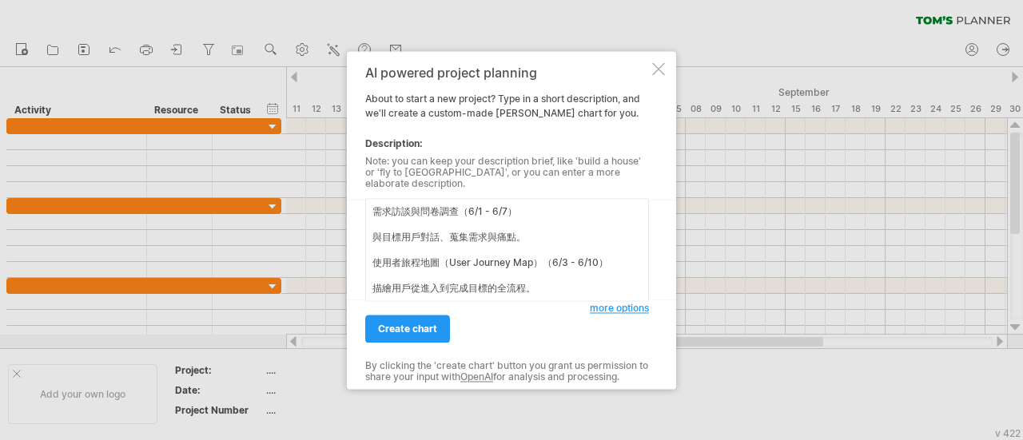
scroll to position [293, 0]
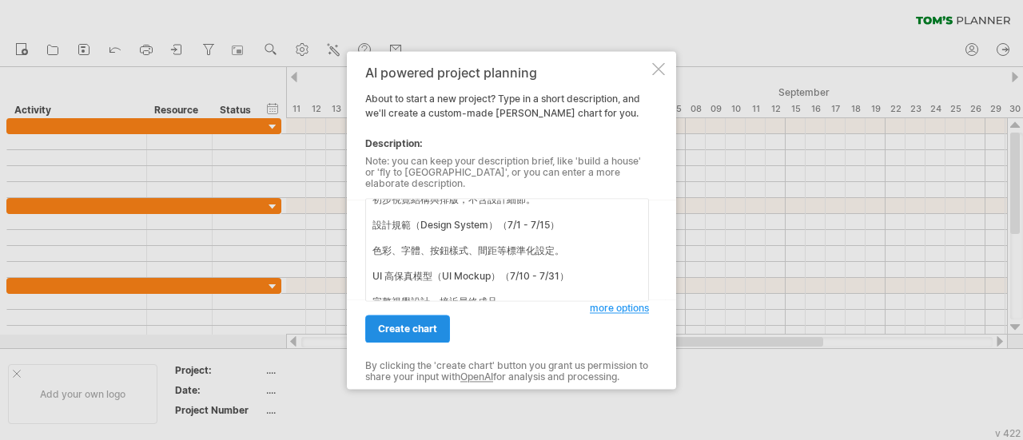
type textarea "需求訪談與問卷調查（6/1 - 6/7） 與目標用戶對話、蒐集需求與痛點。 使用者旅程地圖（User Journey Map）（6/3 - 6/10） 描繪用…"
click at [428, 325] on span "create chart" at bounding box center [407, 329] width 59 height 12
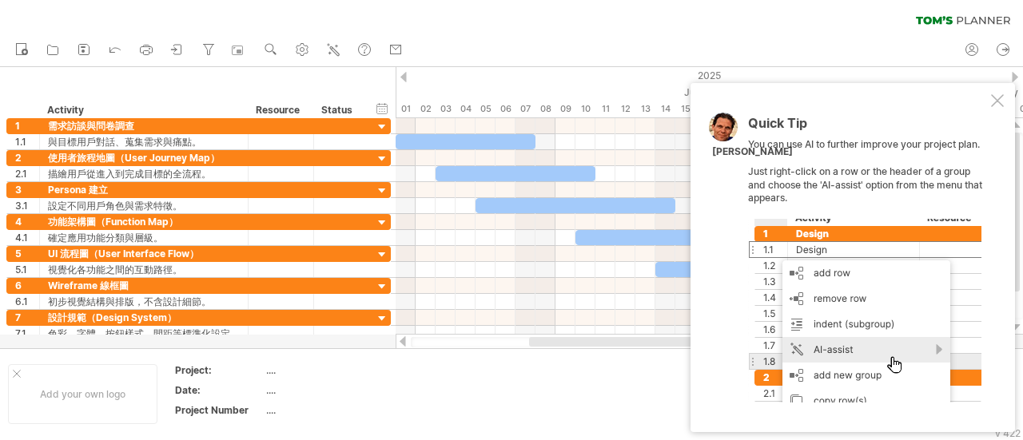
click at [994, 98] on div at bounding box center [997, 100] width 13 height 13
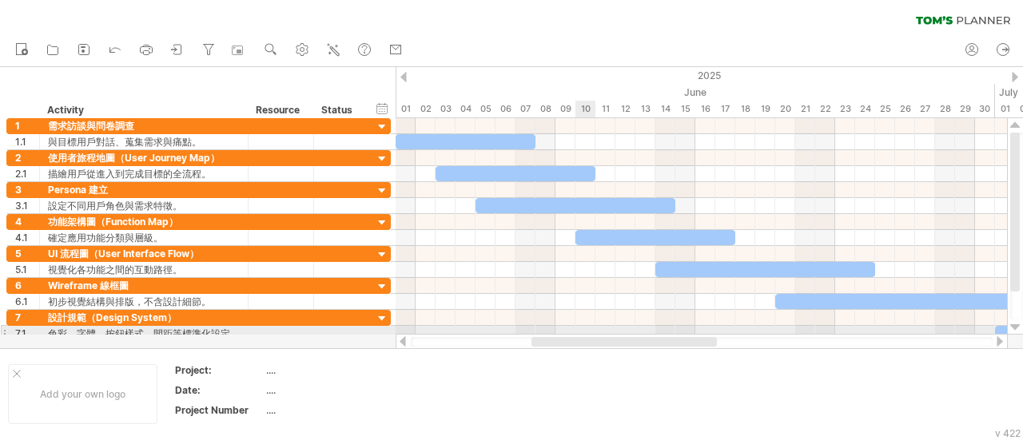
drag, startPoint x: 574, startPoint y: 341, endPoint x: 576, endPoint y: 333, distance: 8.3
click at [576, 333] on div "Trying to reach [DOMAIN_NAME] Connected again... 0% clear filter new 1" at bounding box center [511, 220] width 1023 height 440
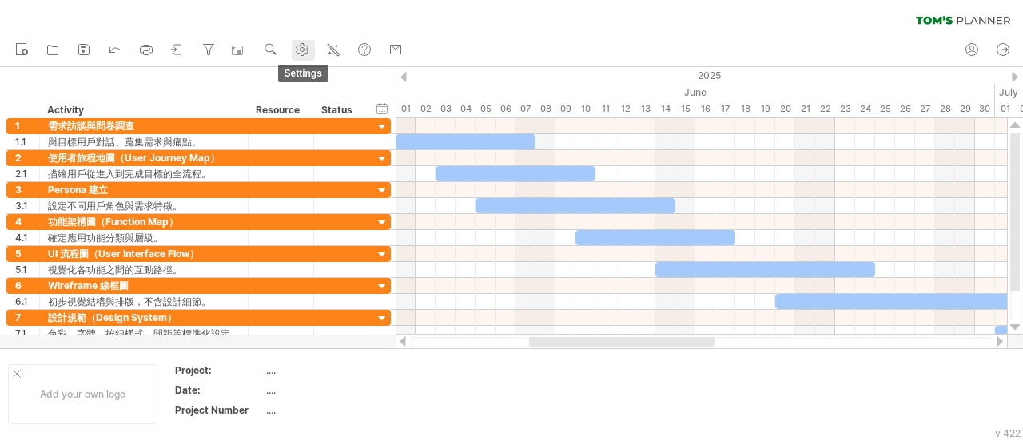
click at [303, 47] on g at bounding box center [302, 50] width 16 height 16
select select "*"
select select "**"
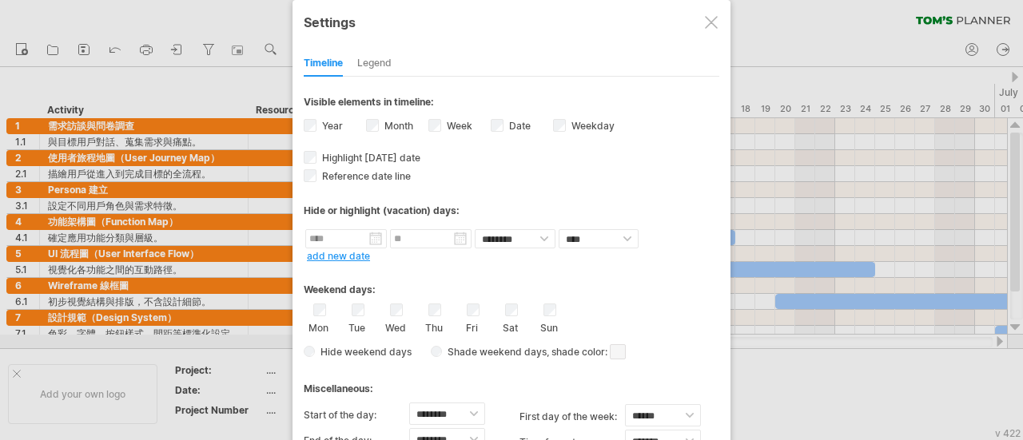
click at [368, 70] on div "Legend" at bounding box center [374, 64] width 34 height 26
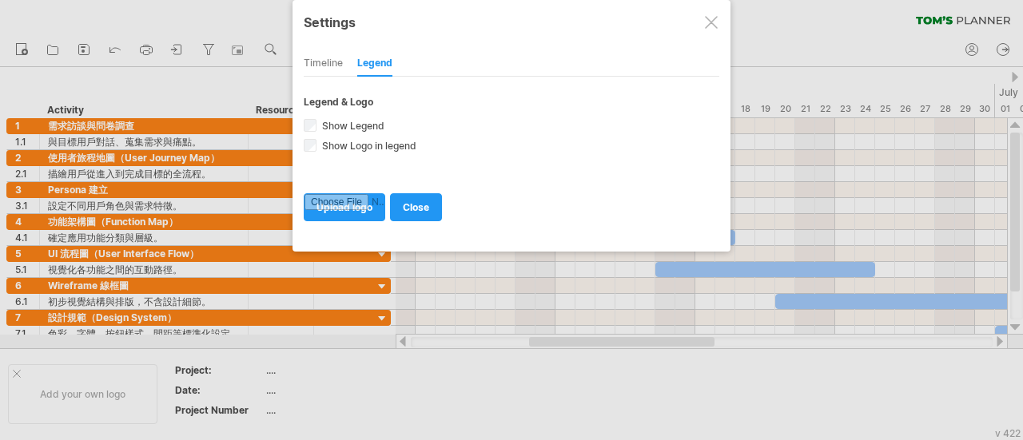
click at [716, 20] on div at bounding box center [711, 22] width 13 height 13
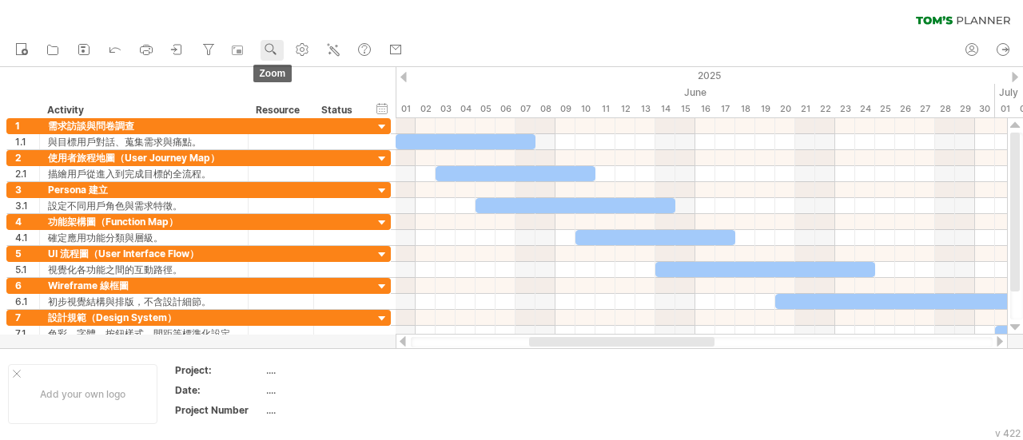
click at [269, 44] on circle at bounding box center [269, 47] width 11 height 11
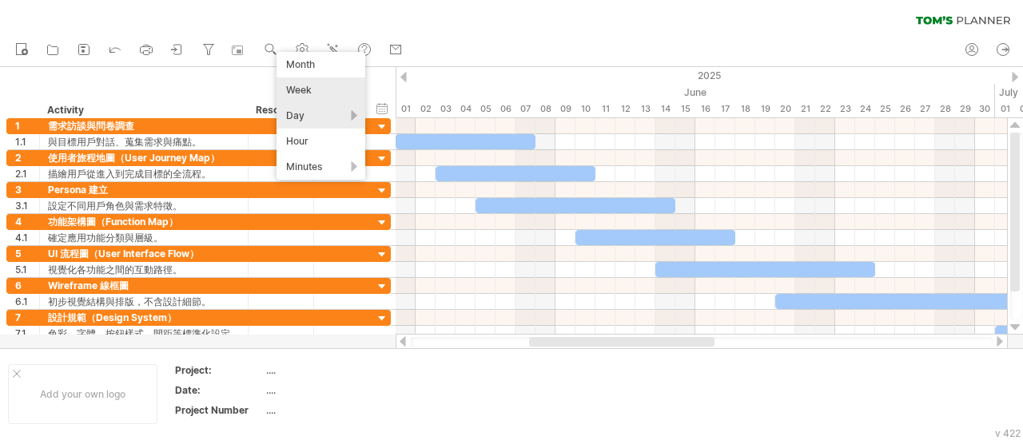
click at [334, 91] on div "Week" at bounding box center [321, 91] width 89 height 26
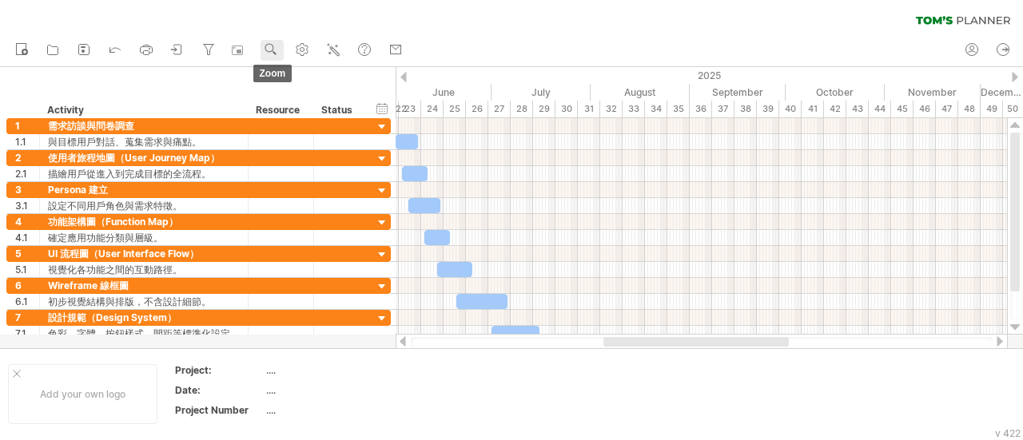
click at [266, 49] on circle at bounding box center [269, 47] width 11 height 11
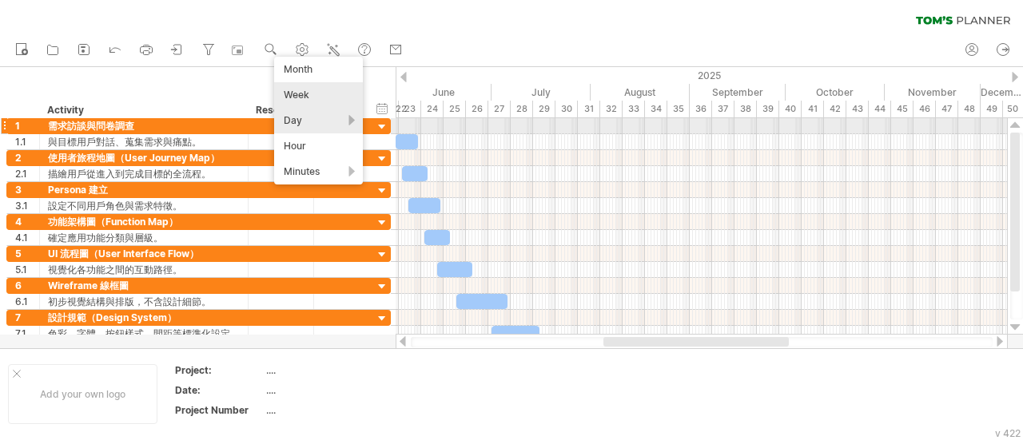
click at [339, 121] on div "Day" at bounding box center [318, 121] width 89 height 26
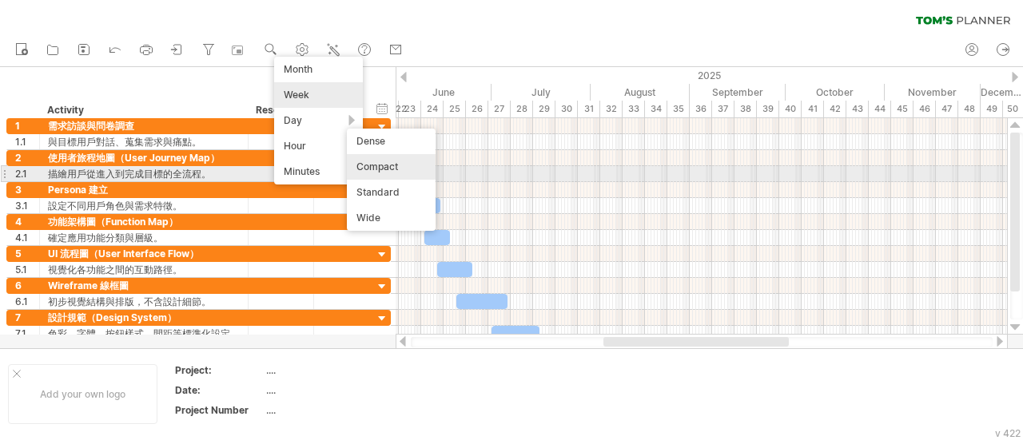
click at [384, 169] on div "Compact" at bounding box center [391, 167] width 89 height 26
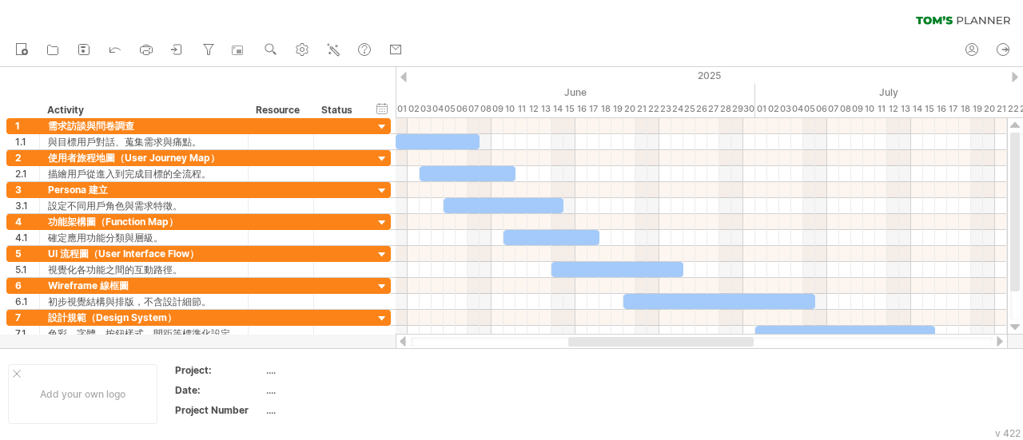
click at [633, 341] on div at bounding box center [660, 342] width 185 height 10
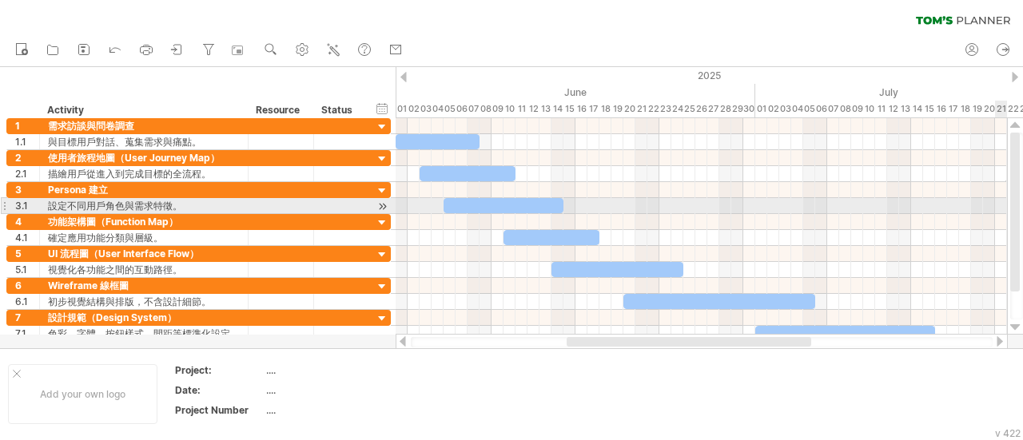
drag, startPoint x: 1006, startPoint y: 181, endPoint x: 1007, endPoint y: 220, distance: 38.4
click at [1007, 220] on div "Trying to reach [DOMAIN_NAME] Connected again... 0% clear filter new 1" at bounding box center [511, 220] width 1023 height 440
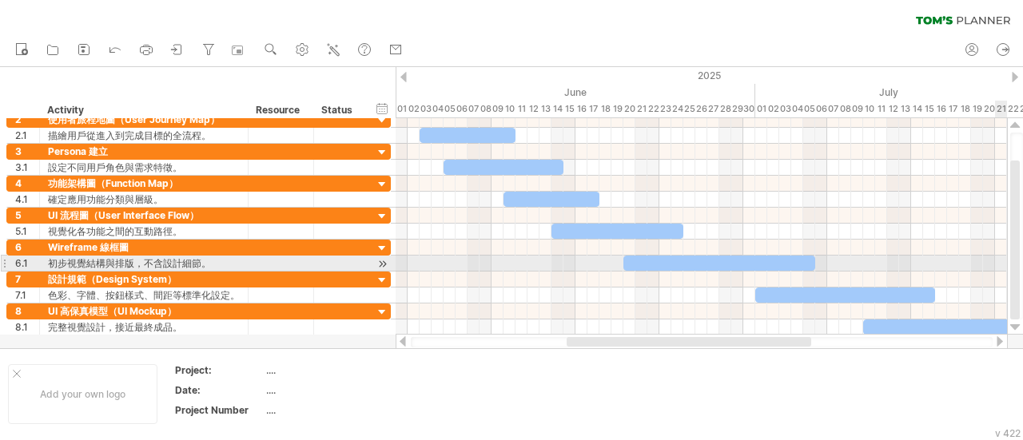
drag, startPoint x: 1014, startPoint y: 225, endPoint x: 1012, endPoint y: 260, distance: 35.2
click at [1012, 260] on div at bounding box center [1015, 240] width 10 height 159
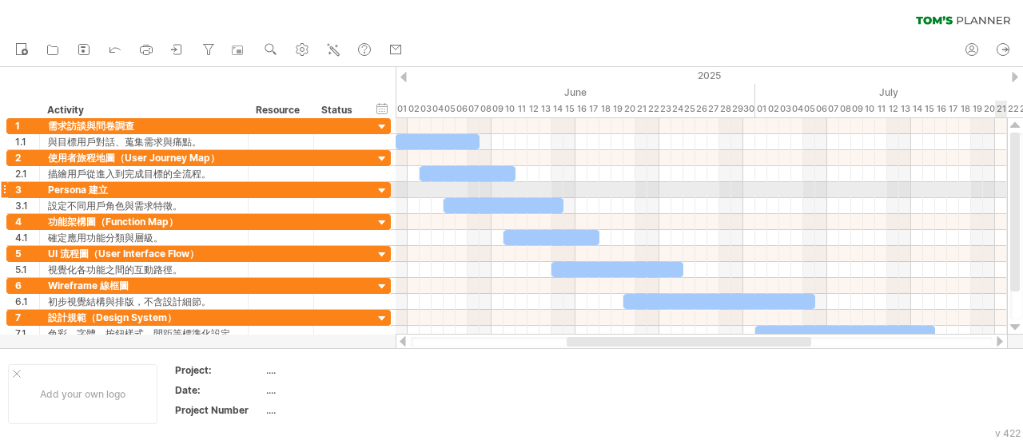
drag, startPoint x: 1017, startPoint y: 248, endPoint x: 998, endPoint y: 169, distance: 80.7
click at [1006, 177] on div "Trying to reach [DOMAIN_NAME] Connected again... 0% clear filter new 1" at bounding box center [511, 220] width 1023 height 440
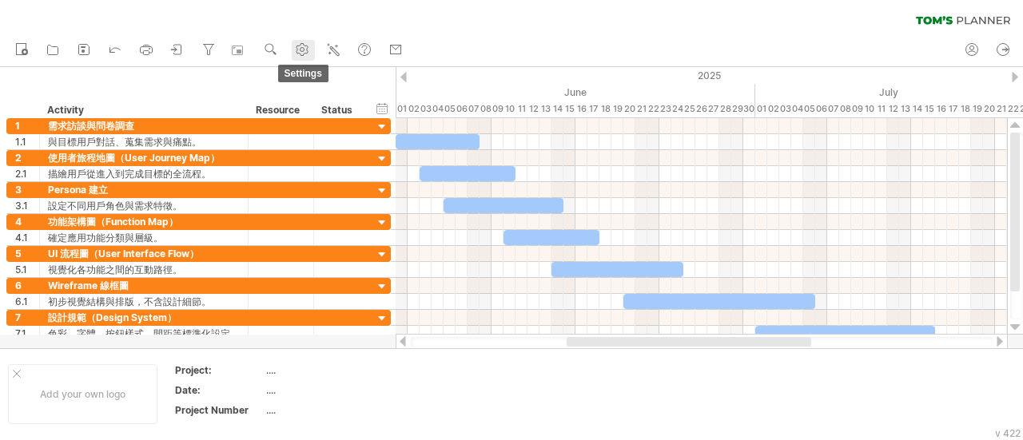
click at [308, 54] on use at bounding box center [302, 50] width 16 height 16
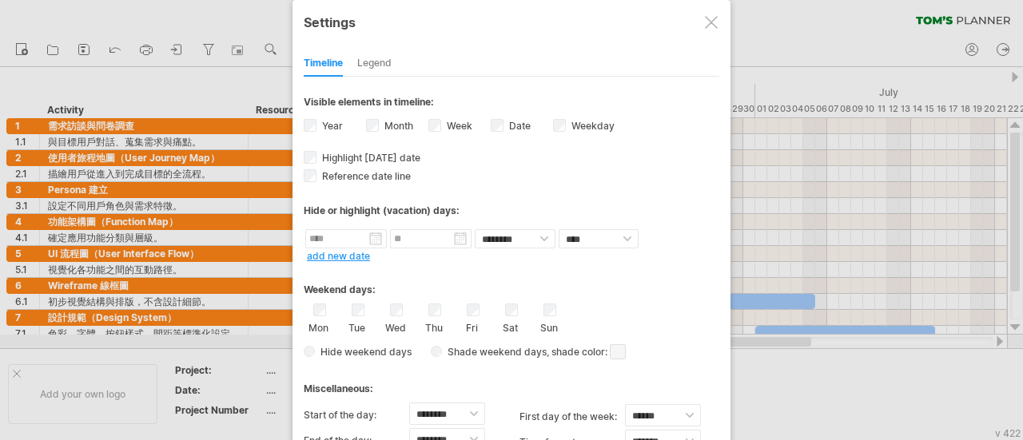
click at [712, 26] on div at bounding box center [711, 22] width 13 height 13
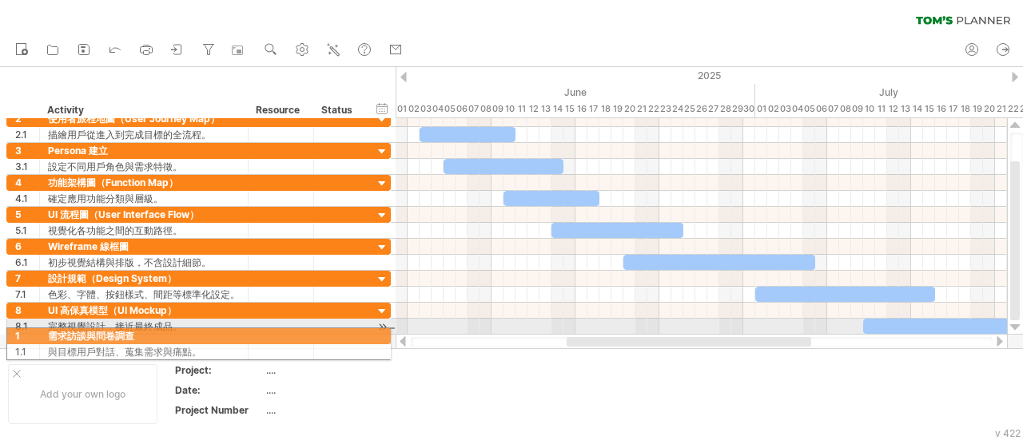
drag, startPoint x: 5, startPoint y: 122, endPoint x: 0, endPoint y: 333, distance: 211.1
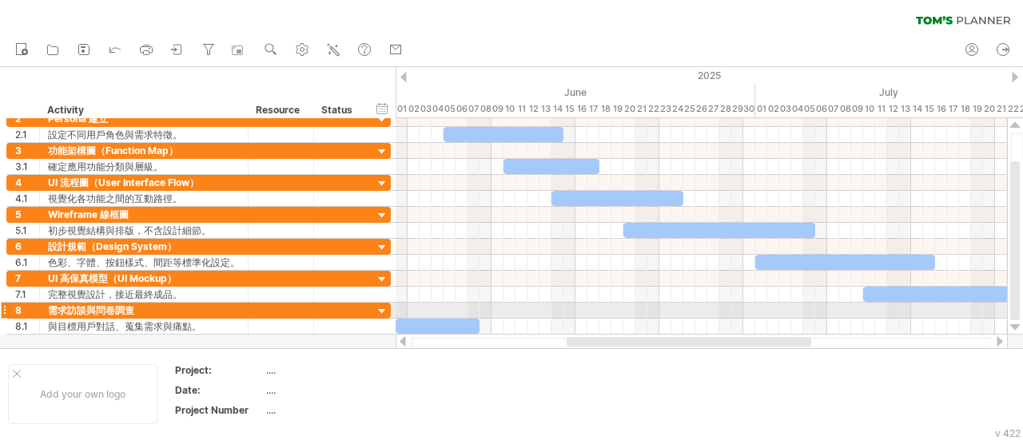
click at [4, 305] on div at bounding box center [4, 310] width 6 height 17
click at [2, 305] on div at bounding box center [4, 310] width 6 height 17
click at [380, 305] on div at bounding box center [382, 312] width 15 height 15
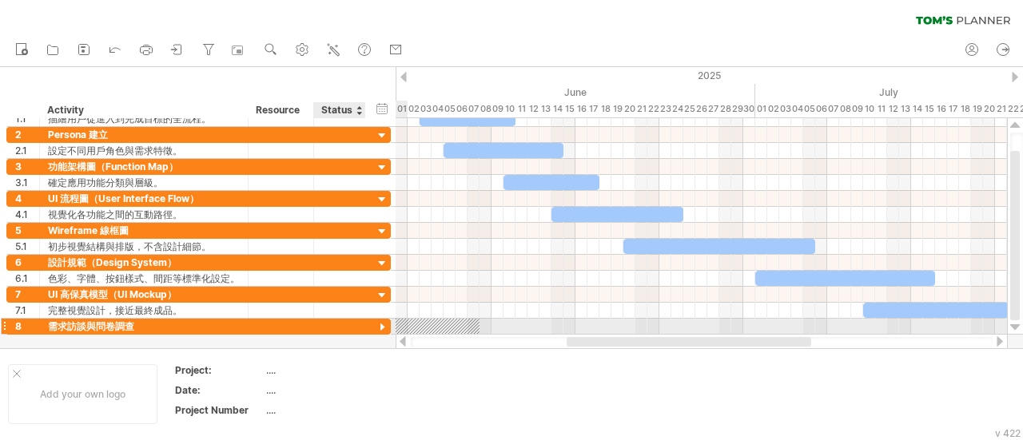
click at [381, 323] on div at bounding box center [382, 328] width 15 height 15
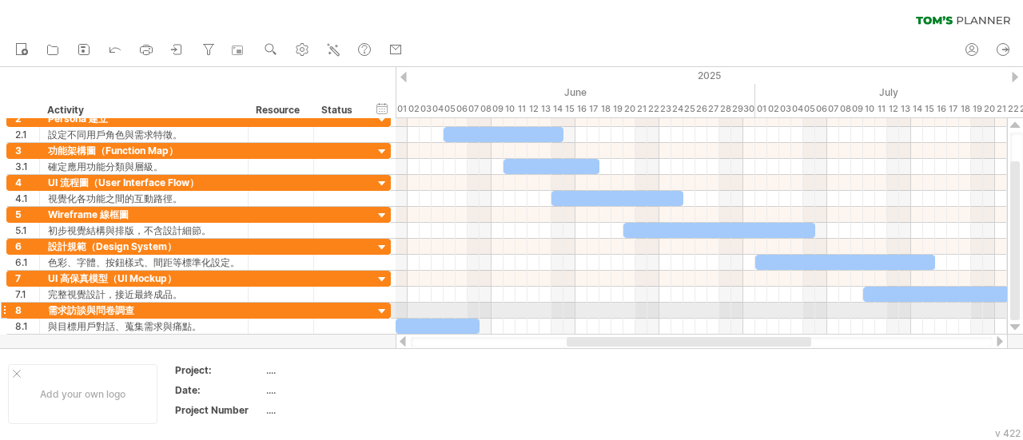
click at [5, 306] on div at bounding box center [4, 310] width 6 height 17
click at [3, 305] on div at bounding box center [4, 310] width 6 height 17
click at [5, 306] on div at bounding box center [4, 310] width 6 height 17
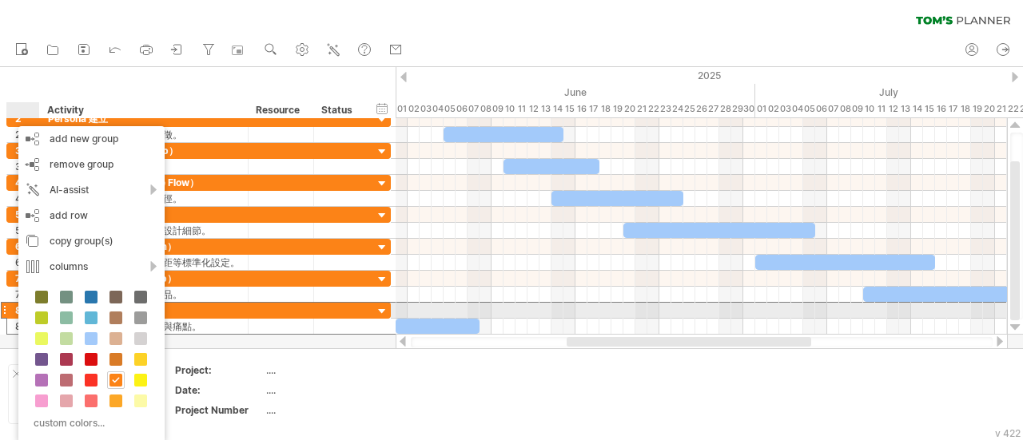
click at [269, 306] on div at bounding box center [281, 310] width 49 height 15
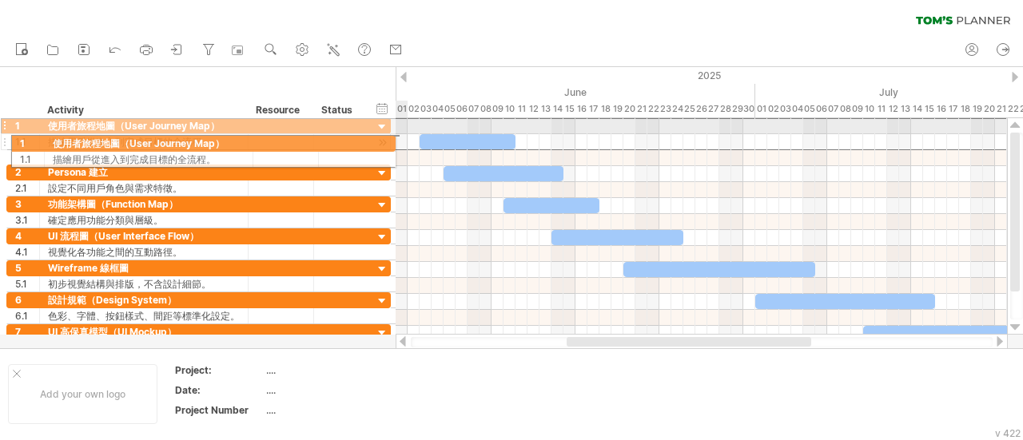
drag, startPoint x: 6, startPoint y: 127, endPoint x: 5, endPoint y: 141, distance: 13.6
click at [6, 141] on div "**********" at bounding box center [198, 134] width 385 height 33
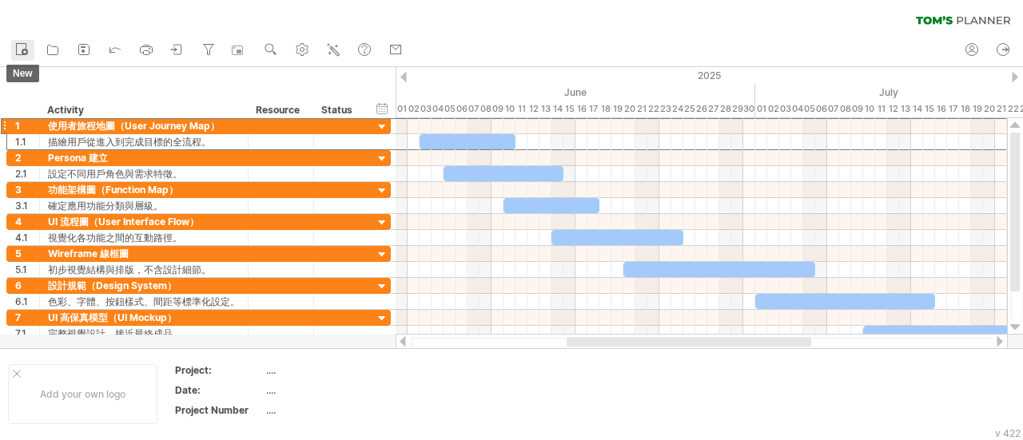
click at [21, 50] on icon at bounding box center [22, 49] width 16 height 16
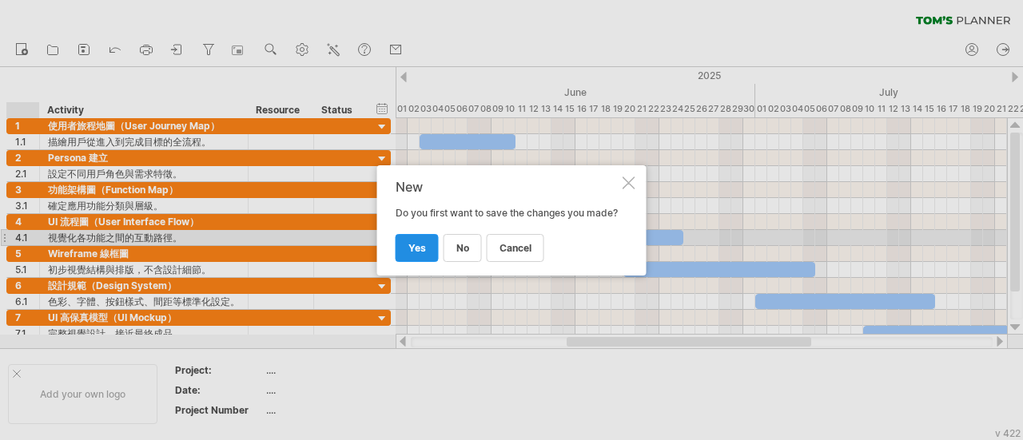
click at [411, 254] on span "yes" at bounding box center [417, 248] width 18 height 12
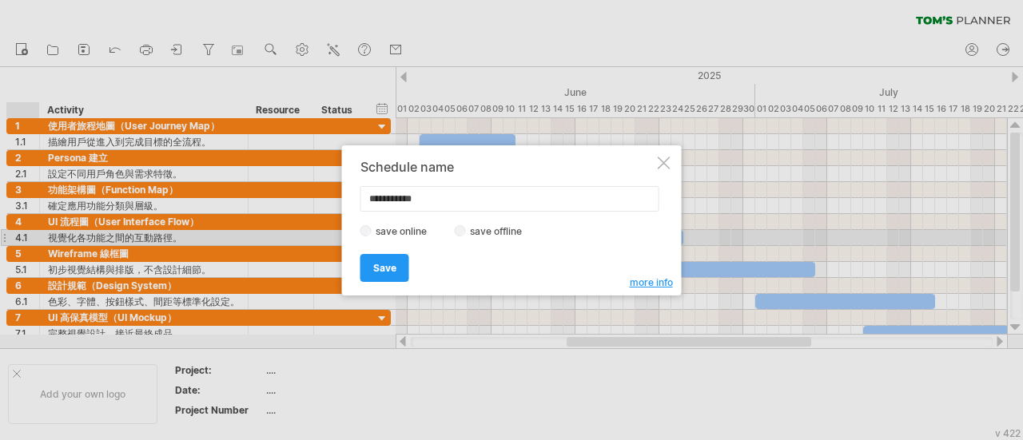
click at [659, 162] on div at bounding box center [664, 163] width 13 height 13
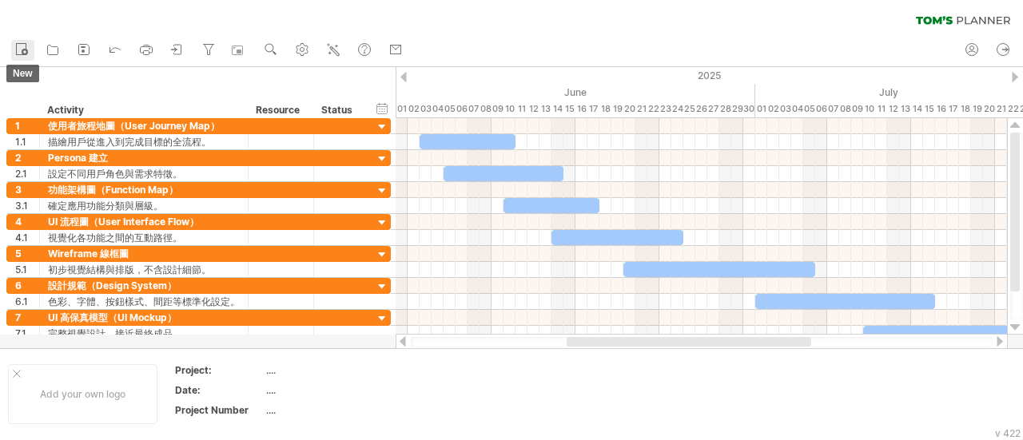
click at [21, 46] on icon at bounding box center [22, 49] width 16 height 16
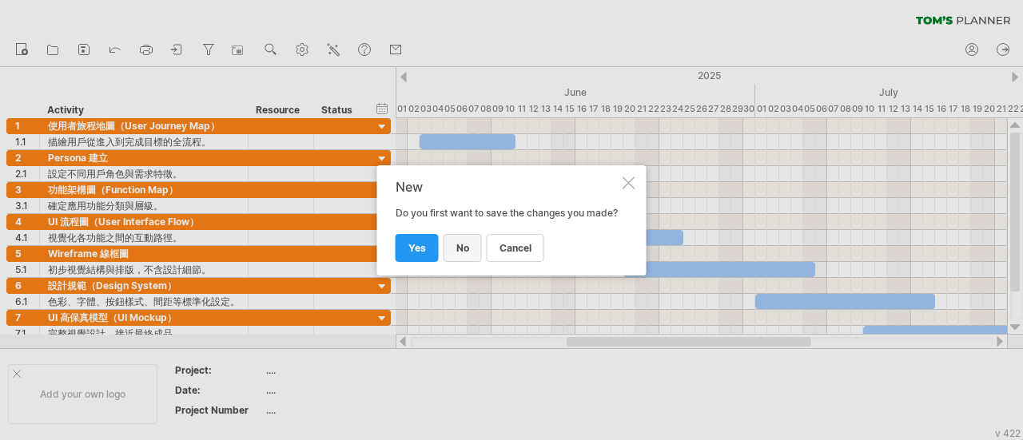
click at [464, 253] on span "no" at bounding box center [462, 248] width 13 height 12
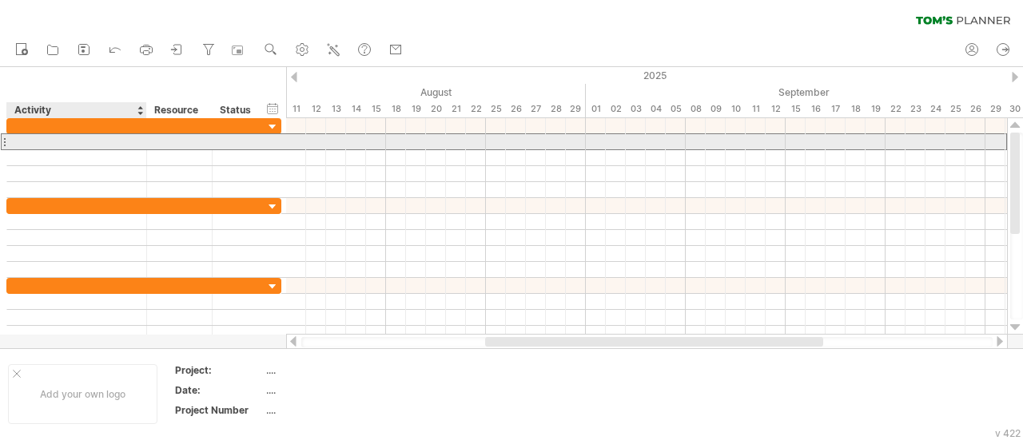
click at [36, 137] on div at bounding box center [76, 141] width 123 height 15
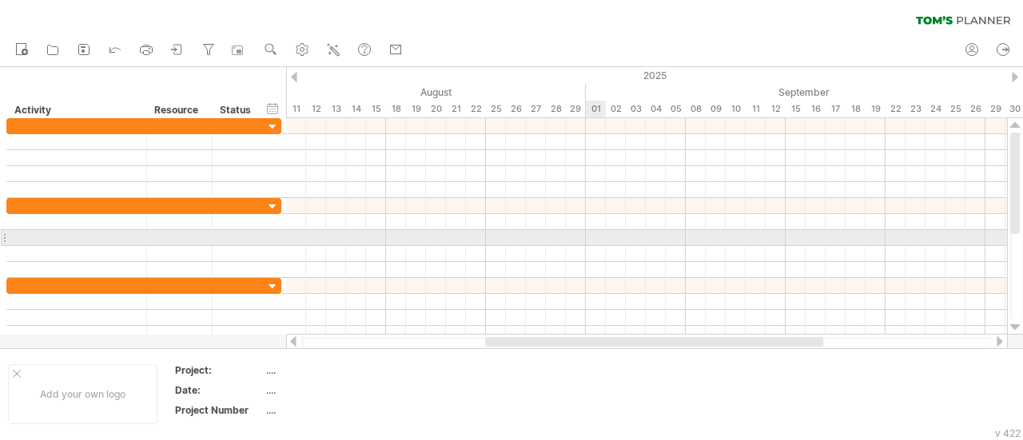
click at [597, 243] on div at bounding box center [646, 238] width 721 height 16
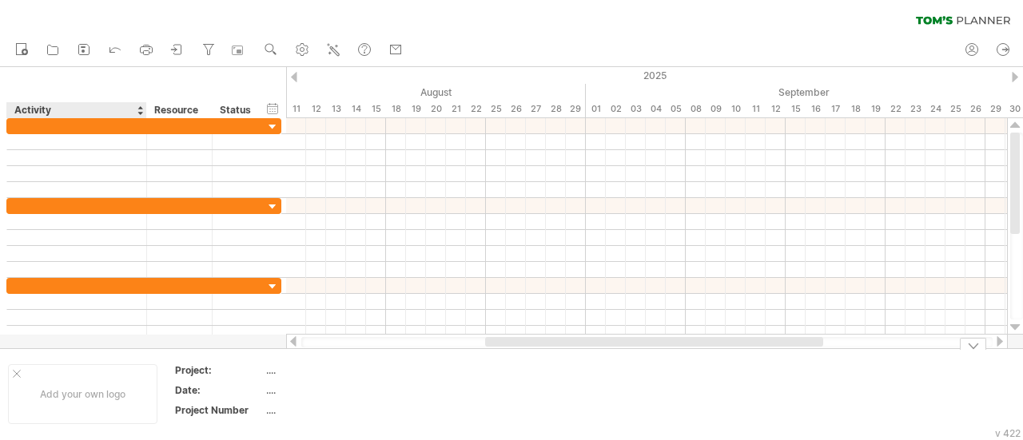
click at [82, 394] on div "Add your own logo" at bounding box center [82, 395] width 149 height 60
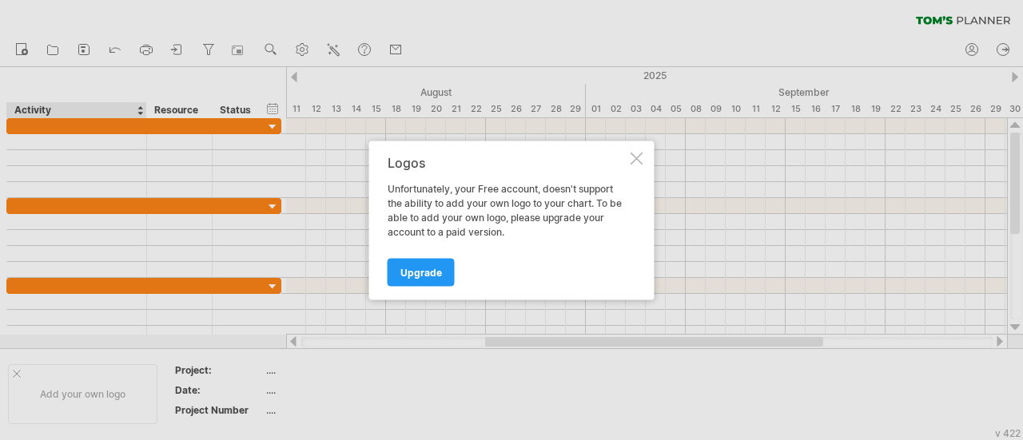
click at [635, 158] on div at bounding box center [637, 158] width 13 height 13
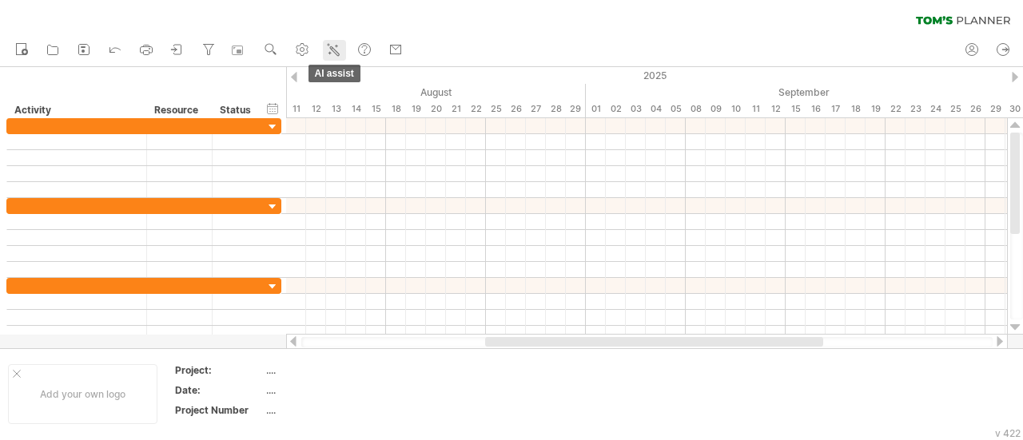
click at [325, 53] on ul "new open" at bounding box center [208, 51] width 403 height 34
click at [331, 50] on icon at bounding box center [333, 50] width 16 height 16
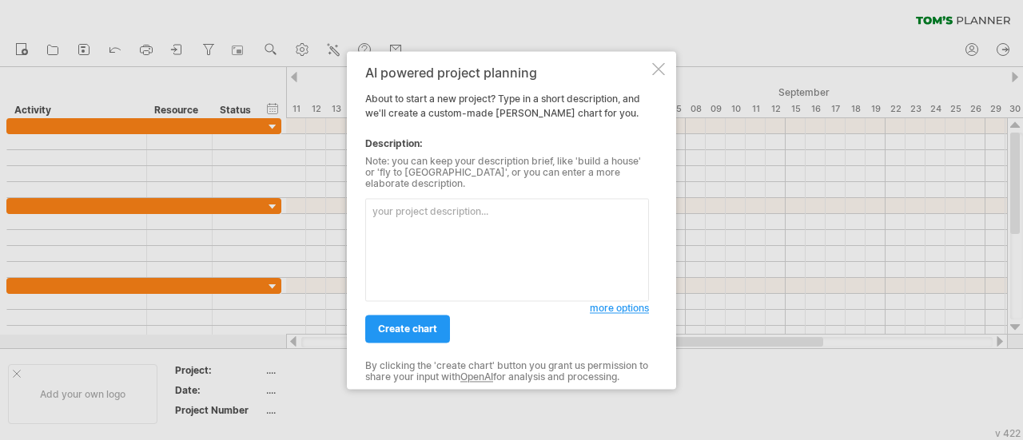
click at [436, 249] on textarea at bounding box center [507, 249] width 284 height 103
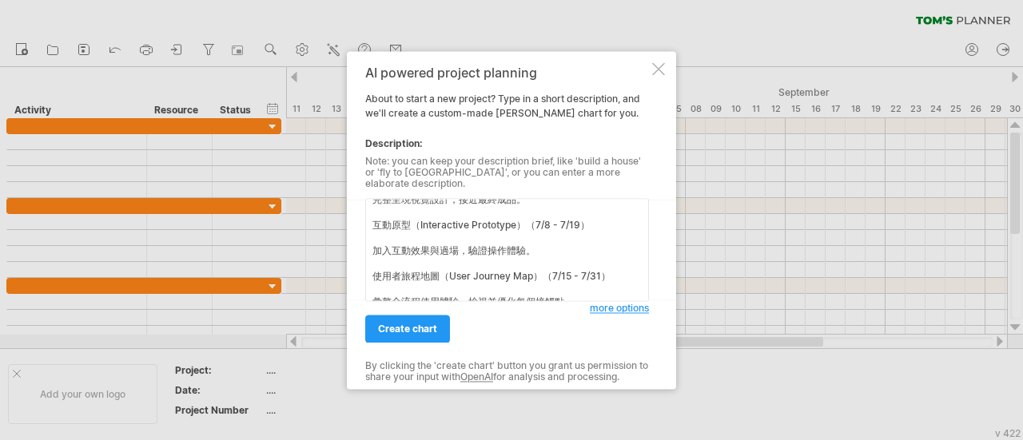
scroll to position [305, 0]
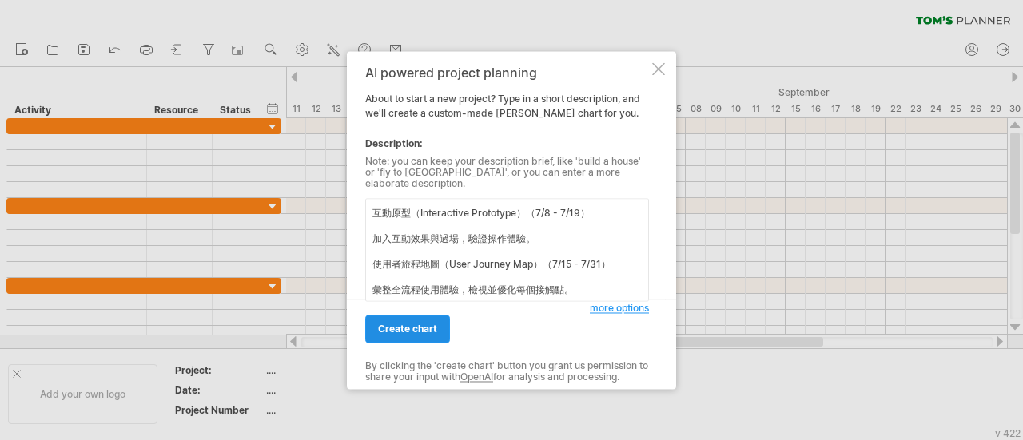
type textarea "Persona 建立（6/9 - 6/13） 設定不同用戶角色與需求特徵，為設計方向奠基。 功能架構圖（Function Map）（6/12 - 6/20） …"
click at [434, 315] on link "create chart" at bounding box center [407, 329] width 85 height 28
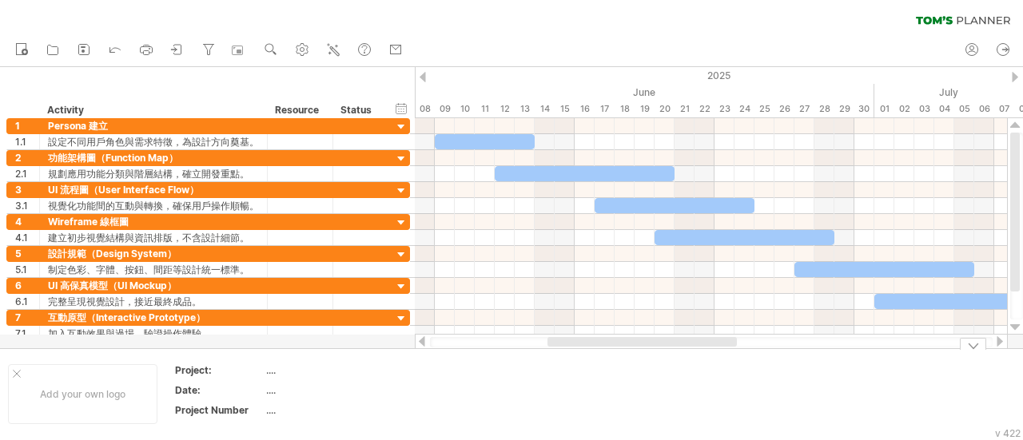
drag, startPoint x: 600, startPoint y: 339, endPoint x: 593, endPoint y: 371, distance: 32.6
click at [593, 371] on div "Trying to reach [DOMAIN_NAME] Connected again... 0% clear filter new 1" at bounding box center [511, 220] width 1023 height 440
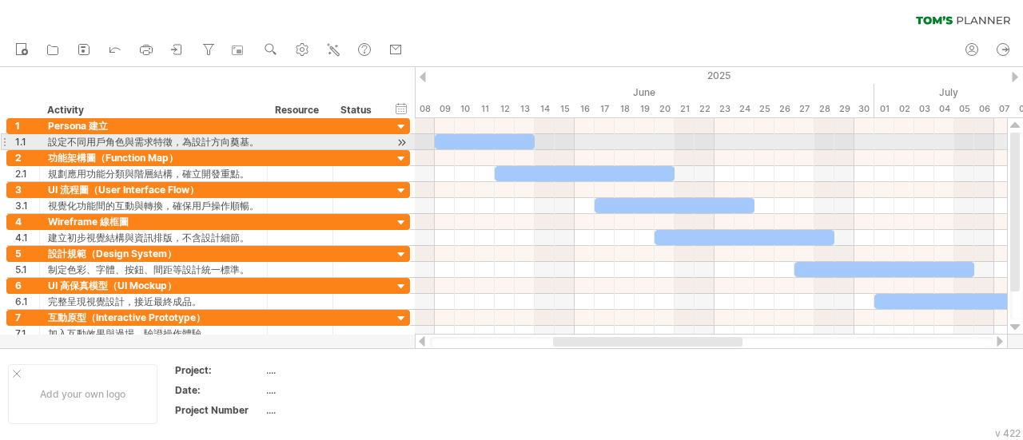
click at [3, 140] on div at bounding box center [4, 141] width 6 height 17
click at [5, 140] on div at bounding box center [4, 141] width 6 height 17
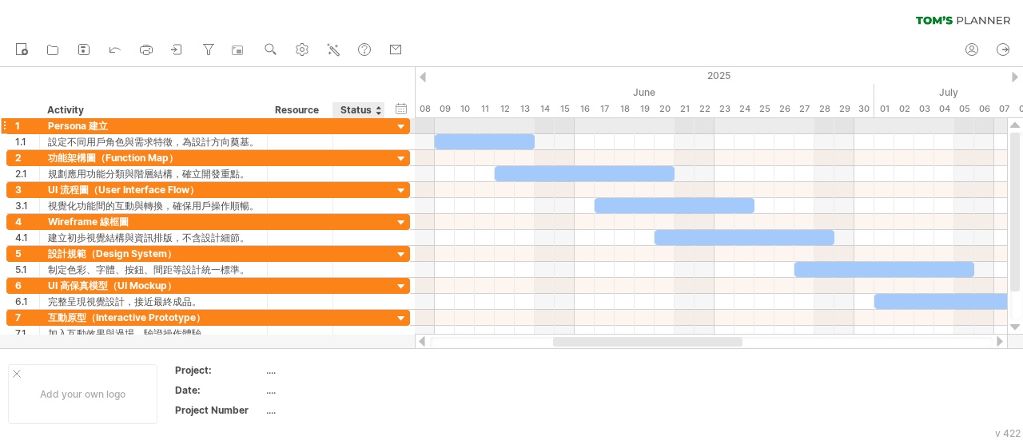
click at [398, 126] on div at bounding box center [401, 127] width 15 height 15
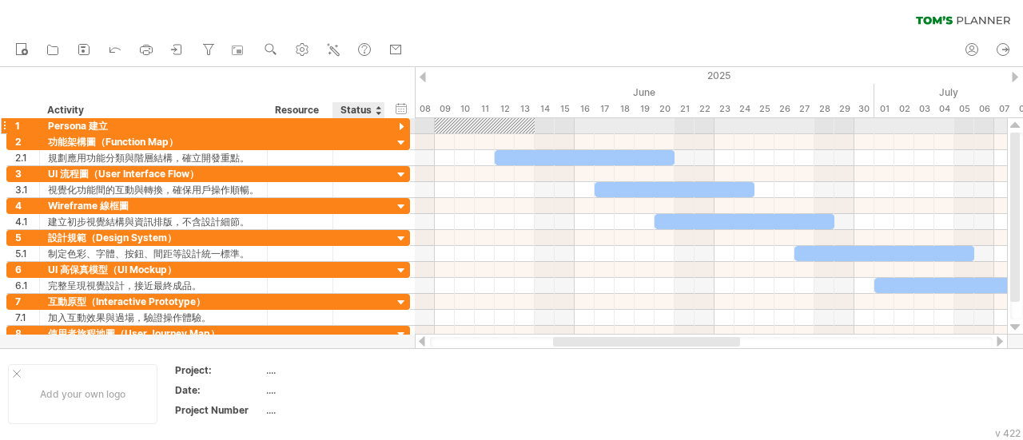
click at [398, 126] on div at bounding box center [401, 127] width 15 height 15
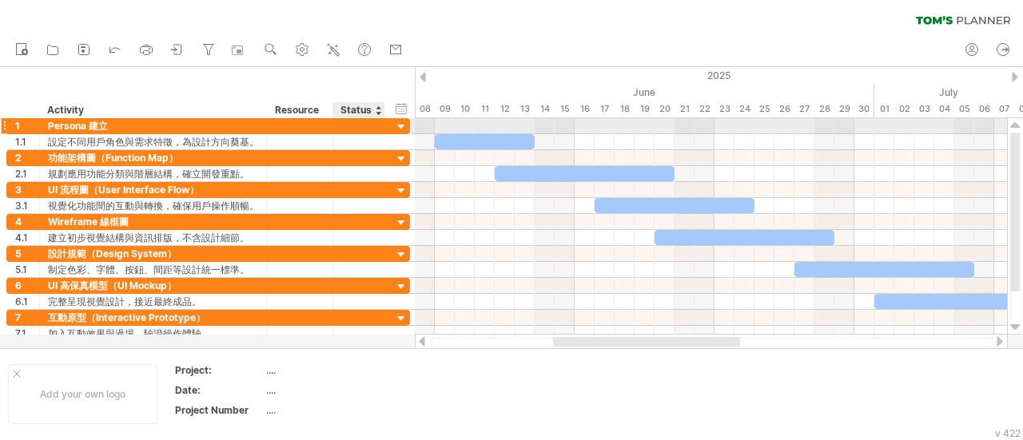
click at [398, 126] on div at bounding box center [401, 127] width 15 height 15
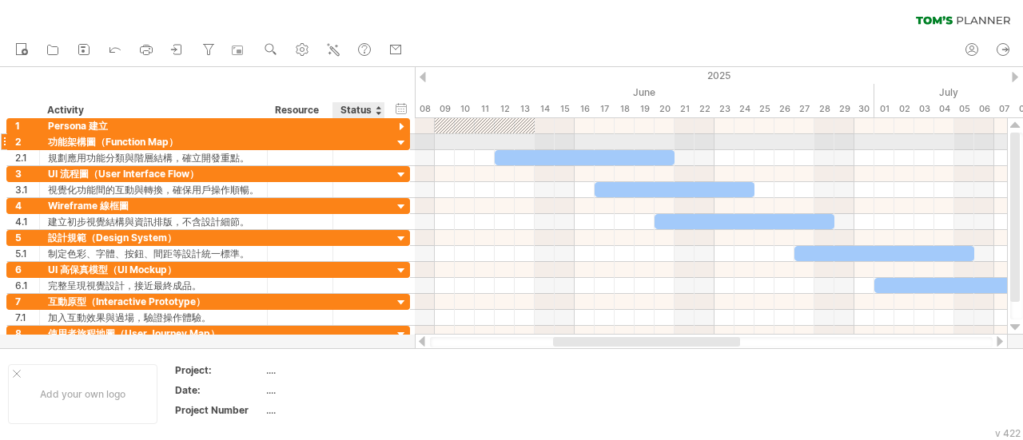
click at [400, 146] on div at bounding box center [401, 143] width 15 height 15
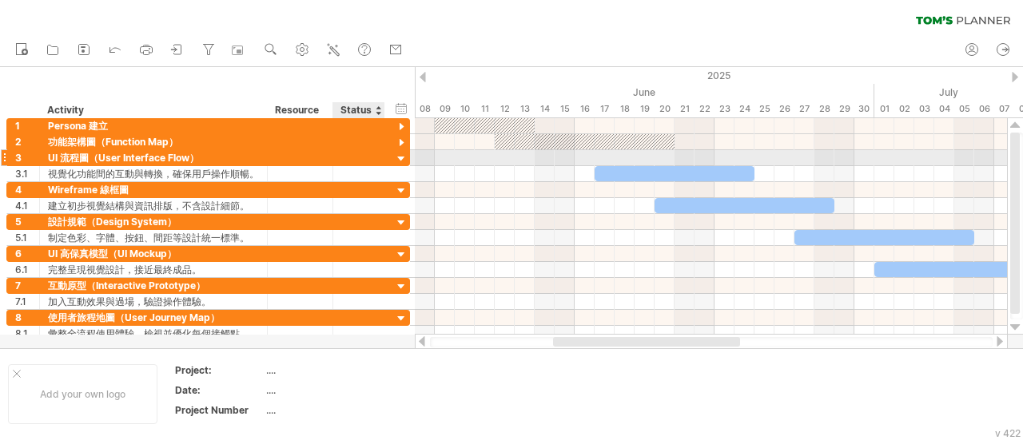
click at [400, 157] on div at bounding box center [401, 159] width 15 height 15
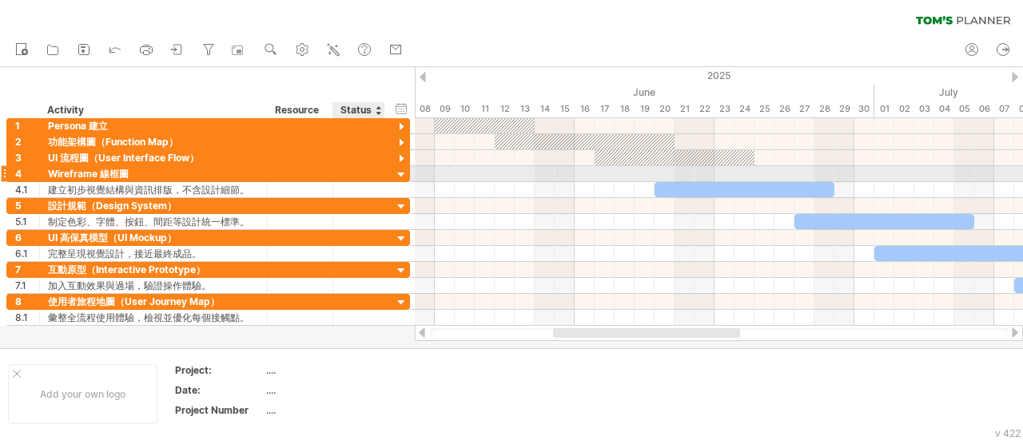
click at [401, 169] on div at bounding box center [401, 175] width 15 height 15
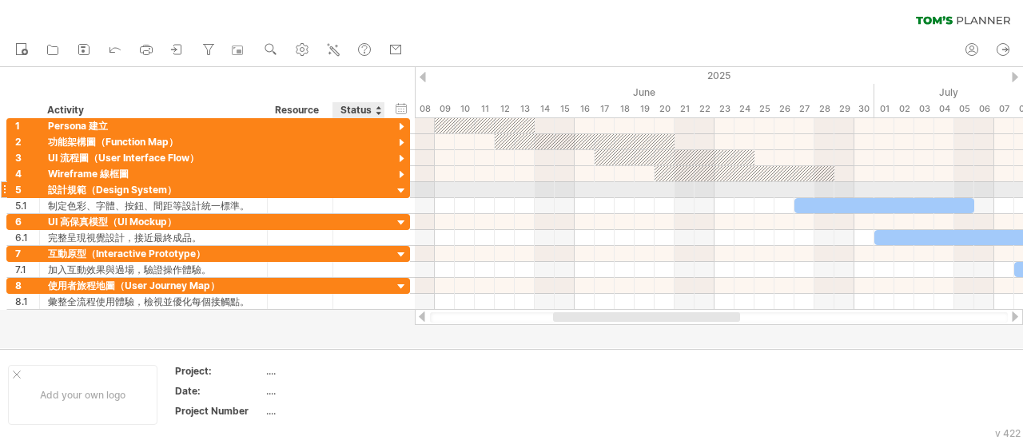
click at [396, 193] on div at bounding box center [401, 191] width 15 height 15
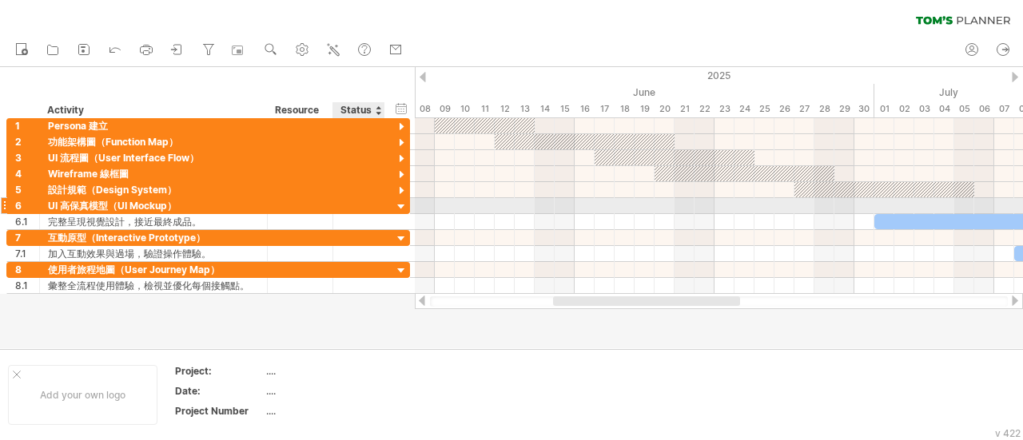
click at [396, 205] on div at bounding box center [401, 207] width 15 height 15
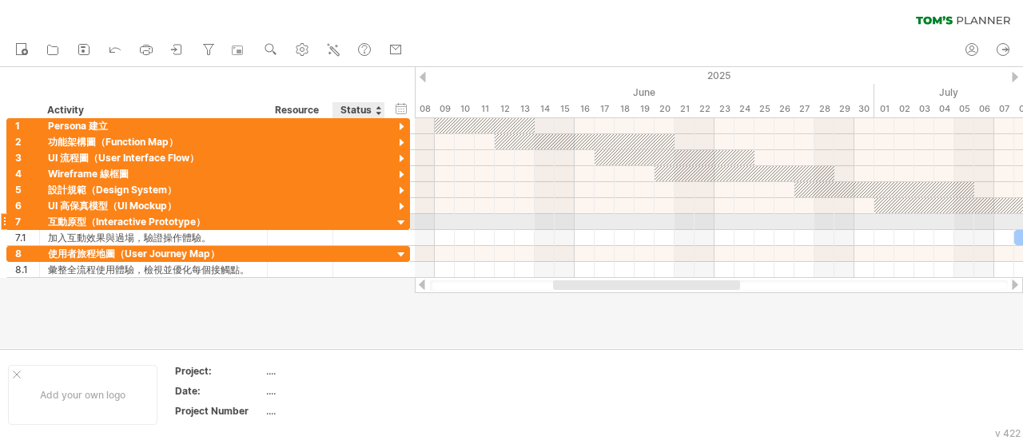
click at [403, 225] on div at bounding box center [401, 223] width 15 height 15
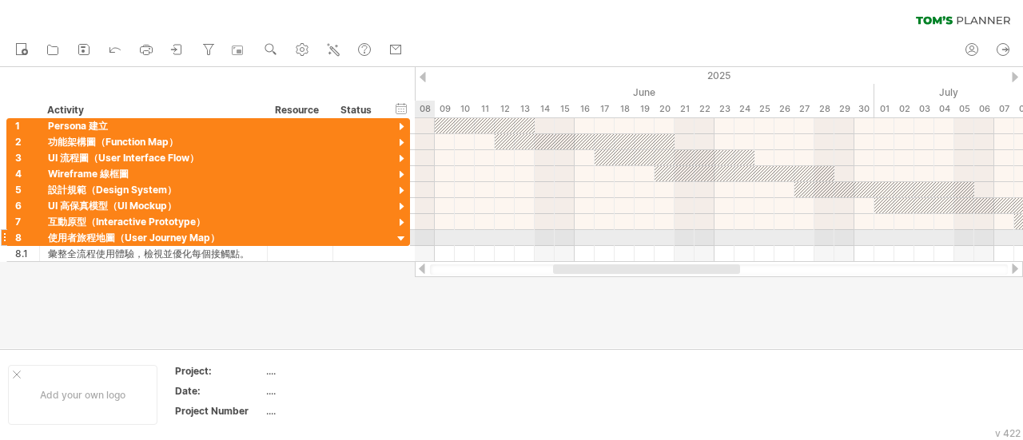
click at [404, 234] on div at bounding box center [401, 239] width 15 height 15
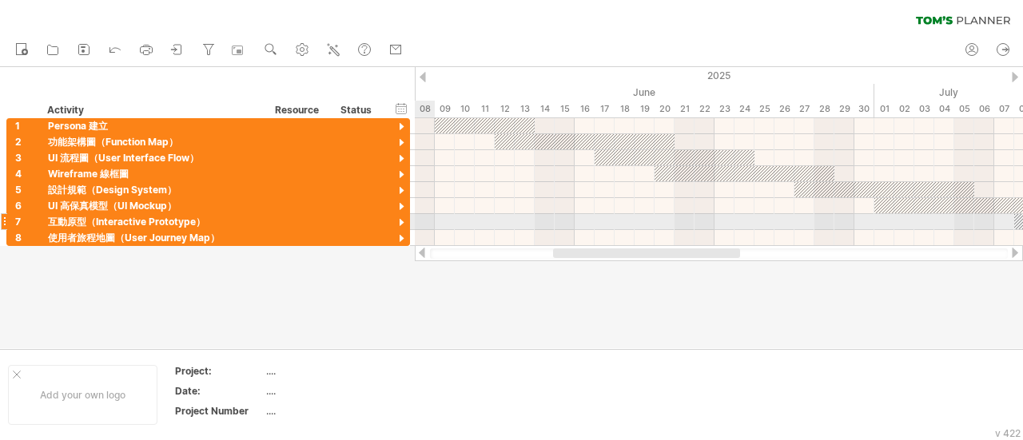
click at [404, 218] on div at bounding box center [401, 223] width 15 height 15
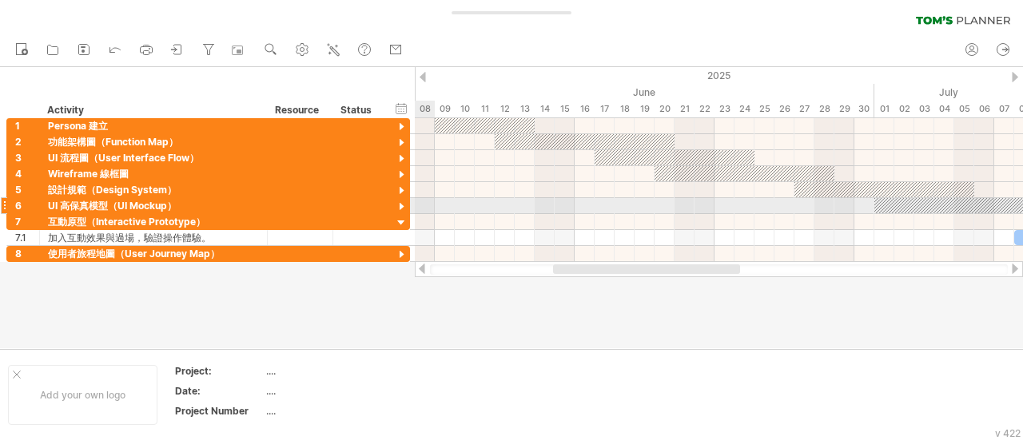
click at [400, 207] on div at bounding box center [401, 207] width 15 height 15
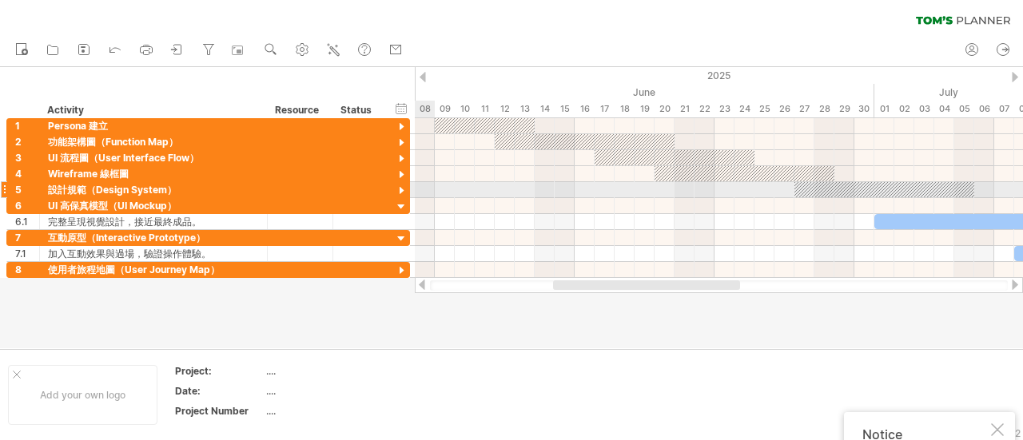
click at [401, 190] on div at bounding box center [401, 191] width 15 height 15
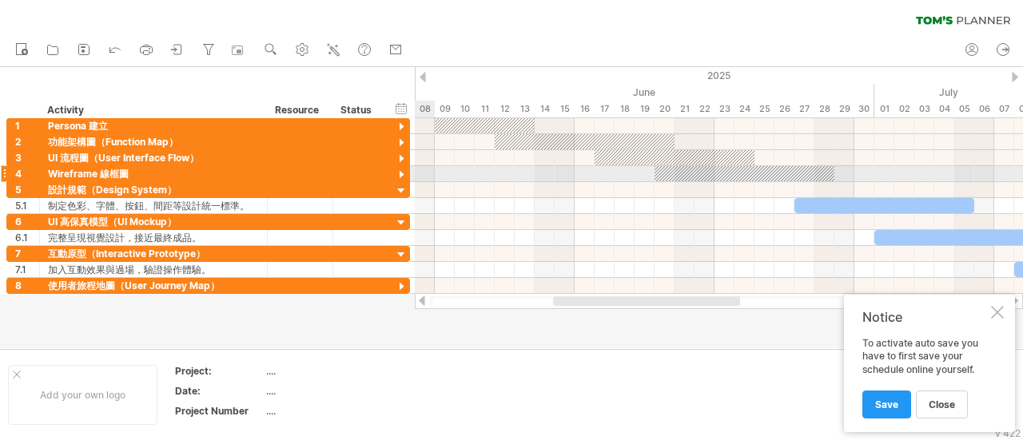
click at [401, 175] on div at bounding box center [401, 175] width 15 height 15
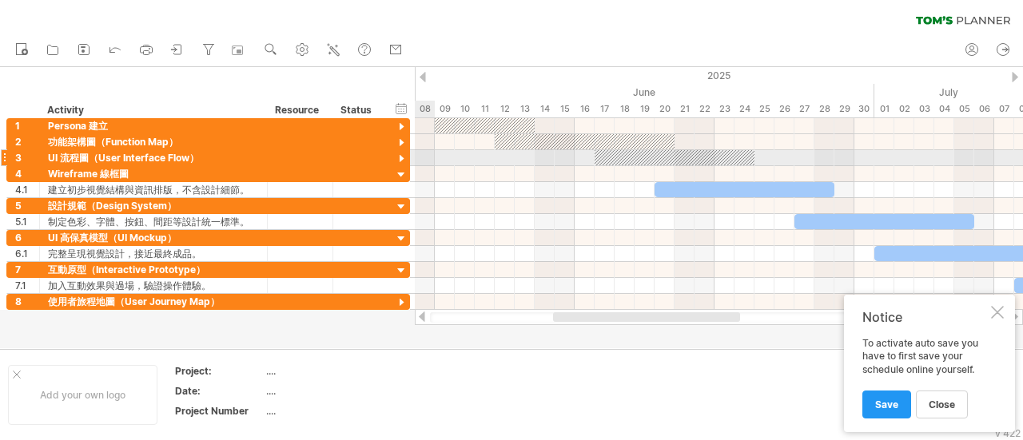
click at [398, 154] on div at bounding box center [401, 159] width 15 height 15
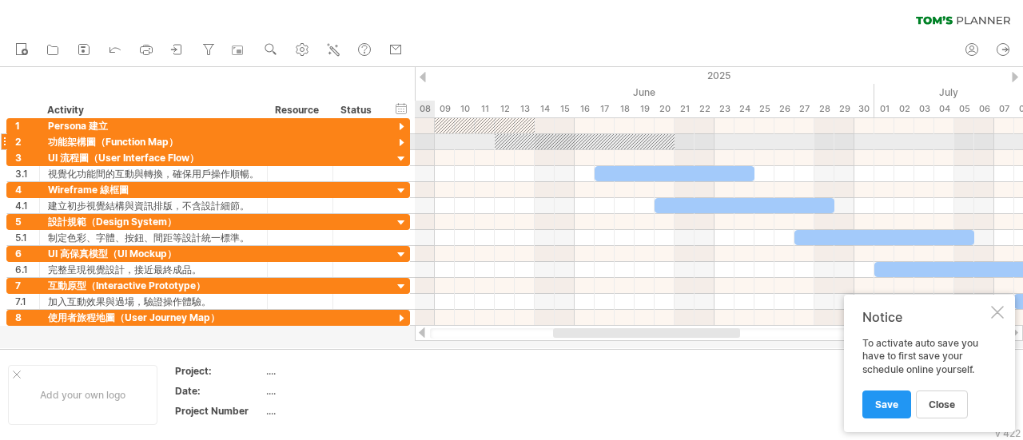
click at [398, 137] on div at bounding box center [401, 143] width 15 height 15
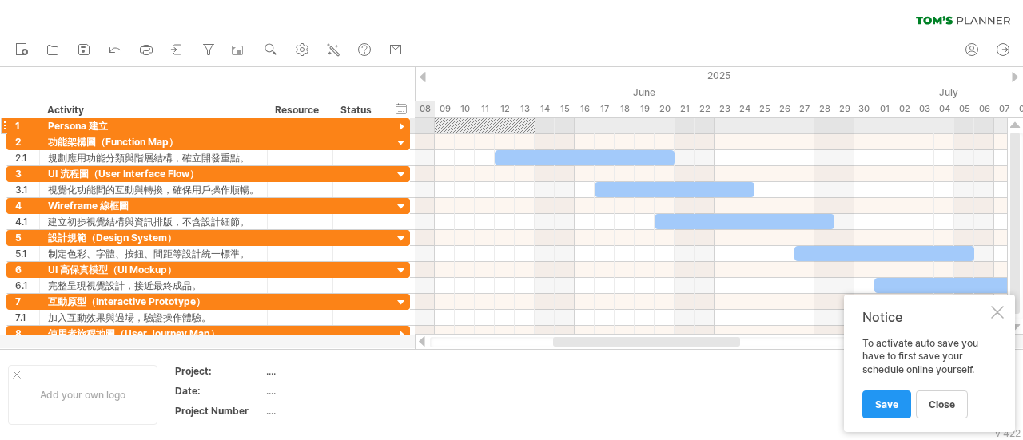
click at [398, 120] on div at bounding box center [401, 127] width 15 height 15
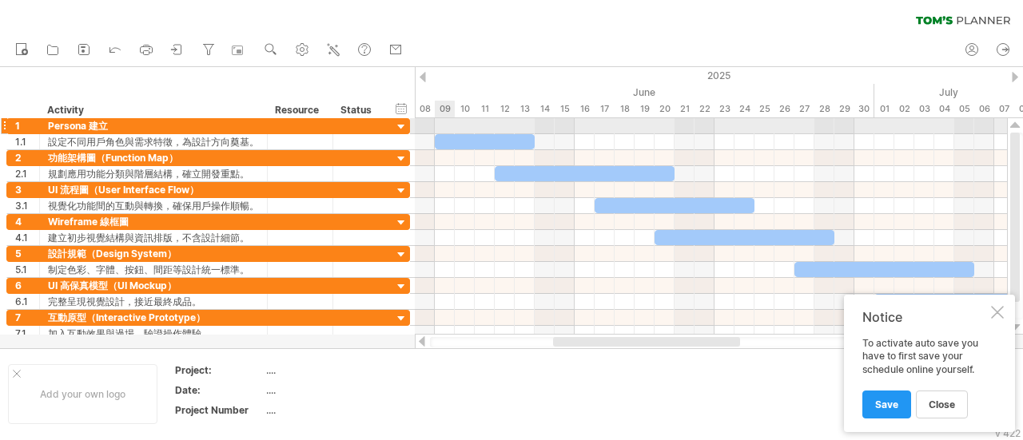
click at [438, 122] on div at bounding box center [711, 126] width 592 height 16
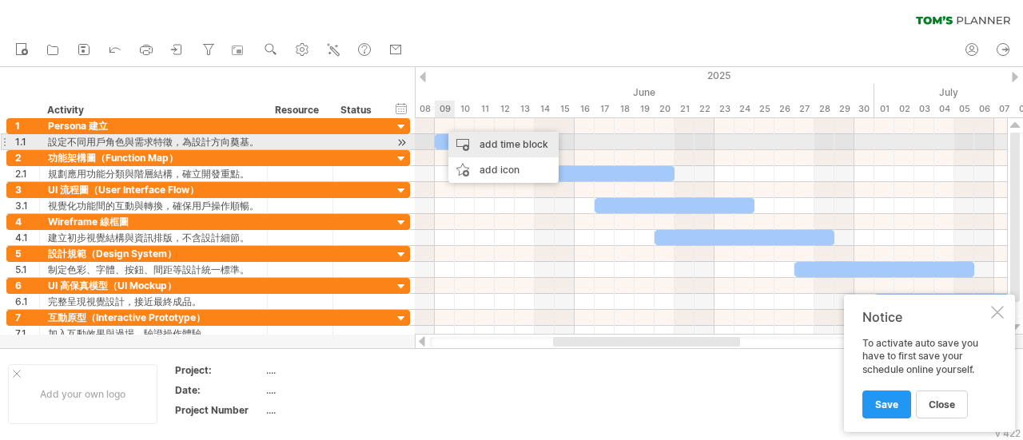
click at [468, 143] on div "add time block" at bounding box center [503, 145] width 110 height 26
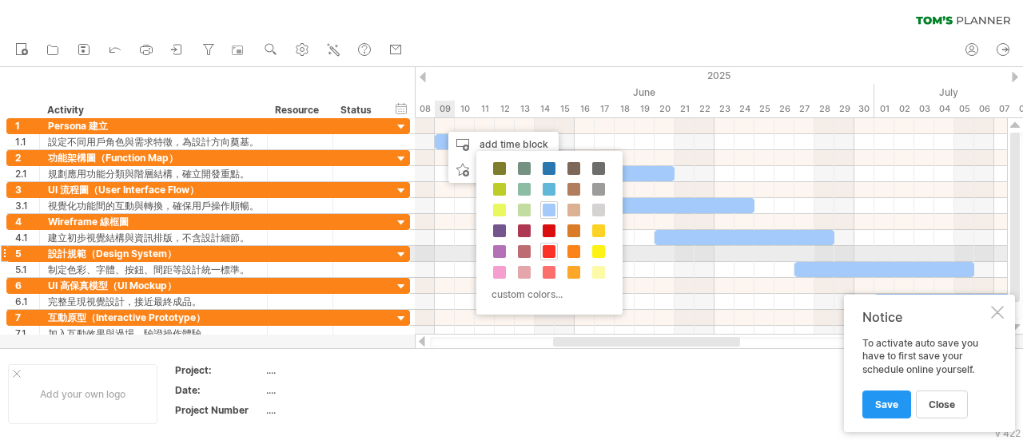
click at [547, 247] on span at bounding box center [549, 251] width 13 height 13
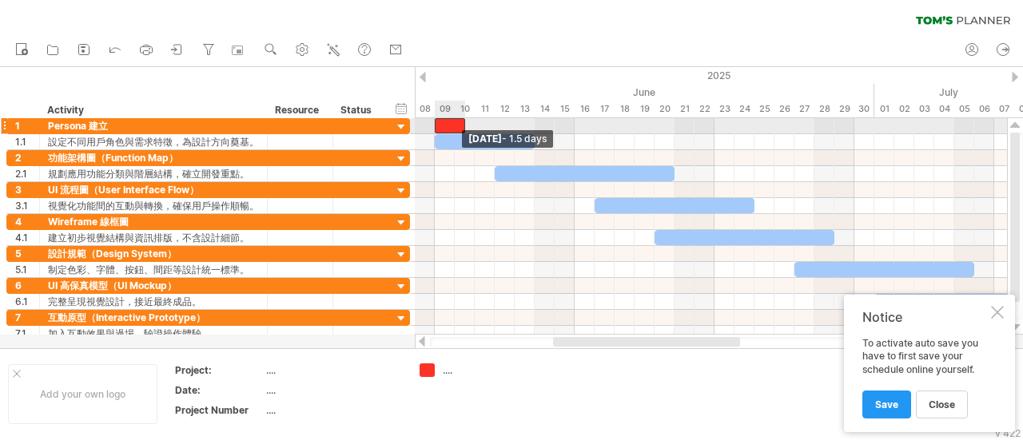
click at [436, 122] on span at bounding box center [435, 125] width 6 height 15
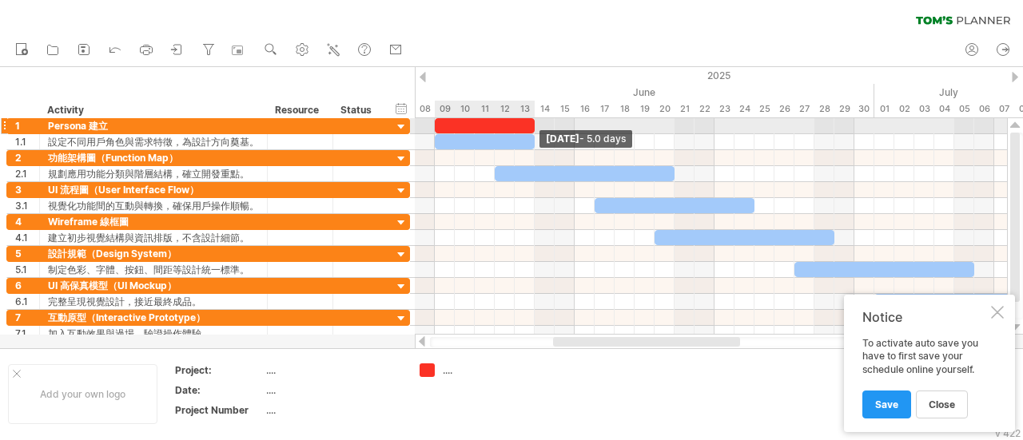
drag, startPoint x: 464, startPoint y: 123, endPoint x: 530, endPoint y: 129, distance: 66.7
click at [530, 129] on div at bounding box center [485, 125] width 100 height 15
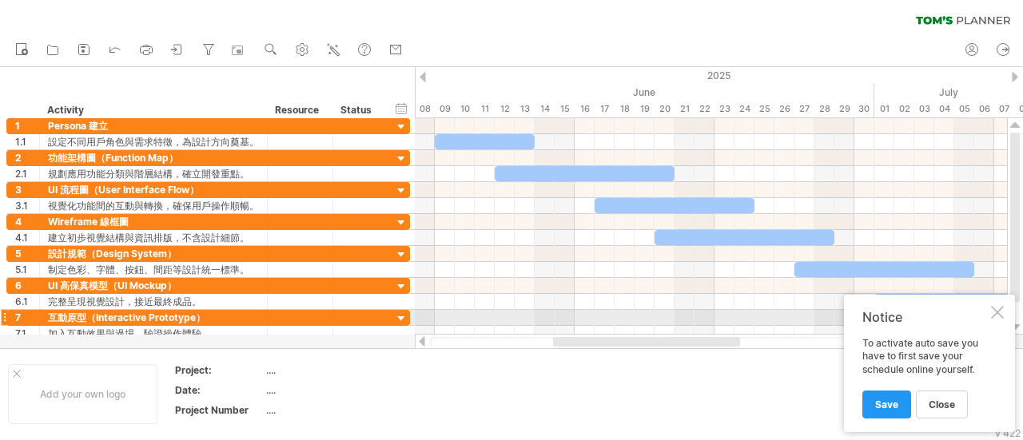
click at [997, 312] on div at bounding box center [997, 312] width 13 height 13
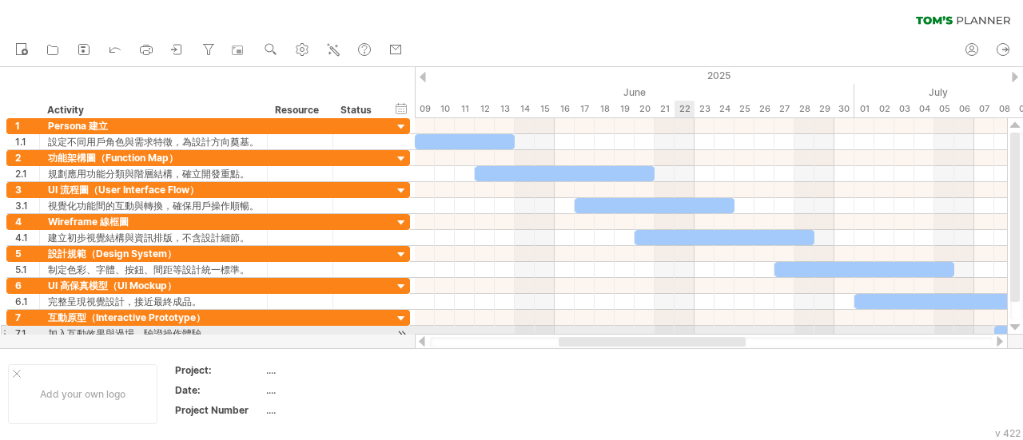
drag, startPoint x: 675, startPoint y: 343, endPoint x: 679, endPoint y: 330, distance: 13.7
click at [679, 330] on div "Trying to reach [DOMAIN_NAME] Connected again... 0% clear filter new 1" at bounding box center [511, 220] width 1023 height 440
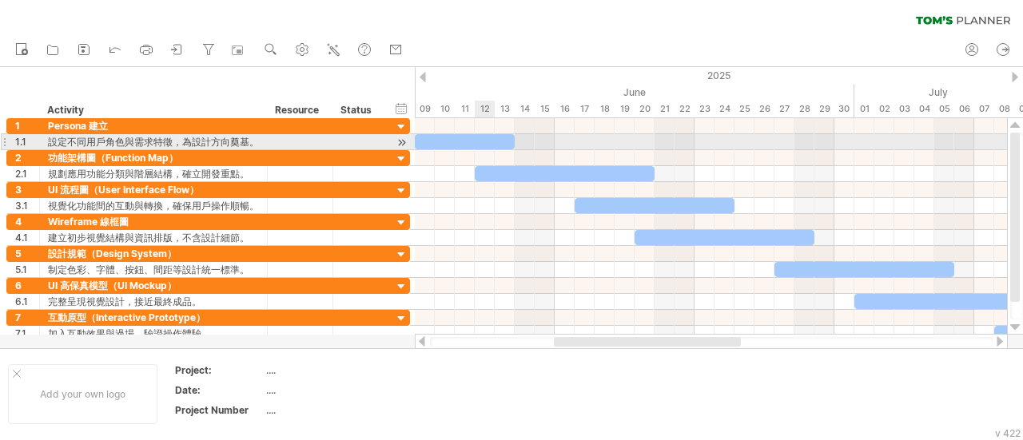
click at [481, 140] on div at bounding box center [465, 141] width 100 height 15
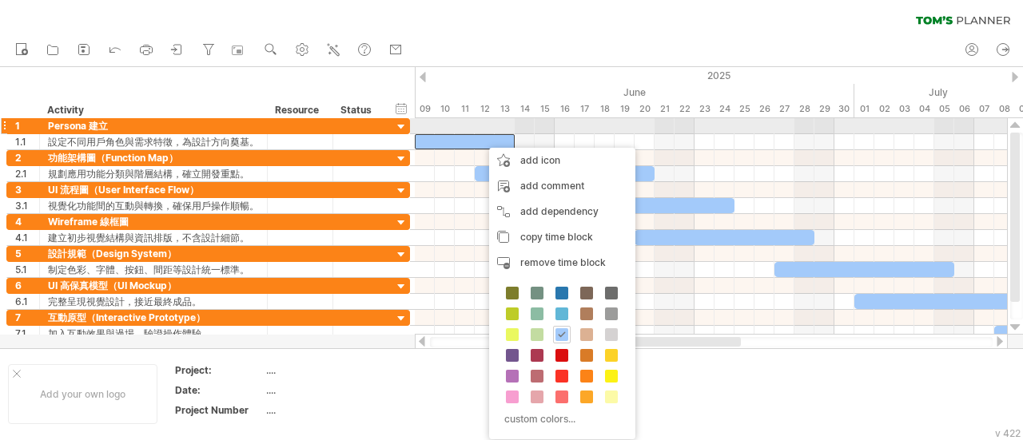
click at [265, 122] on div at bounding box center [265, 126] width 8 height 16
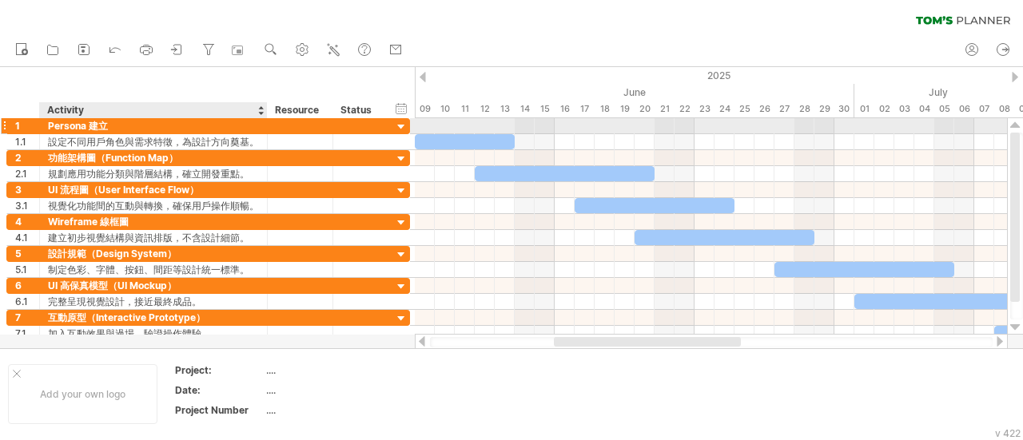
click at [264, 126] on div at bounding box center [265, 126] width 8 height 16
click at [396, 127] on div at bounding box center [401, 127] width 15 height 15
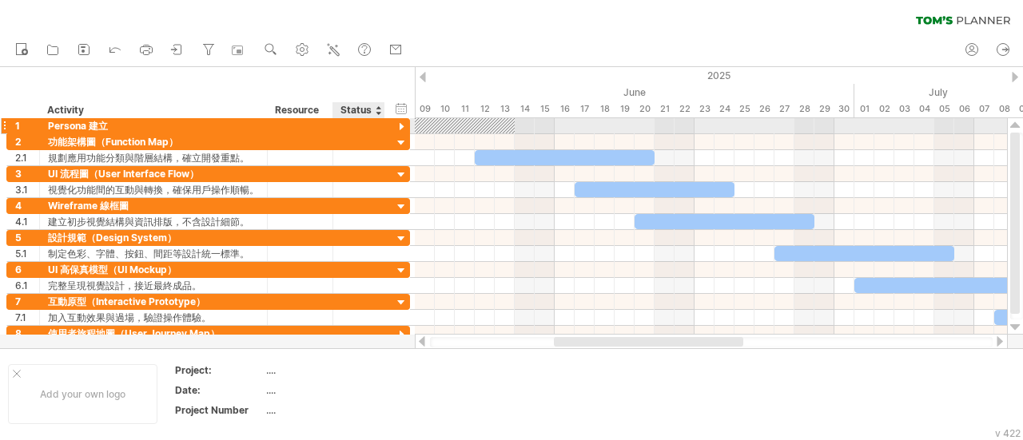
click at [396, 129] on div at bounding box center [401, 127] width 15 height 15
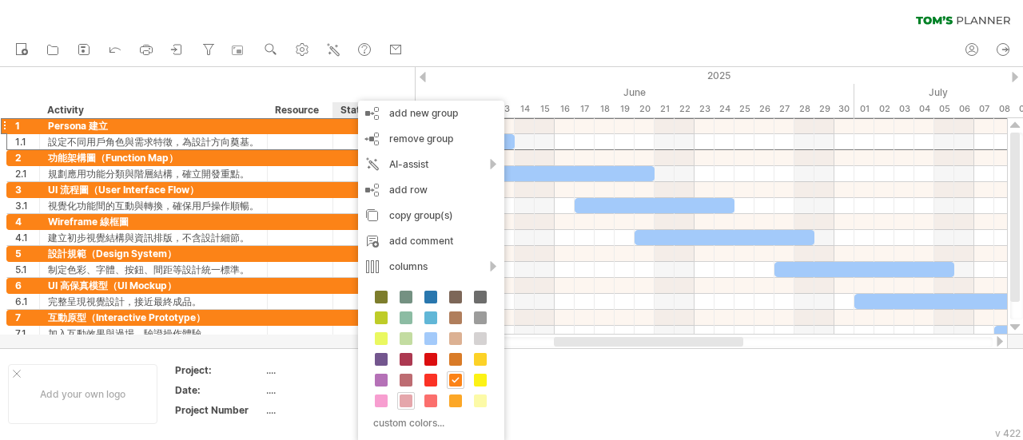
click at [408, 395] on span at bounding box center [406, 401] width 13 height 13
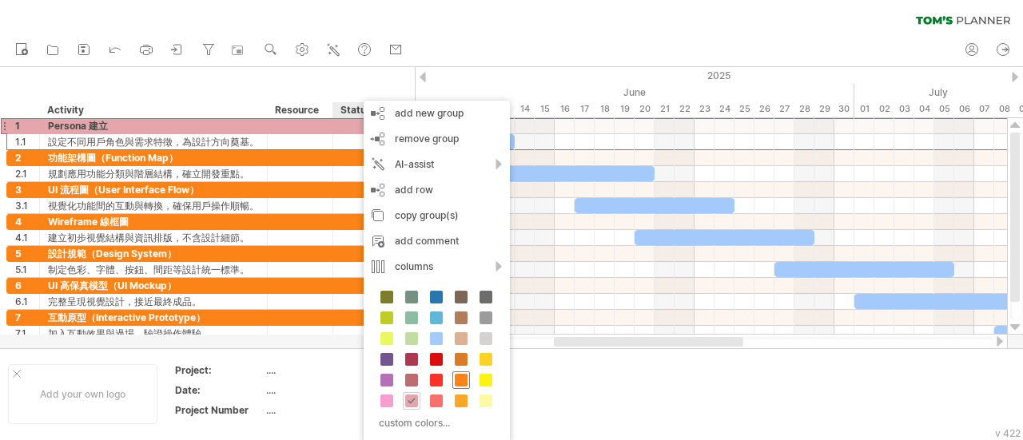
click at [459, 379] on span at bounding box center [461, 380] width 13 height 13
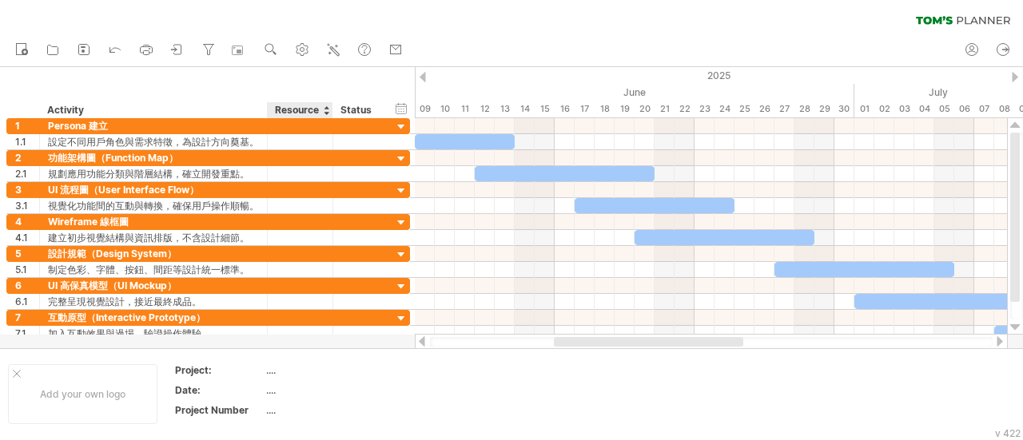
click at [304, 110] on div "Resource" at bounding box center [299, 110] width 49 height 16
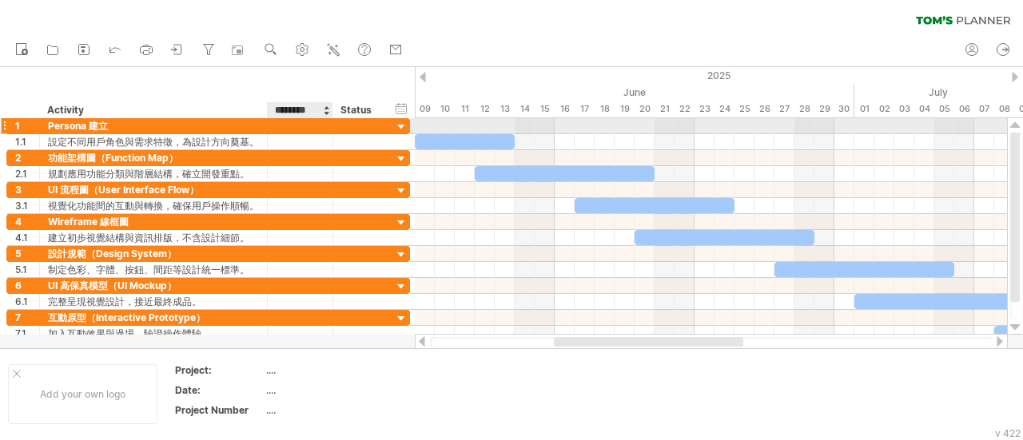
click at [299, 130] on div at bounding box center [300, 125] width 49 height 15
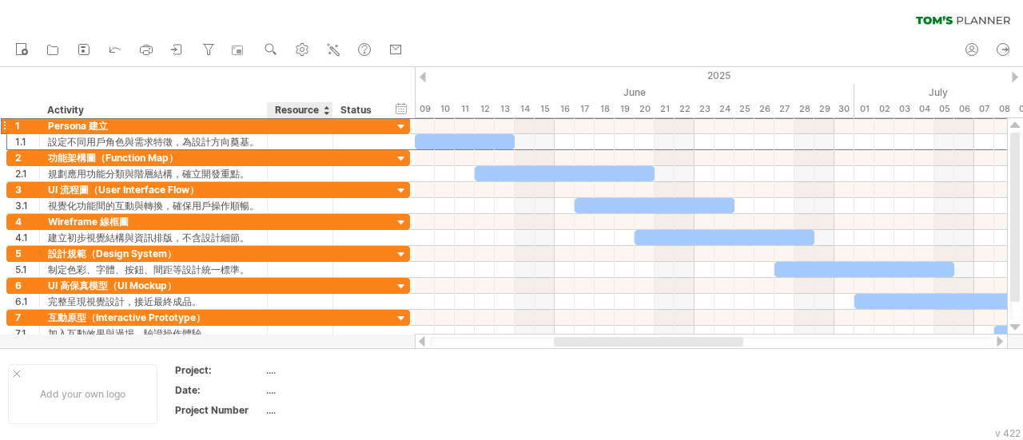
click at [290, 109] on div "Resource" at bounding box center [299, 110] width 49 height 16
click at [355, 113] on div "Status" at bounding box center [358, 110] width 35 height 16
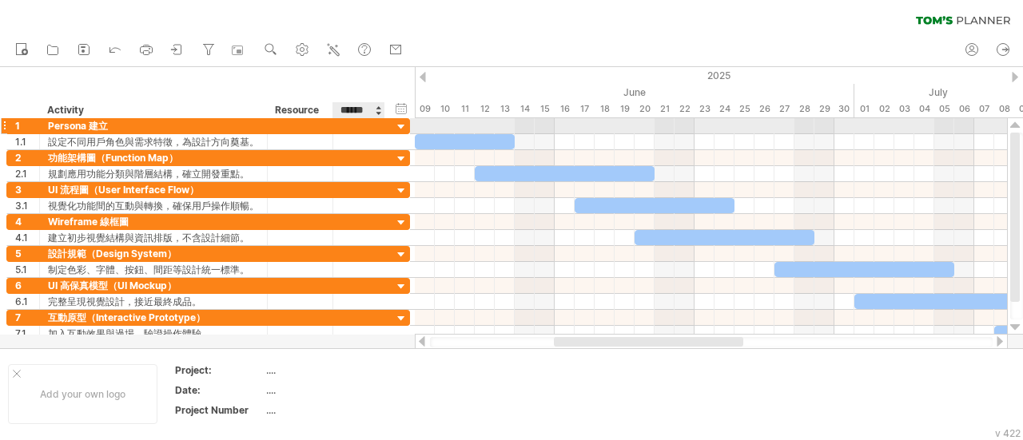
click at [403, 130] on div at bounding box center [401, 127] width 15 height 15
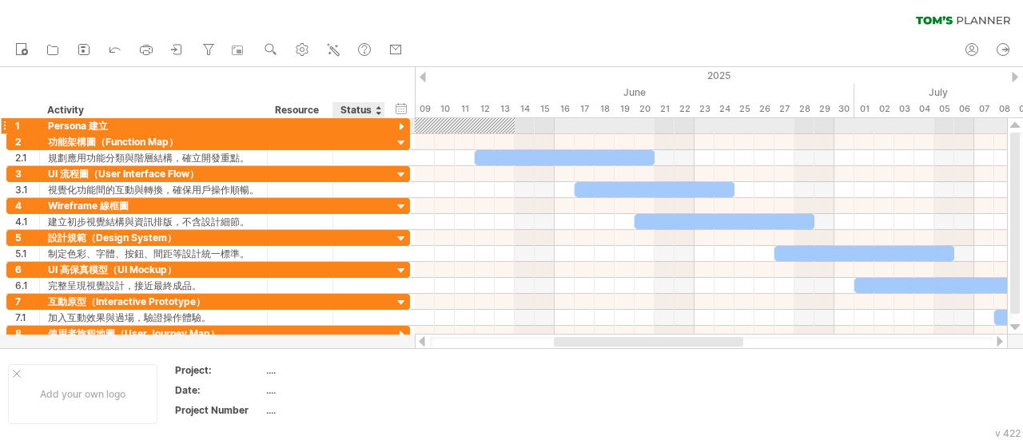
click at [404, 122] on div at bounding box center [401, 127] width 15 height 15
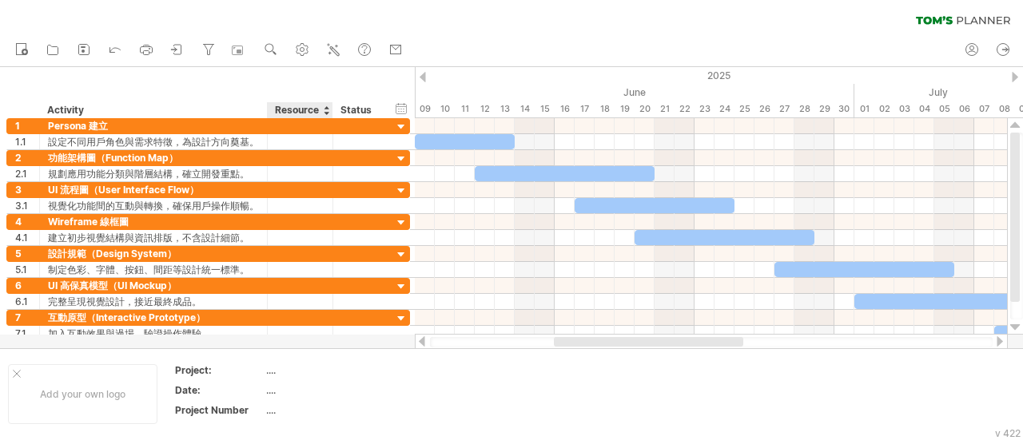
click at [309, 111] on div "Resource" at bounding box center [299, 110] width 49 height 16
click at [293, 113] on input "********" at bounding box center [299, 110] width 49 height 16
click at [361, 110] on div "Status" at bounding box center [358, 110] width 35 height 16
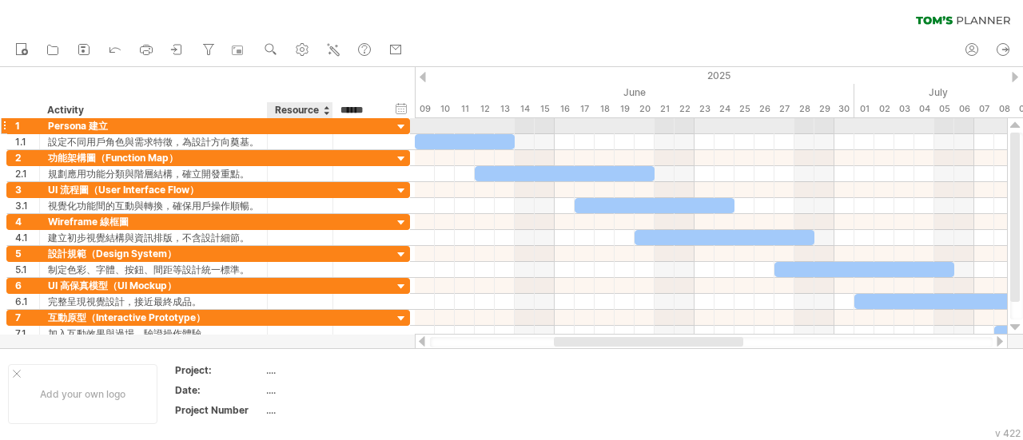
click at [320, 125] on div at bounding box center [300, 125] width 49 height 15
click at [320, 125] on input "text" at bounding box center [300, 125] width 49 height 15
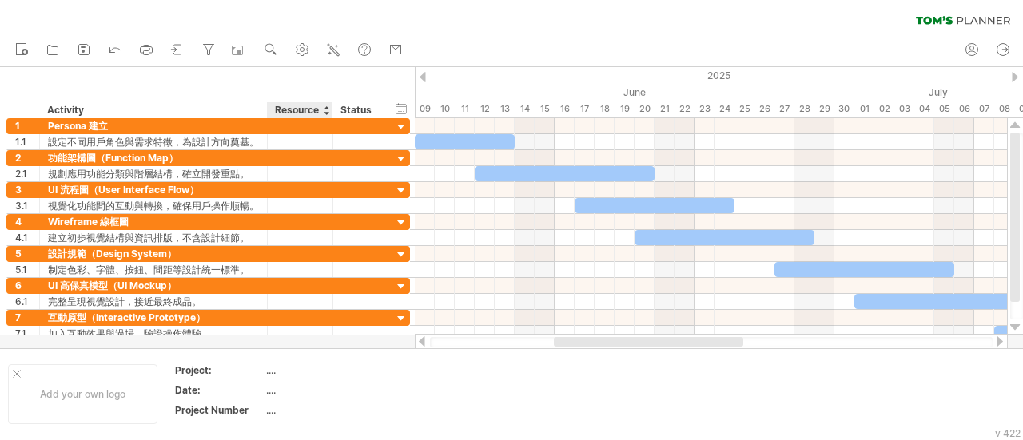
click at [318, 107] on div "Resource" at bounding box center [299, 110] width 49 height 16
click at [318, 107] on input "********" at bounding box center [299, 110] width 49 height 16
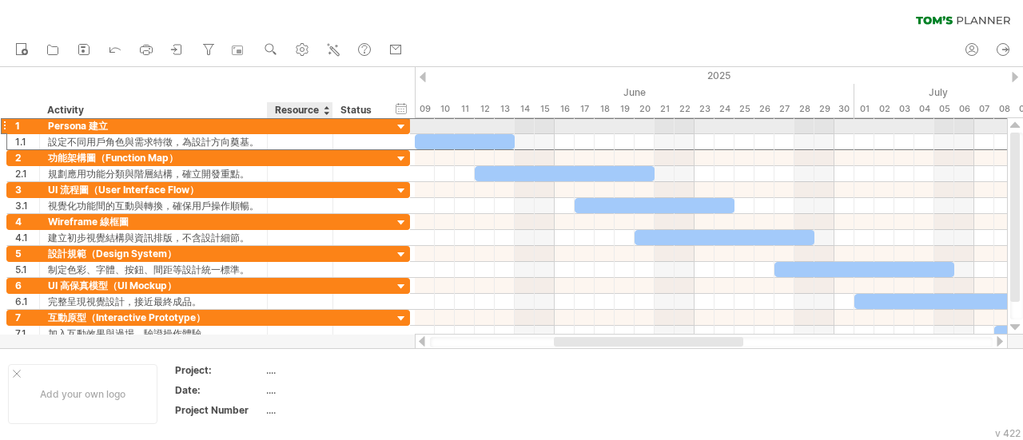
click at [311, 130] on div at bounding box center [300, 125] width 49 height 15
click at [326, 108] on div at bounding box center [326, 110] width 6 height 16
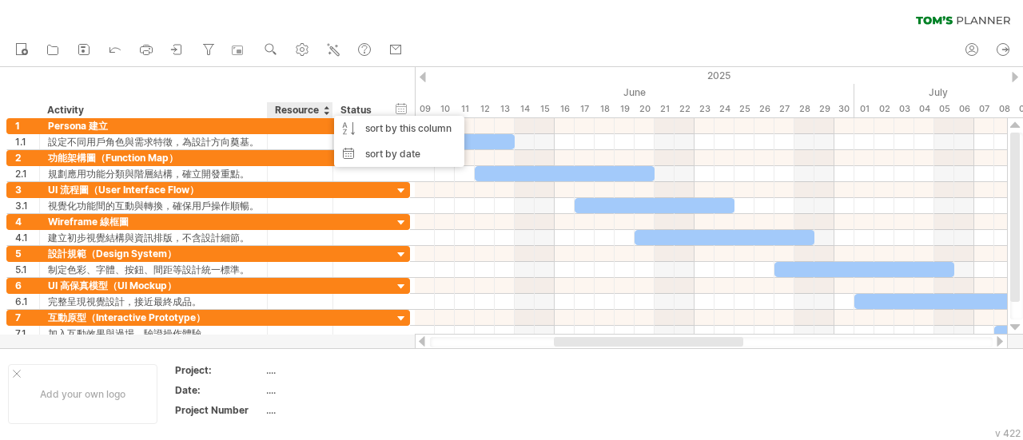
click at [372, 110] on div "Status" at bounding box center [358, 110] width 35 height 16
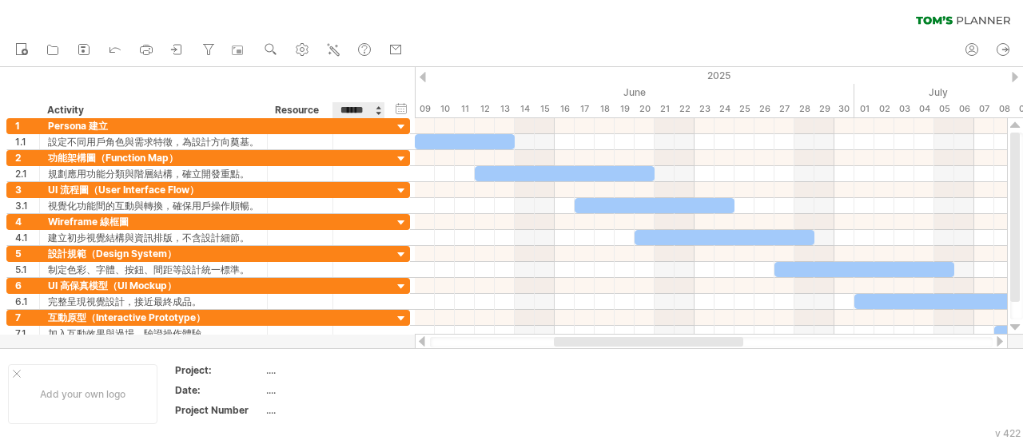
click at [377, 108] on div at bounding box center [378, 110] width 6 height 16
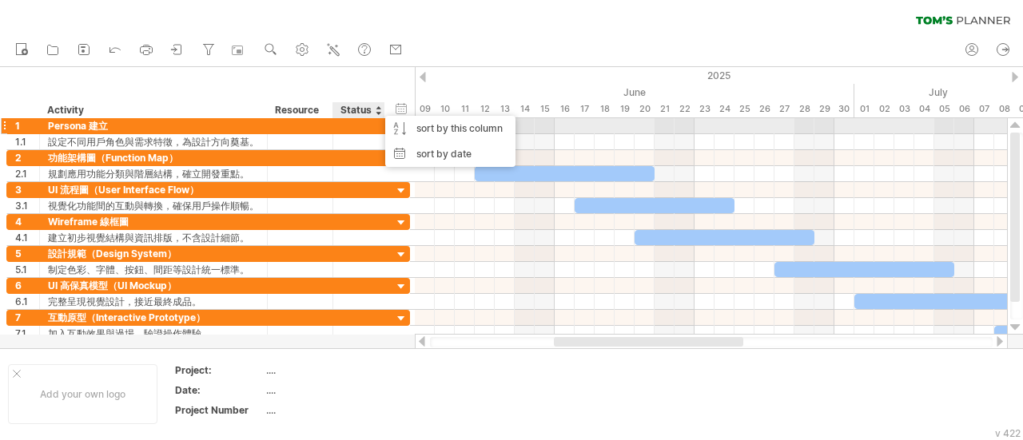
click at [275, 133] on div "**********" at bounding box center [208, 134] width 404 height 32
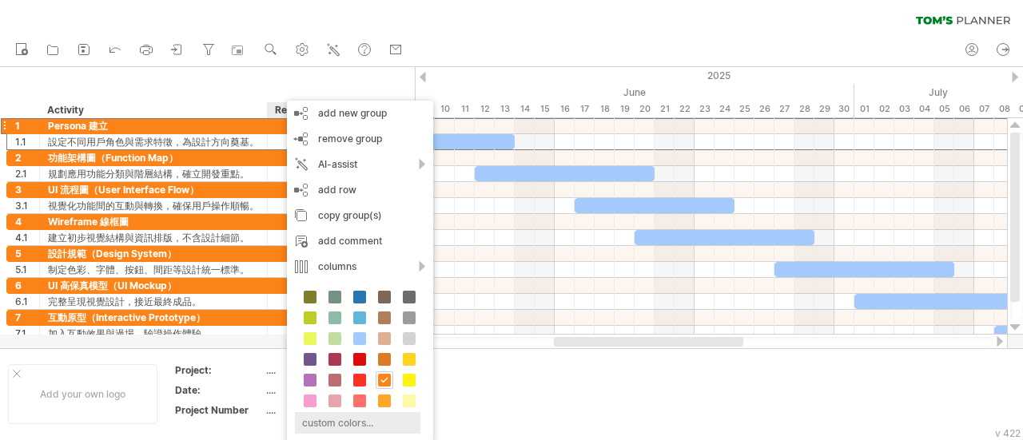
click at [336, 416] on div "custom colors..." at bounding box center [358, 423] width 126 height 22
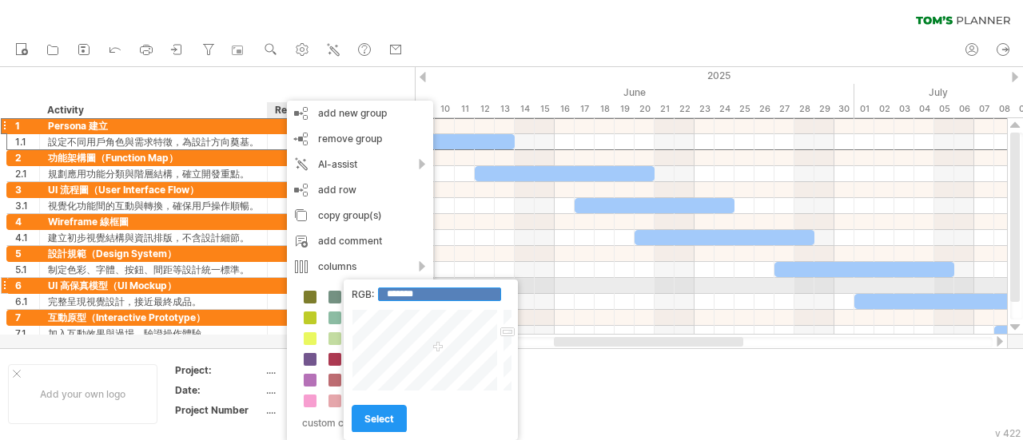
click at [439, 291] on input "*******" at bounding box center [439, 295] width 123 height 14
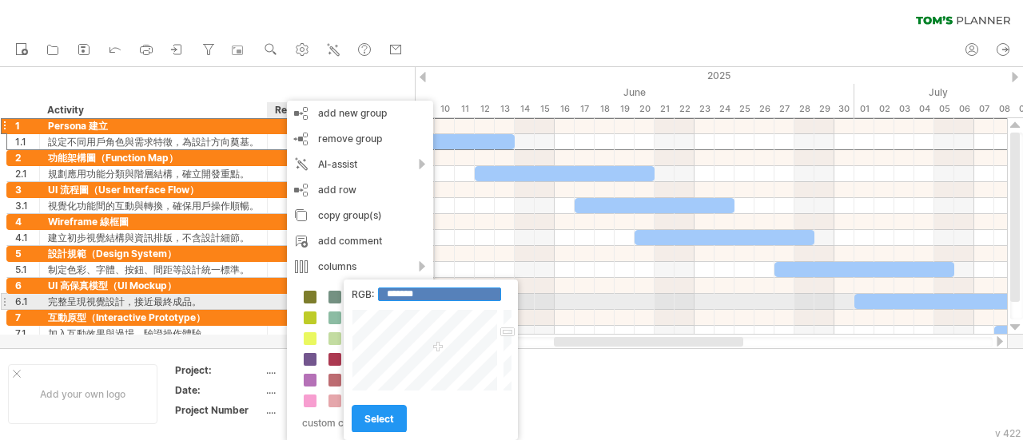
drag, startPoint x: 438, startPoint y: 293, endPoint x: 381, endPoint y: 296, distance: 57.6
click at [383, 296] on input "*******" at bounding box center [439, 295] width 123 height 14
type input "******"
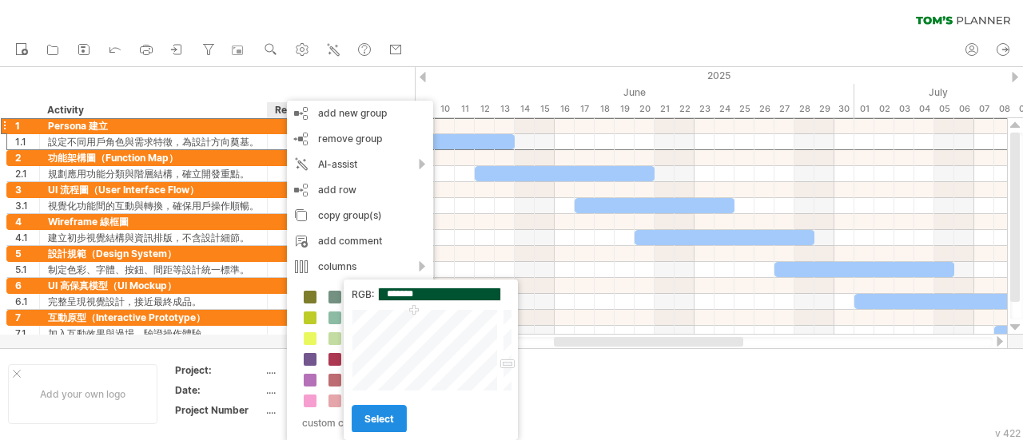
click at [377, 417] on span "select" at bounding box center [380, 419] width 30 height 12
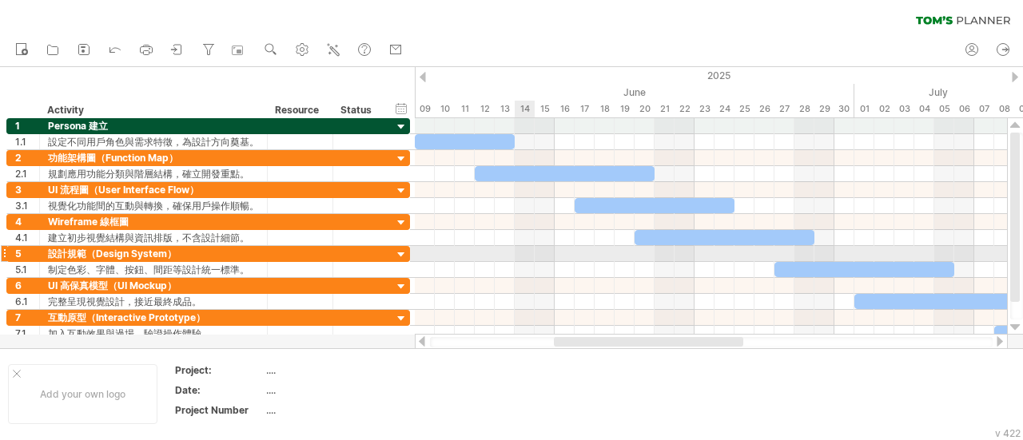
click at [509, 265] on div at bounding box center [711, 270] width 592 height 16
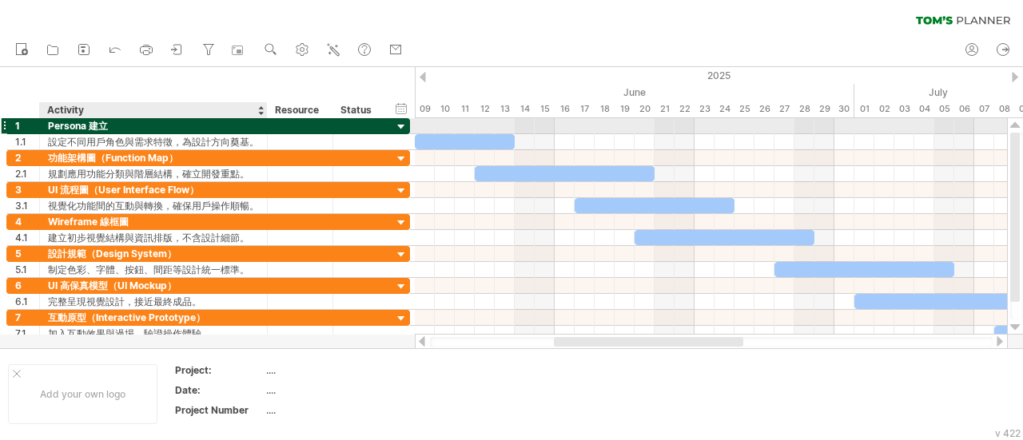
click at [276, 129] on div at bounding box center [300, 125] width 49 height 15
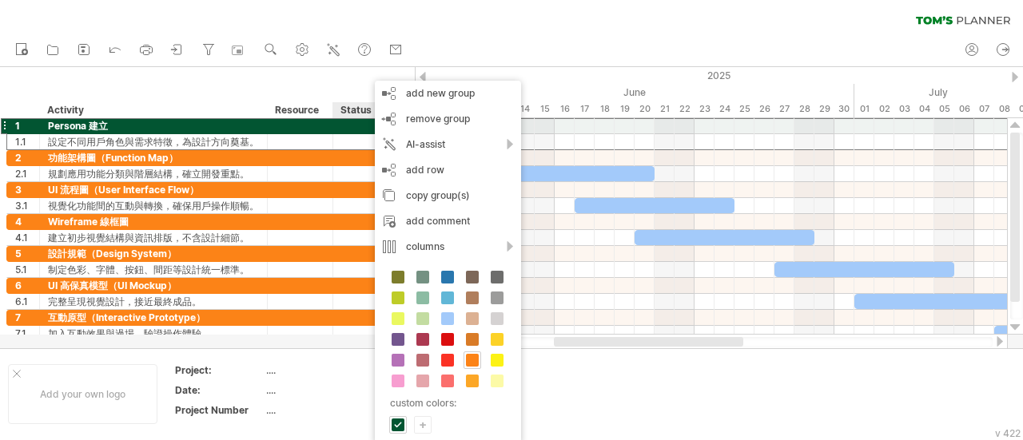
click at [427, 423] on div "+" at bounding box center [423, 424] width 16 height 15
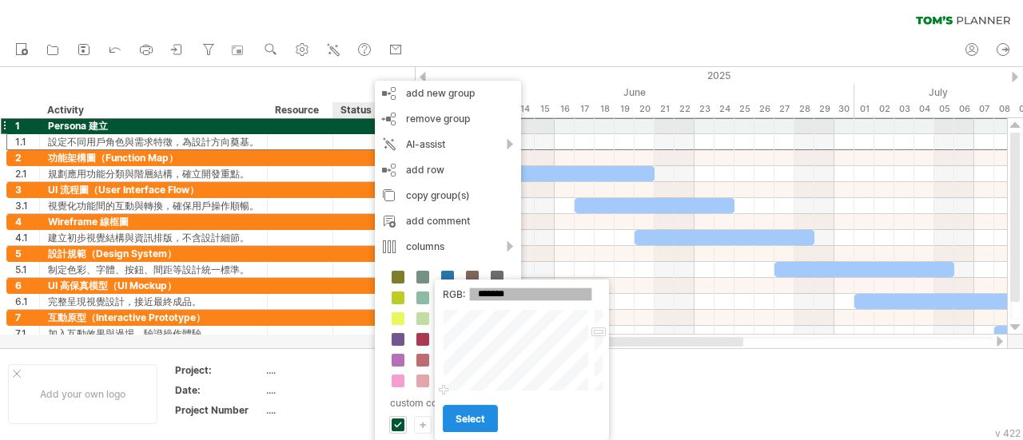
drag, startPoint x: 529, startPoint y: 345, endPoint x: 444, endPoint y: 410, distance: 106.6
click at [444, 410] on div "RGB: ******* Close select" at bounding box center [522, 360] width 174 height 161
drag, startPoint x: 444, startPoint y: 390, endPoint x: 433, endPoint y: 399, distance: 14.2
click at [433, 399] on body "progress(100%) Trying to reach [DOMAIN_NAME] Connected again... 0% clear filter…" at bounding box center [511, 222] width 1023 height 444
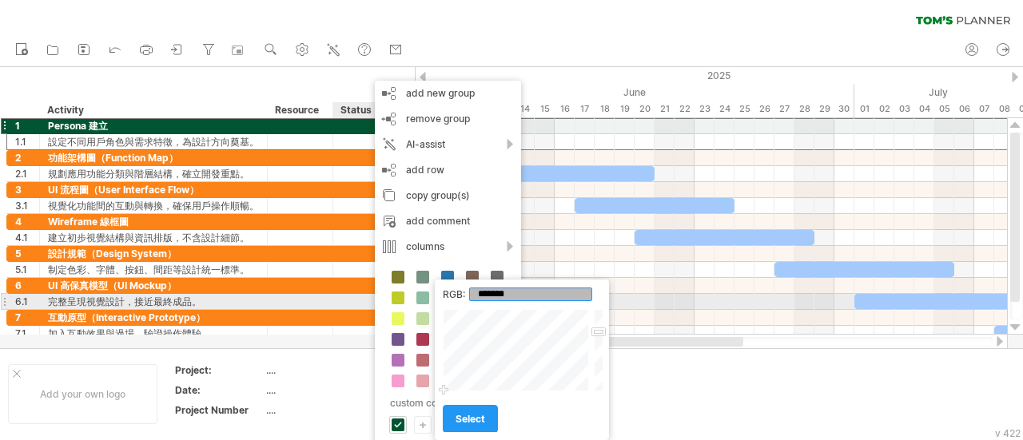
drag, startPoint x: 532, startPoint y: 293, endPoint x: 457, endPoint y: 297, distance: 75.2
click at [457, 297] on div "RGB: *******" at bounding box center [522, 295] width 158 height 14
type input "*******"
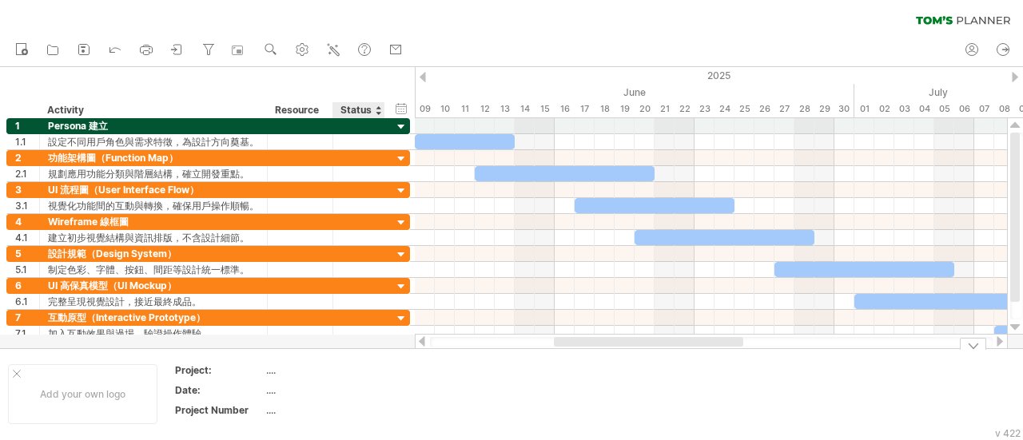
click at [320, 122] on div at bounding box center [300, 125] width 49 height 15
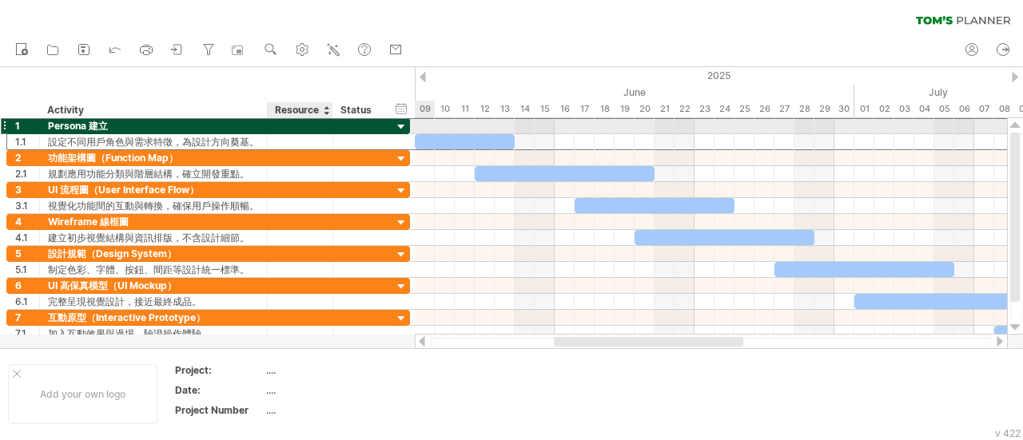
click at [317, 124] on input "text" at bounding box center [300, 125] width 49 height 15
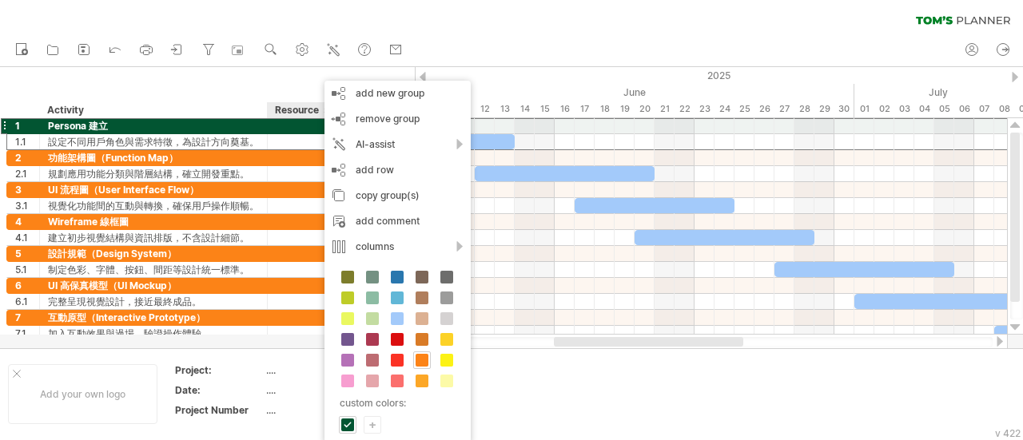
click at [369, 424] on div "+" at bounding box center [373, 424] width 16 height 15
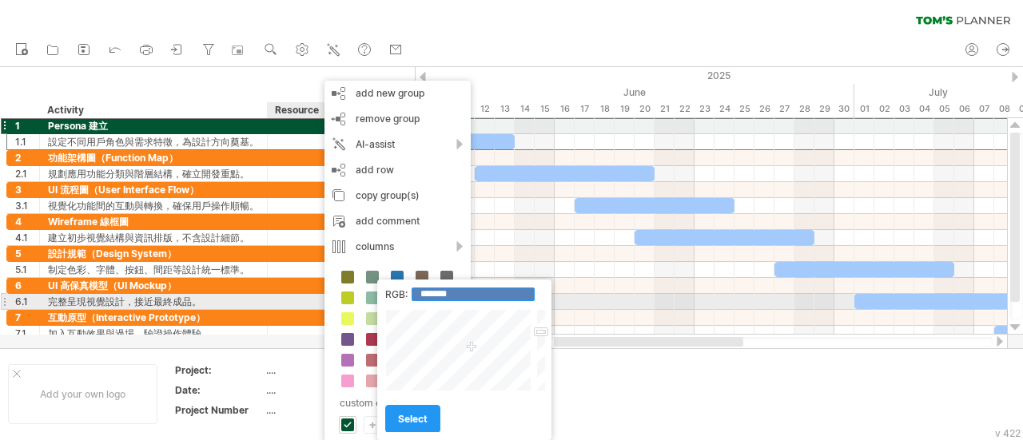
drag, startPoint x: 472, startPoint y: 295, endPoint x: 384, endPoint y: 297, distance: 87.9
click at [384, 297] on div "RGB: ******* Close select" at bounding box center [464, 360] width 174 height 161
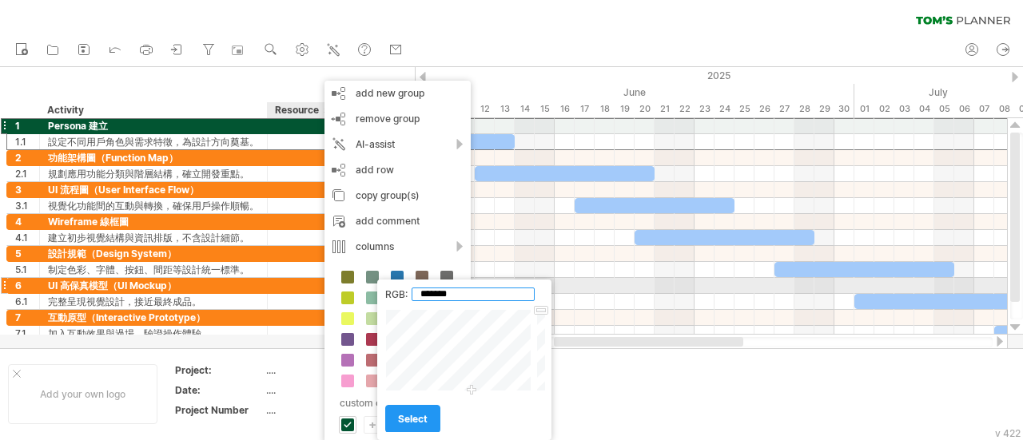
click at [431, 292] on input "*******" at bounding box center [473, 295] width 123 height 14
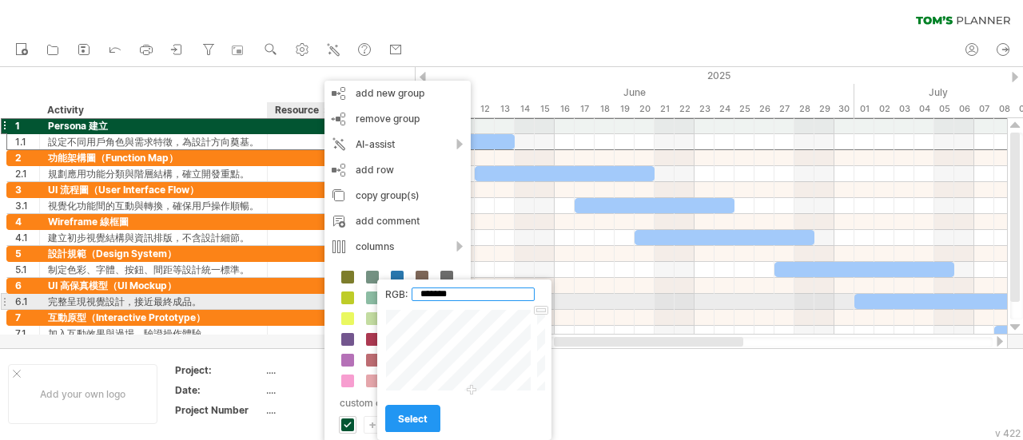
click at [442, 295] on input "*******" at bounding box center [473, 295] width 123 height 14
click at [448, 295] on input "*******" at bounding box center [473, 295] width 123 height 14
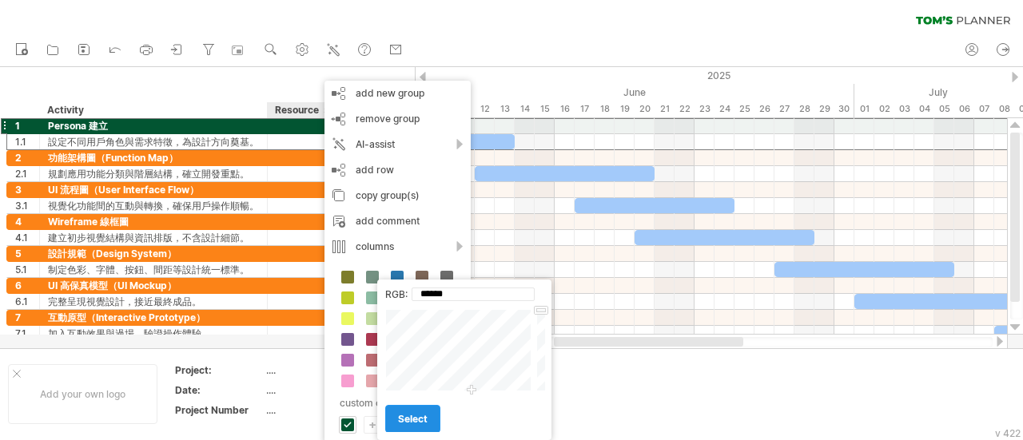
type input "*******"
click at [412, 415] on span "select" at bounding box center [413, 419] width 30 height 12
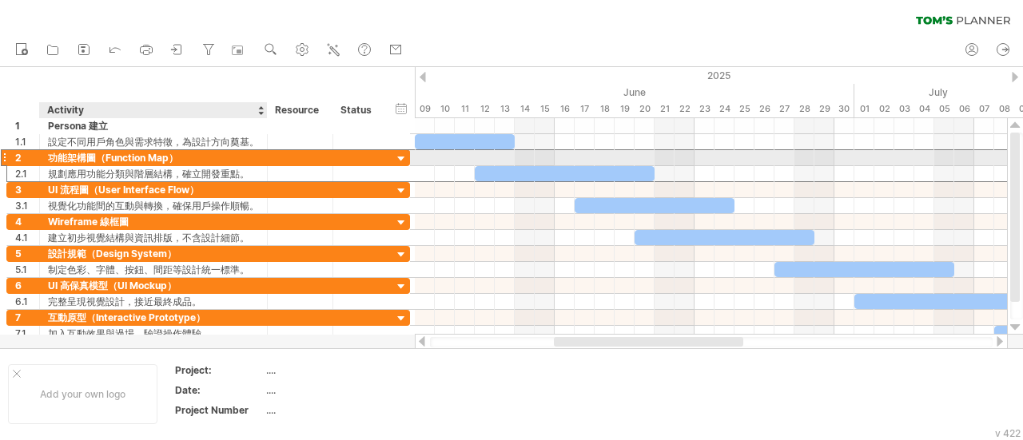
click at [228, 159] on div "功能架構圖（Function Map）" at bounding box center [153, 157] width 211 height 15
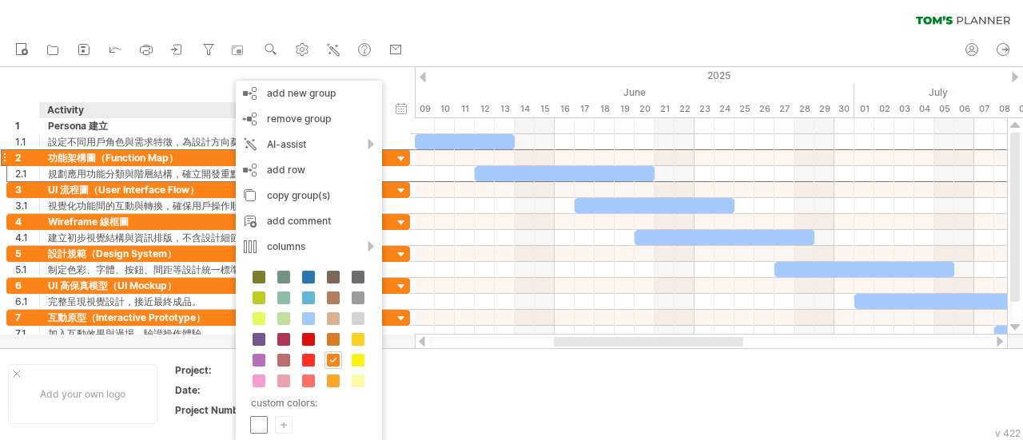
click at [260, 423] on span at bounding box center [259, 425] width 13 height 13
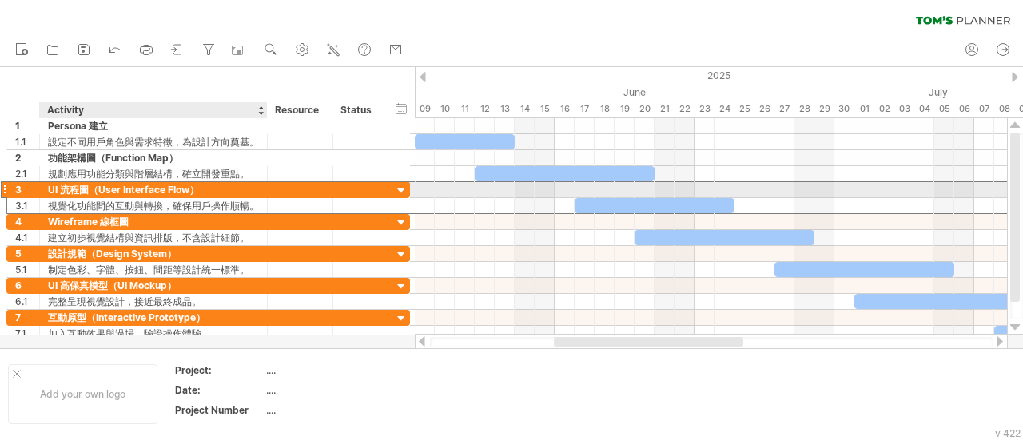
click at [243, 188] on div "UI 流程圖（User Interface Flow）" at bounding box center [153, 189] width 211 height 15
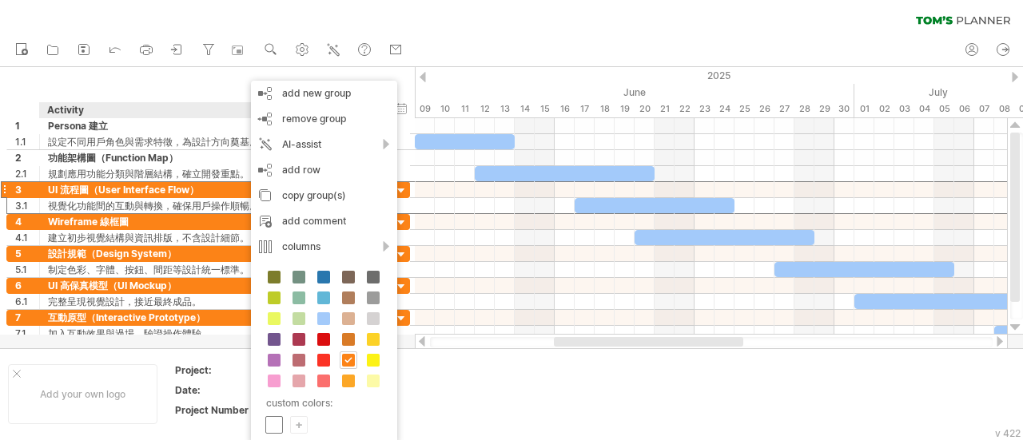
click at [275, 419] on span at bounding box center [274, 425] width 13 height 13
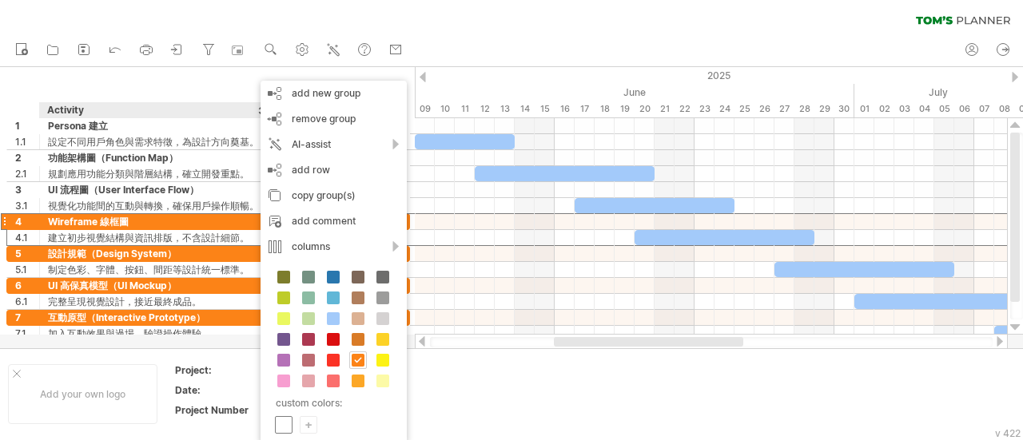
click at [278, 420] on span at bounding box center [283, 425] width 13 height 13
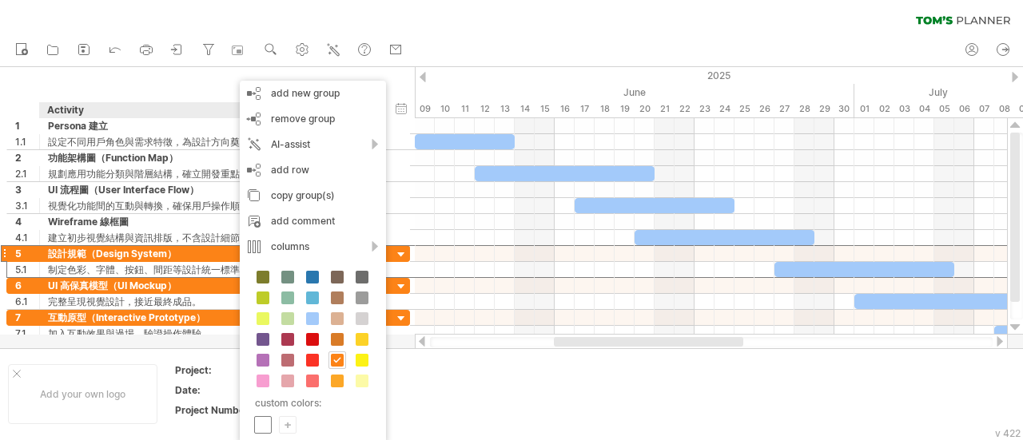
click at [261, 422] on span at bounding box center [263, 425] width 13 height 13
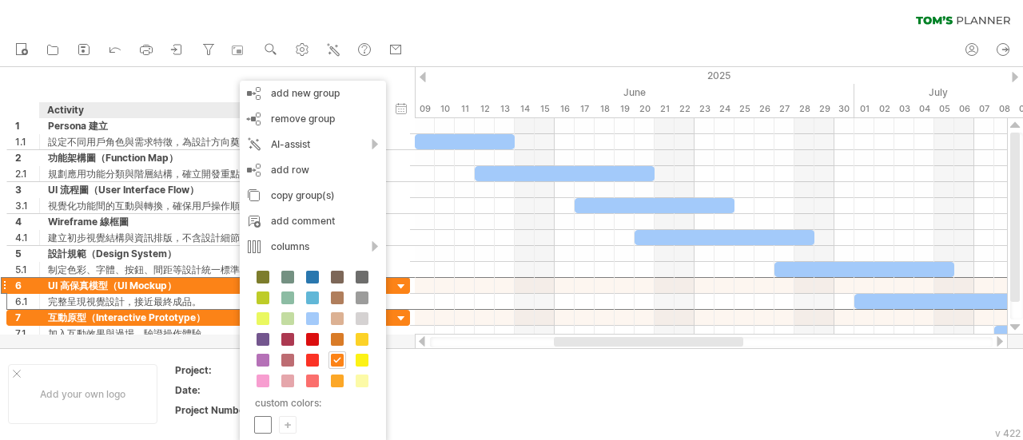
click at [265, 419] on span at bounding box center [263, 425] width 13 height 13
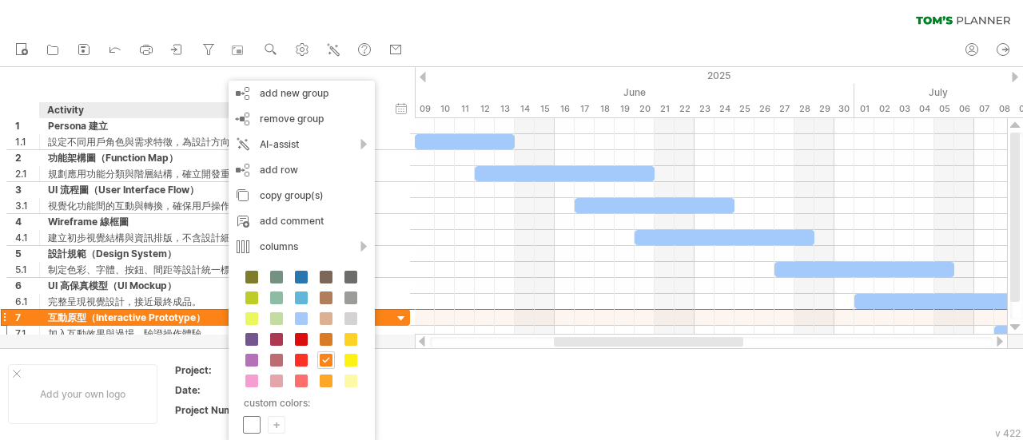
click at [249, 422] on span at bounding box center [251, 425] width 13 height 13
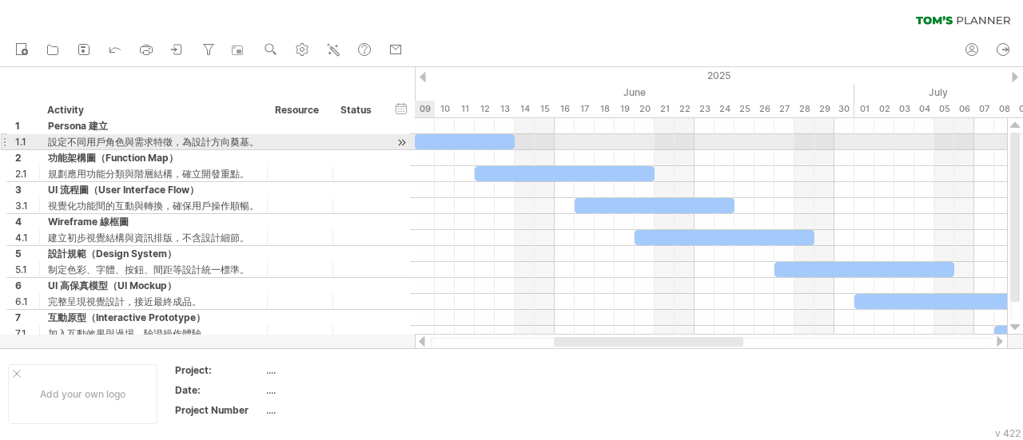
click at [402, 143] on div at bounding box center [401, 142] width 15 height 17
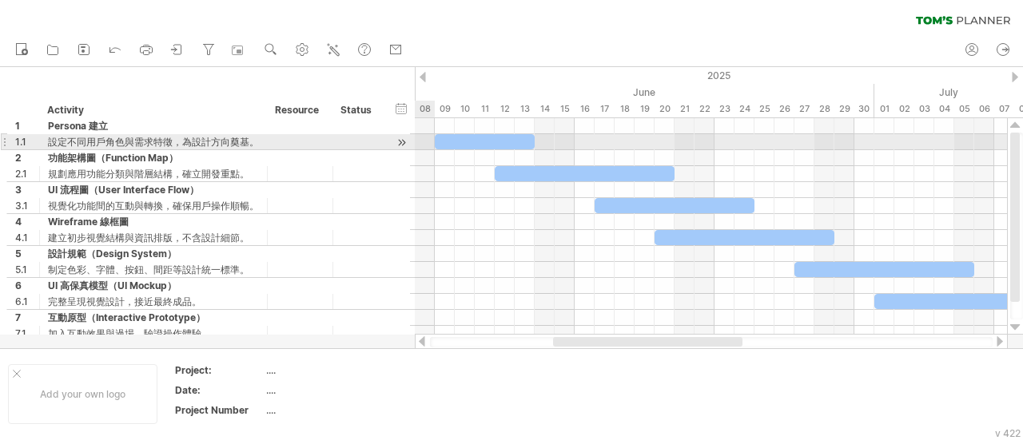
click at [402, 143] on div at bounding box center [401, 142] width 15 height 17
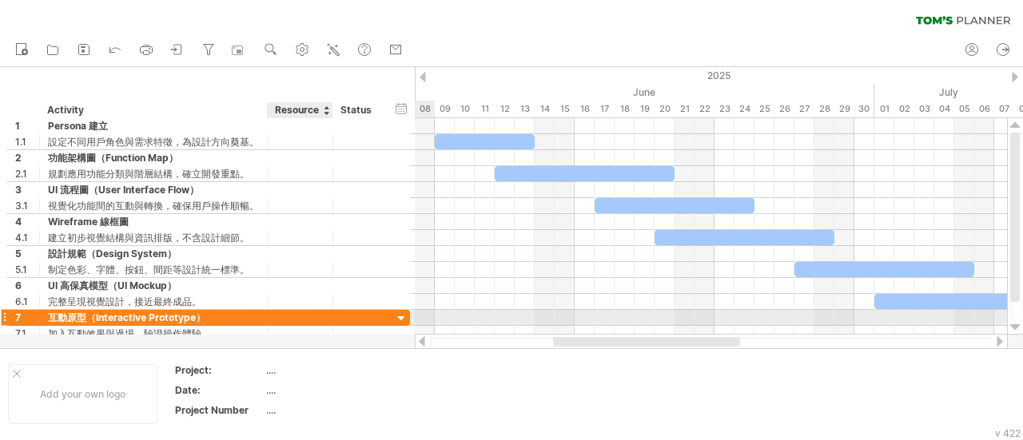
click at [307, 316] on div at bounding box center [300, 317] width 49 height 15
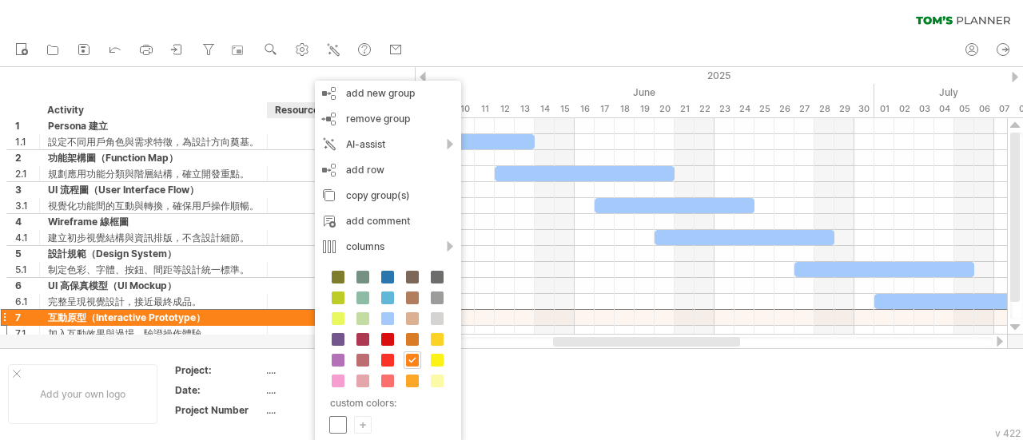
click at [339, 421] on span at bounding box center [338, 425] width 13 height 13
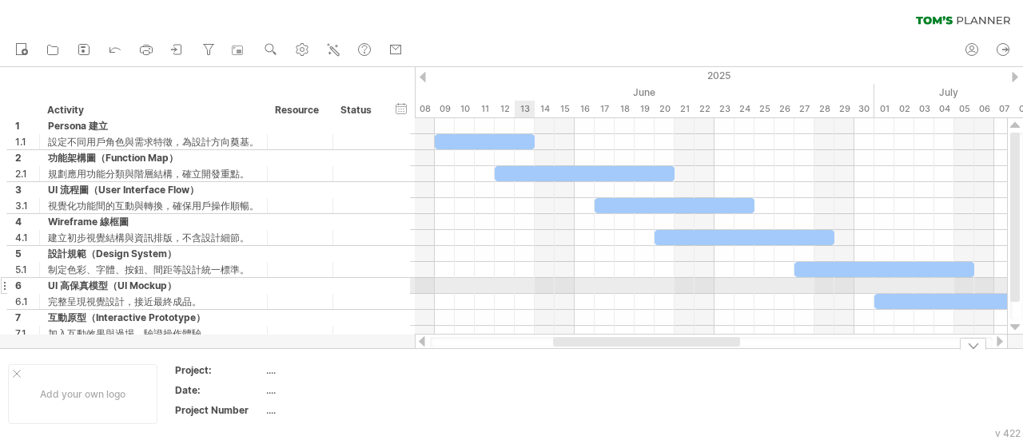
click at [553, 279] on div at bounding box center [711, 286] width 592 height 16
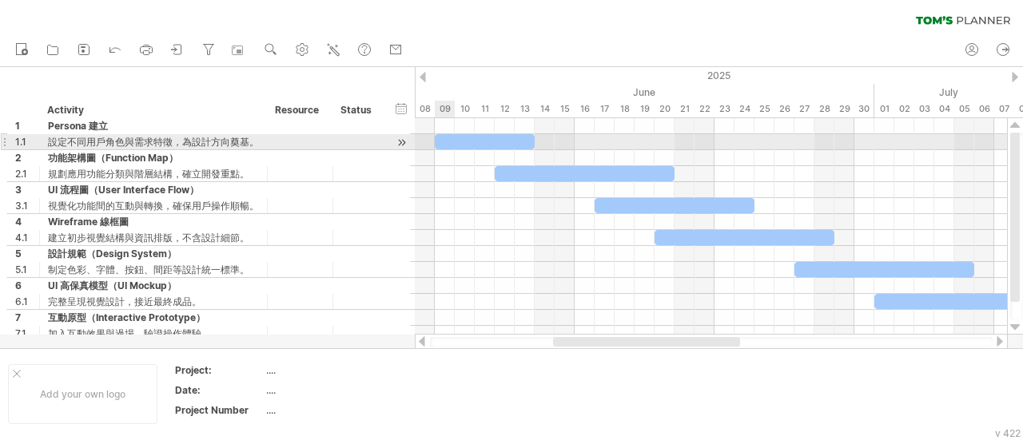
click at [2, 138] on div at bounding box center [4, 141] width 6 height 17
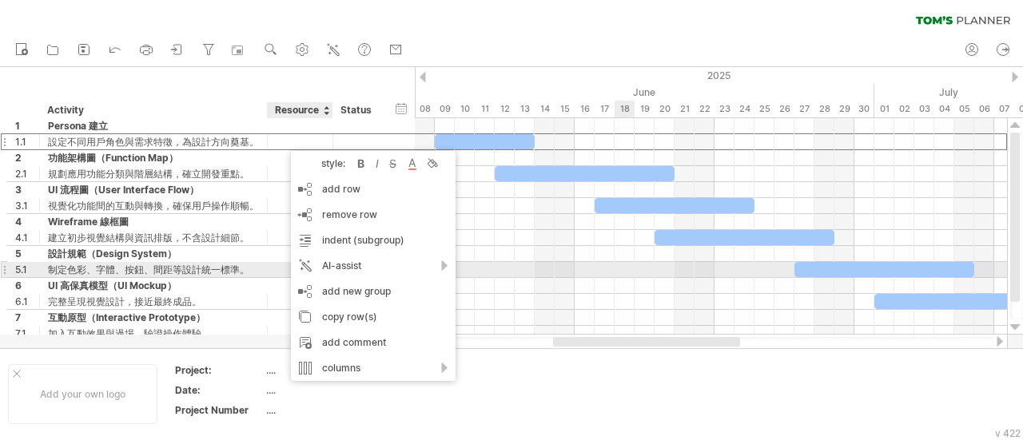
click at [630, 278] on div at bounding box center [711, 286] width 592 height 16
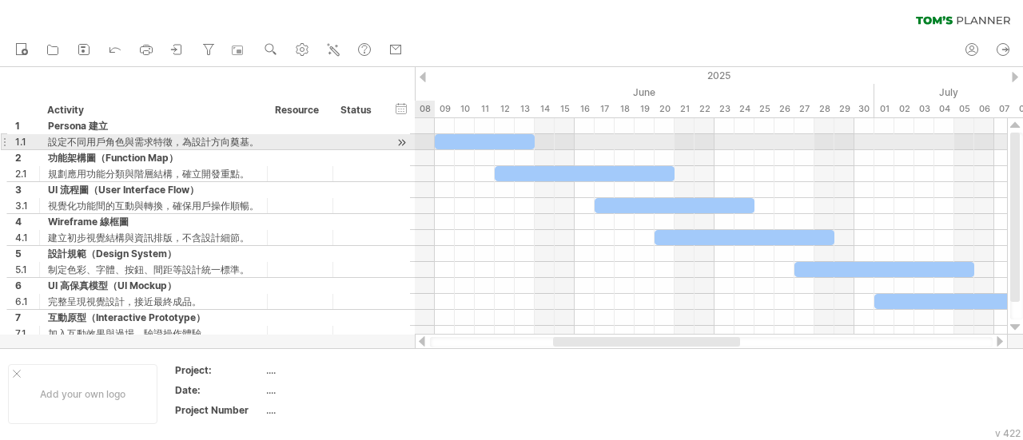
click at [400, 141] on div at bounding box center [401, 142] width 15 height 17
click at [403, 140] on div at bounding box center [401, 142] width 15 height 17
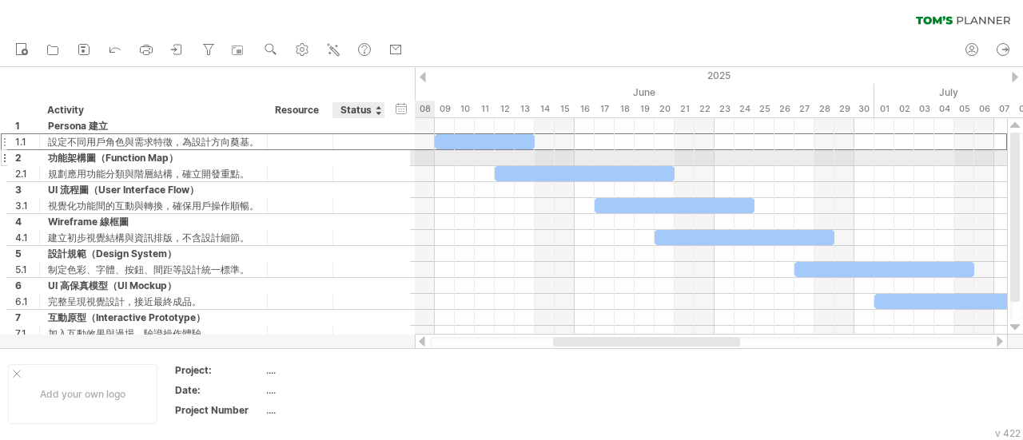
drag, startPoint x: 388, startPoint y: 141, endPoint x: 377, endPoint y: 159, distance: 20.4
click at [377, 159] on div "**********" at bounding box center [208, 230] width 404 height 224
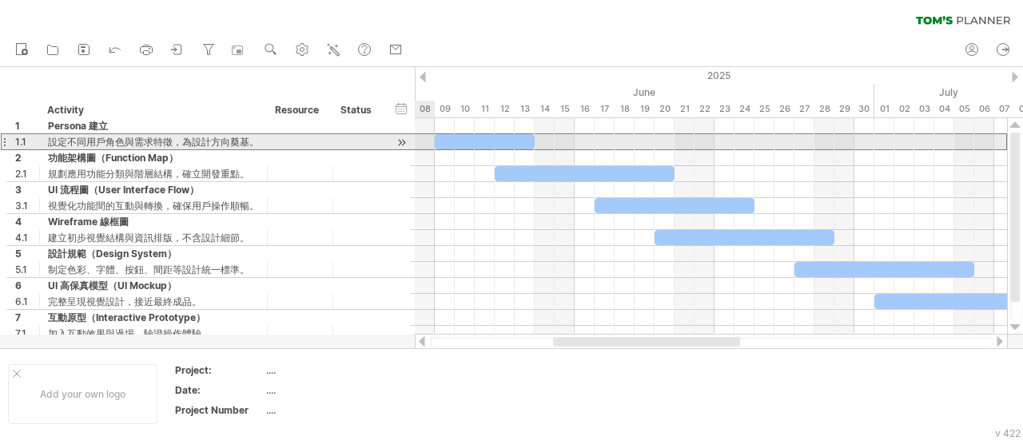
click at [2, 141] on div at bounding box center [4, 141] width 6 height 17
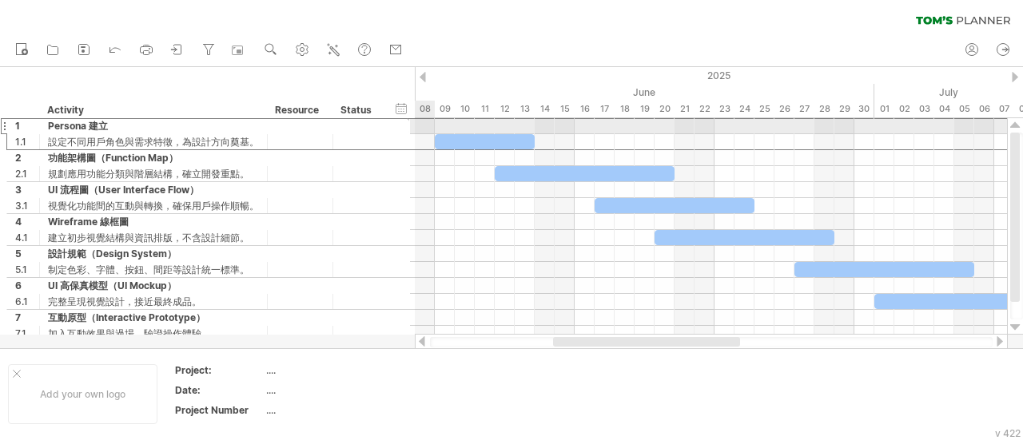
click at [7, 127] on div "1" at bounding box center [23, 125] width 33 height 15
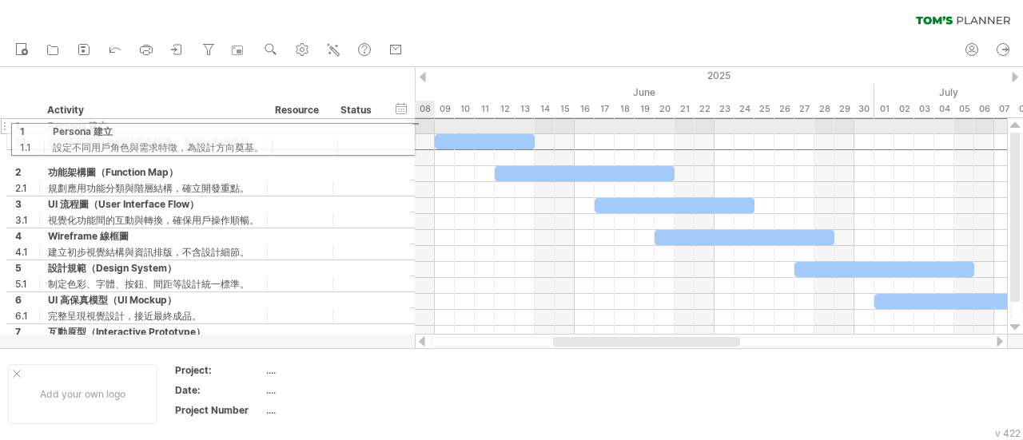
click at [6, 129] on div at bounding box center [4, 126] width 6 height 17
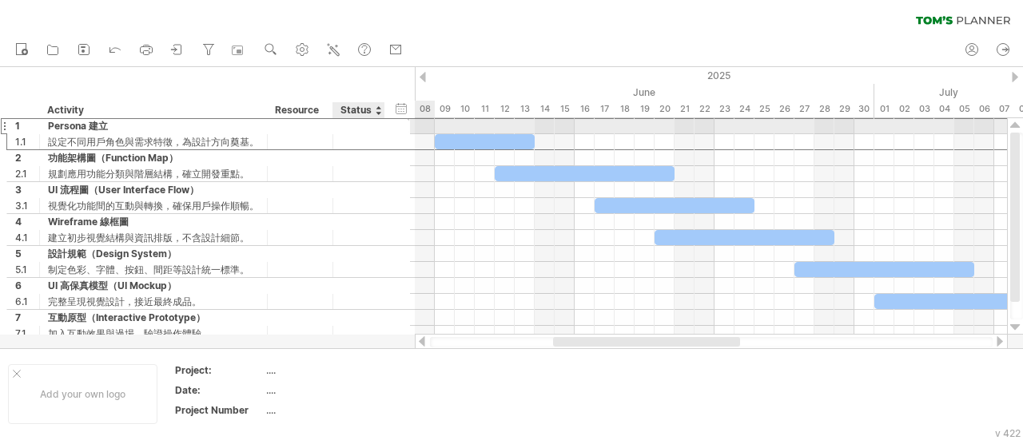
click at [391, 126] on div "**********" at bounding box center [208, 126] width 404 height 17
click at [364, 130] on div at bounding box center [358, 125] width 35 height 15
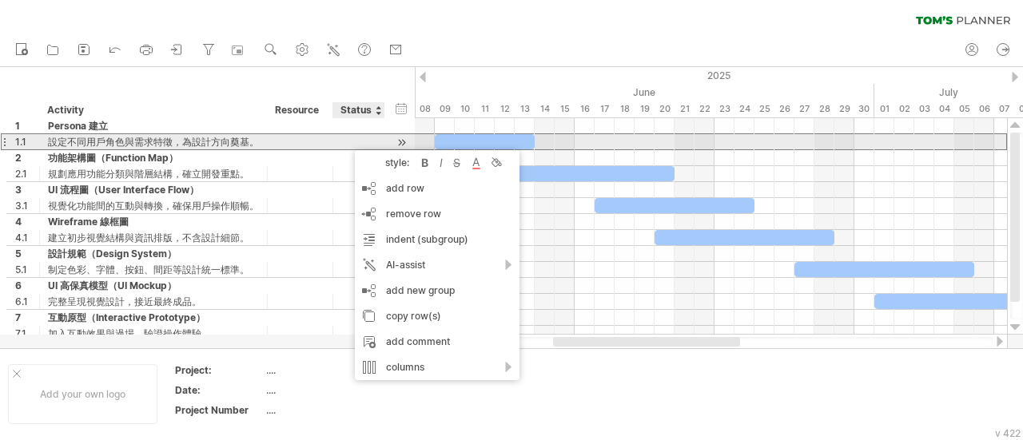
click at [337, 143] on div at bounding box center [359, 141] width 52 height 15
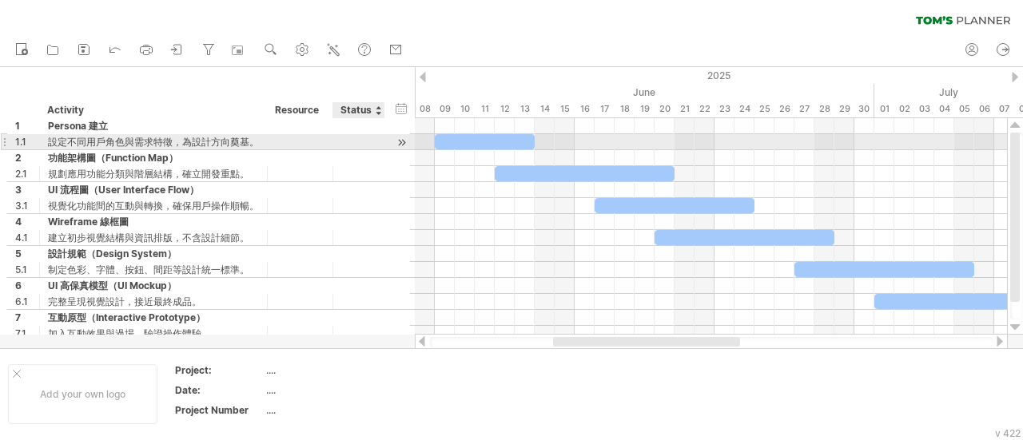
click at [337, 143] on div at bounding box center [359, 141] width 52 height 15
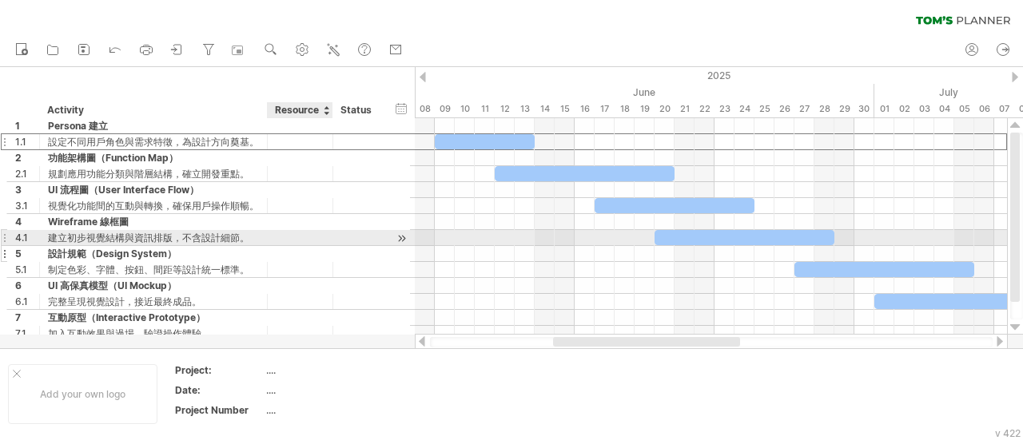
click at [329, 253] on div at bounding box center [331, 254] width 8 height 16
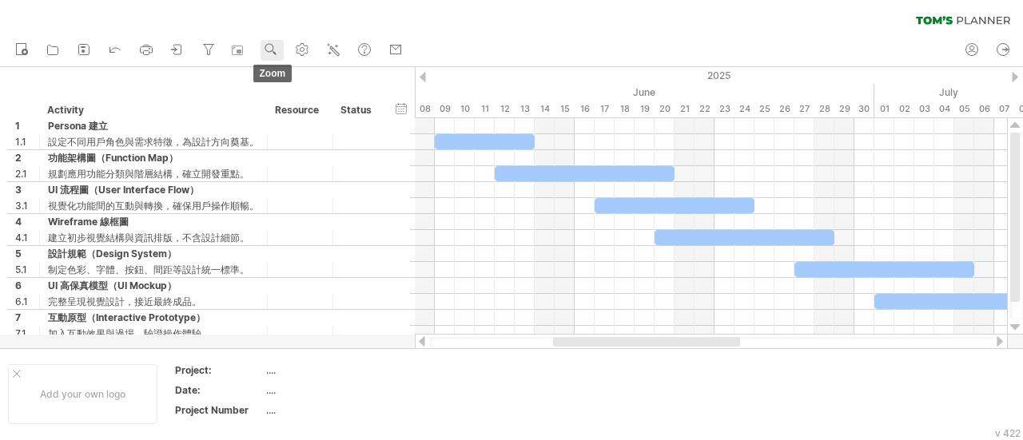
click at [269, 50] on use at bounding box center [271, 50] width 16 height 16
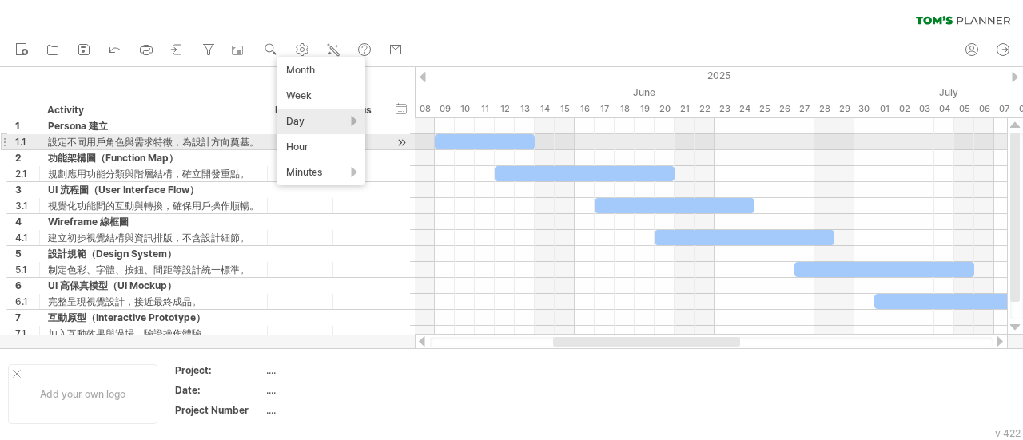
click at [216, 143] on div "設定不同用戶角色與需求特徵，為設計方向奠基。" at bounding box center [153, 141] width 211 height 15
click at [331, 141] on div at bounding box center [331, 142] width 8 height 16
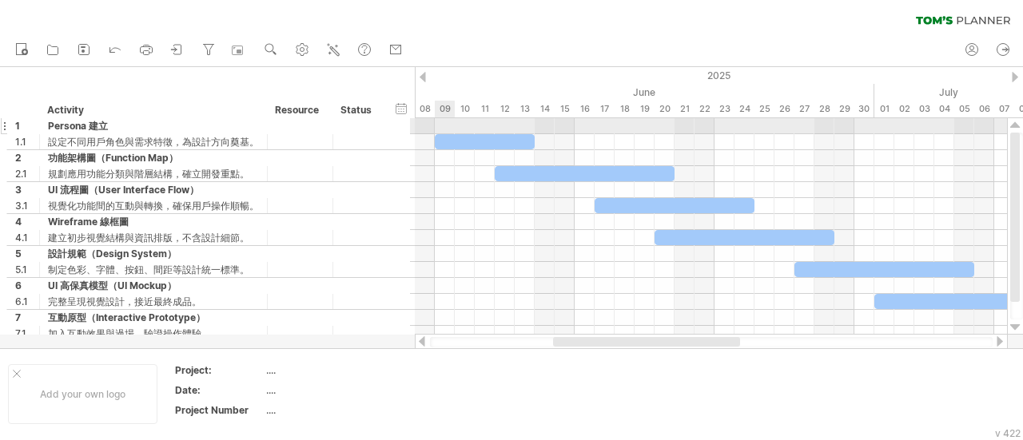
click at [443, 126] on div at bounding box center [711, 126] width 592 height 16
click at [444, 125] on div at bounding box center [711, 126] width 592 height 16
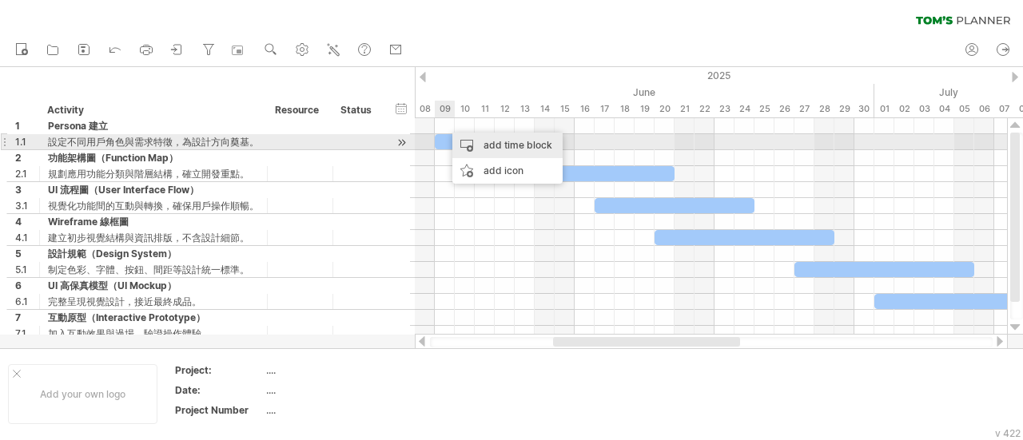
click at [512, 143] on div "add time block" at bounding box center [507, 146] width 110 height 26
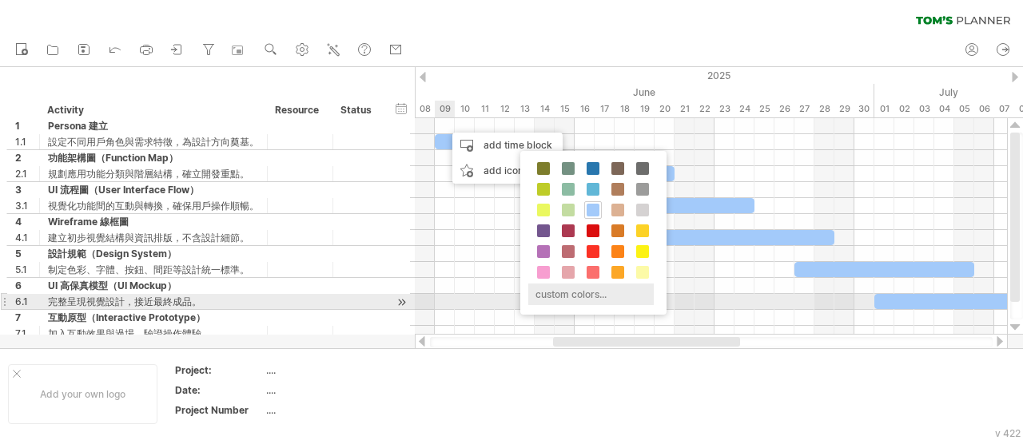
click at [559, 294] on div "custom colors..." at bounding box center [591, 295] width 126 height 22
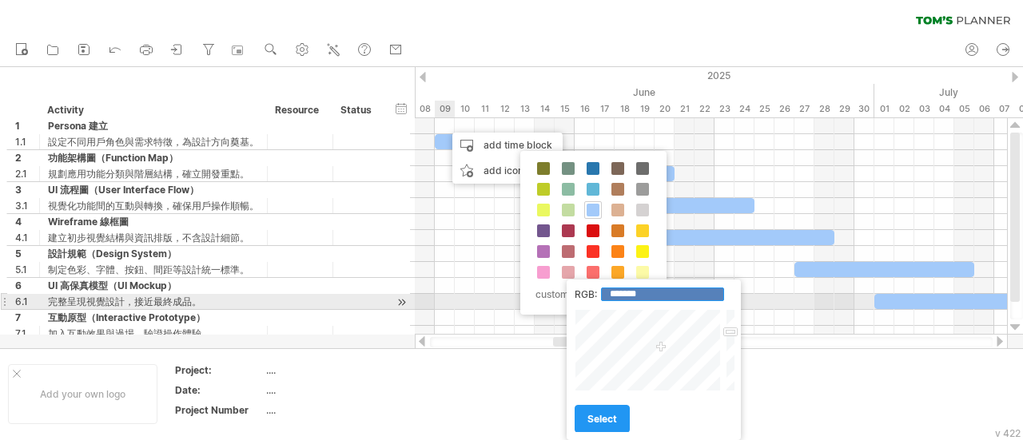
click at [666, 295] on input "*******" at bounding box center [662, 295] width 123 height 14
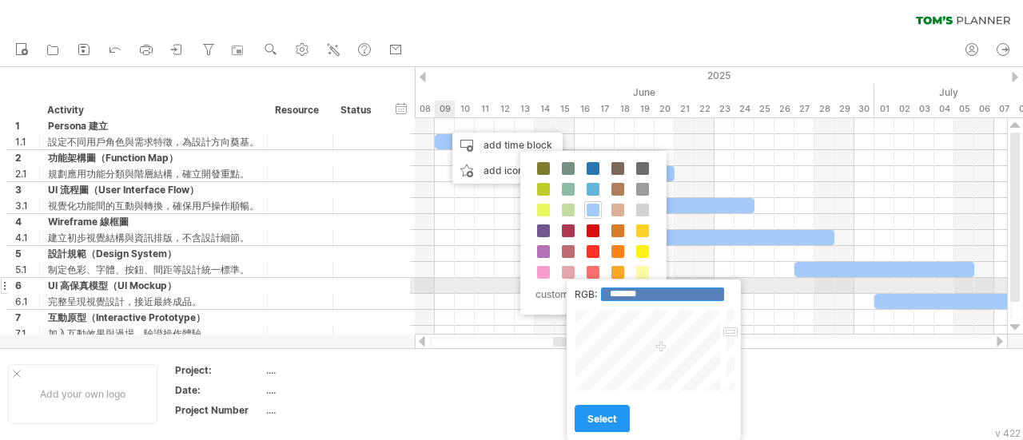
drag, startPoint x: 666, startPoint y: 295, endPoint x: 593, endPoint y: 293, distance: 72.8
click at [593, 293] on div "RGB: *******" at bounding box center [654, 295] width 158 height 14
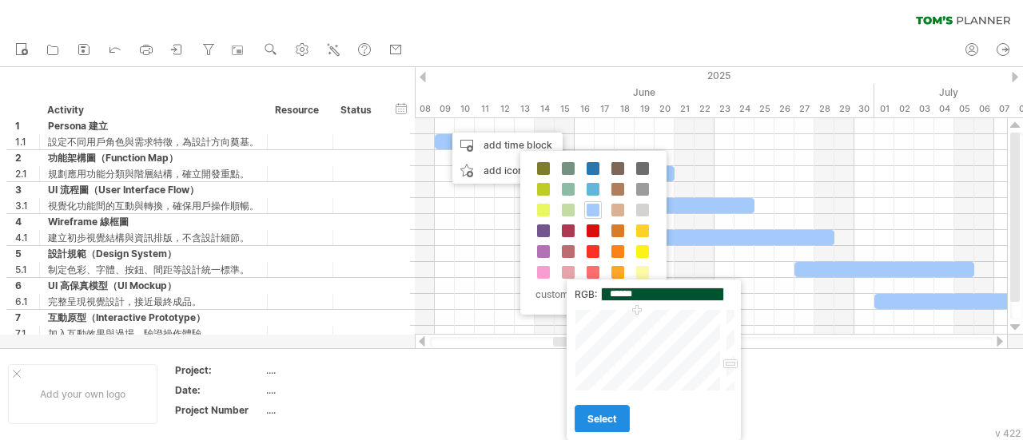
type input "*******"
click at [600, 419] on span "select" at bounding box center [603, 419] width 30 height 12
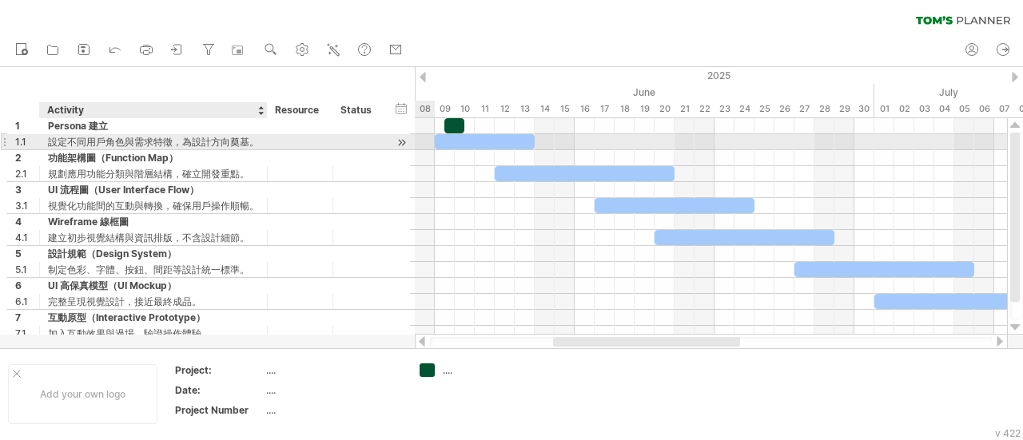
click at [90, 140] on div "設定不同用戶角色與需求特徵，為設計方向奠基。" at bounding box center [153, 141] width 211 height 15
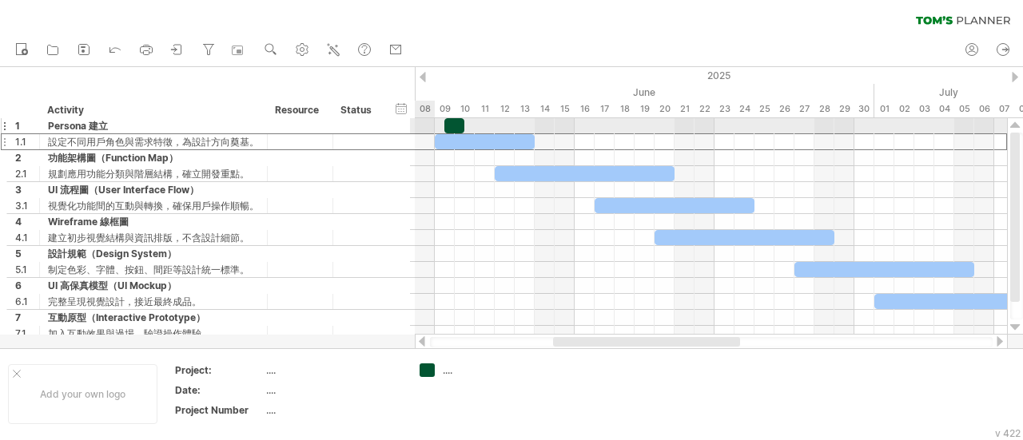
click at [396, 124] on div at bounding box center [401, 127] width 15 height 15
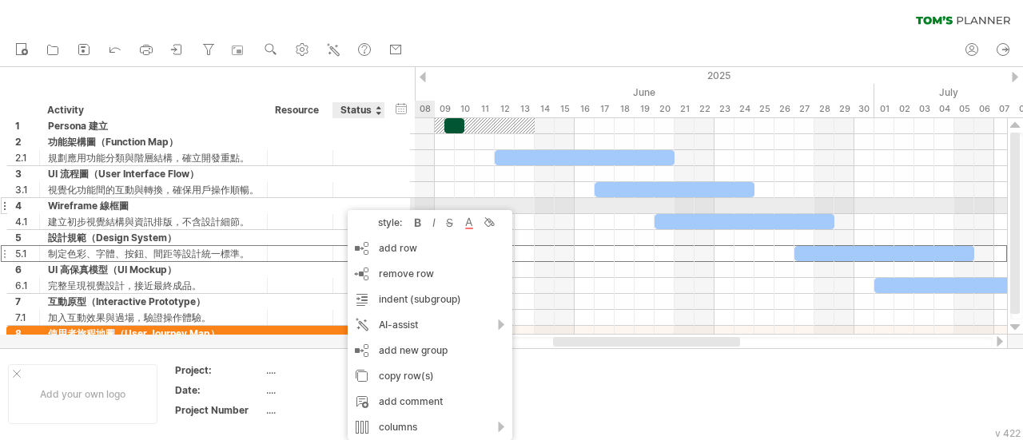
click at [293, 207] on div at bounding box center [300, 205] width 49 height 15
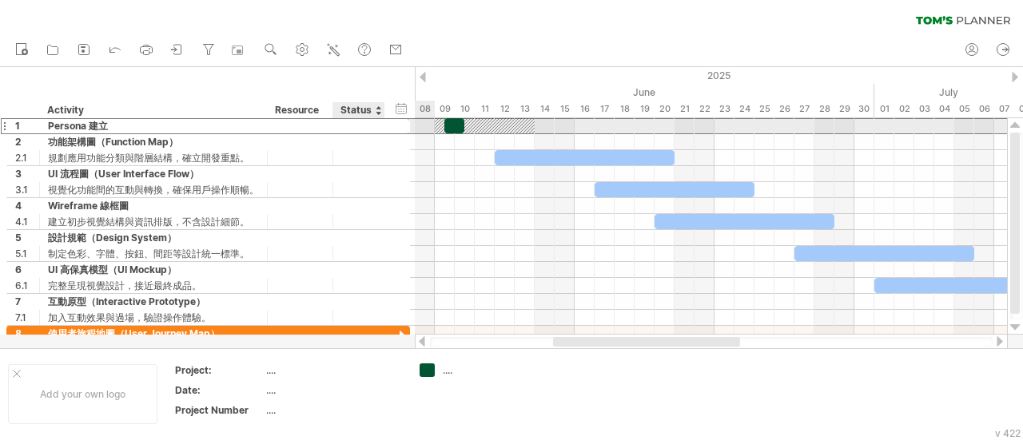
click at [376, 127] on div at bounding box center [359, 125] width 52 height 15
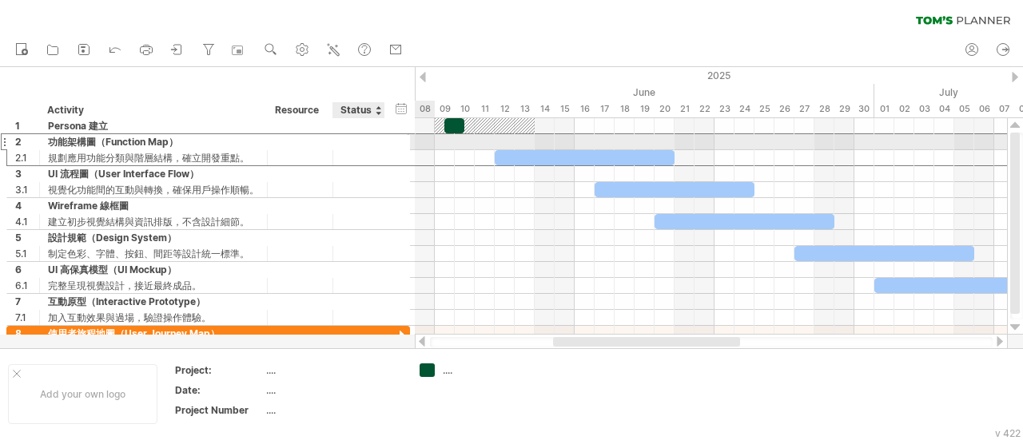
click at [357, 143] on div at bounding box center [358, 141] width 35 height 15
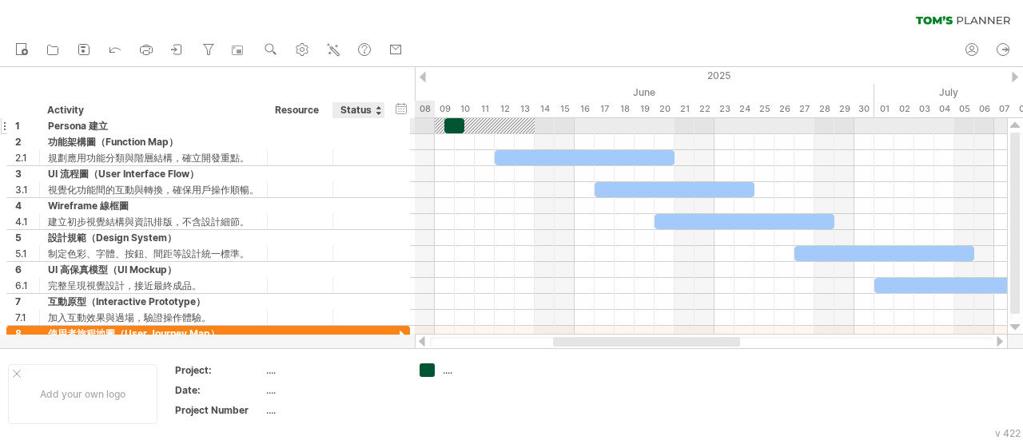
click at [396, 126] on div at bounding box center [401, 127] width 15 height 15
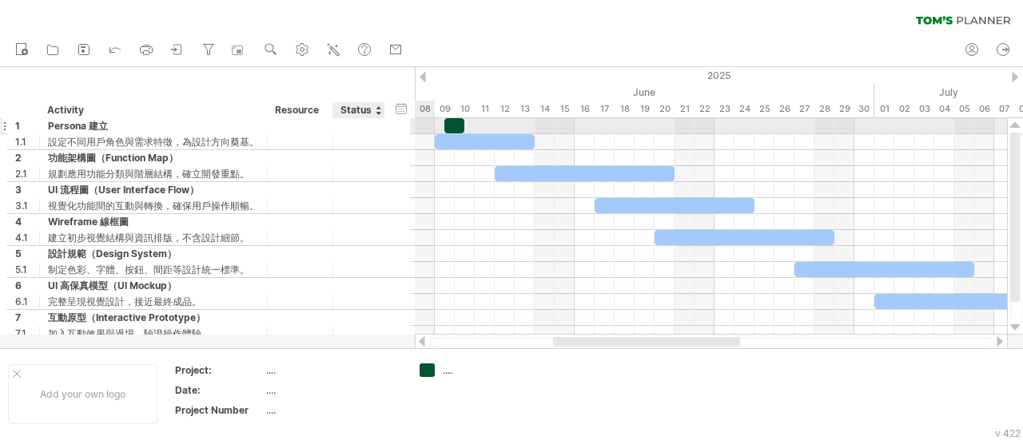
click at [396, 126] on div at bounding box center [401, 127] width 15 height 15
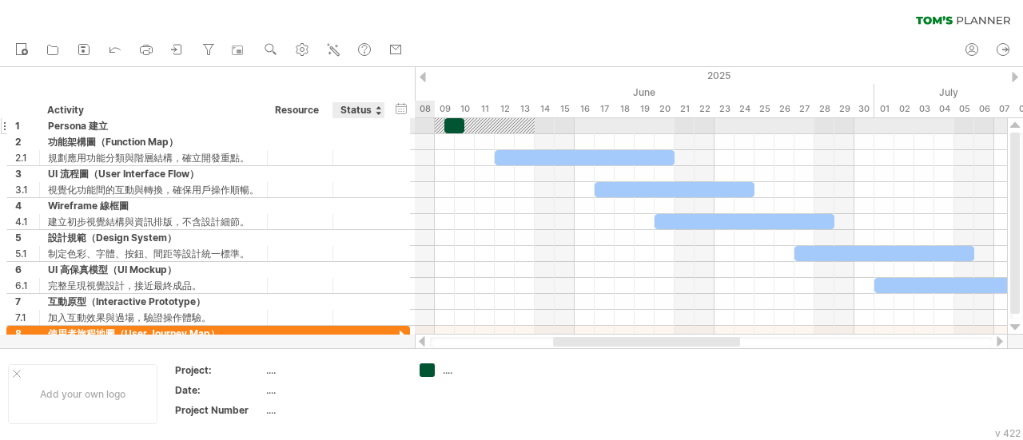
click at [396, 126] on div at bounding box center [401, 127] width 15 height 15
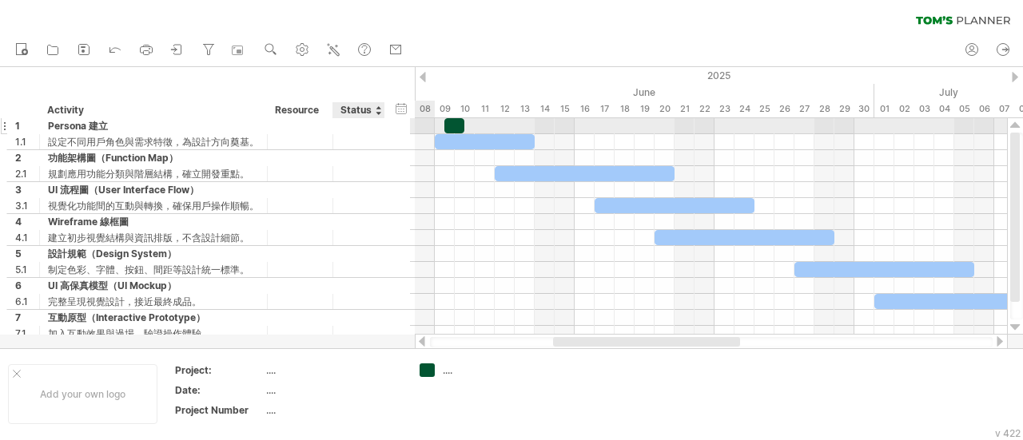
click at [396, 126] on div at bounding box center [401, 127] width 15 height 15
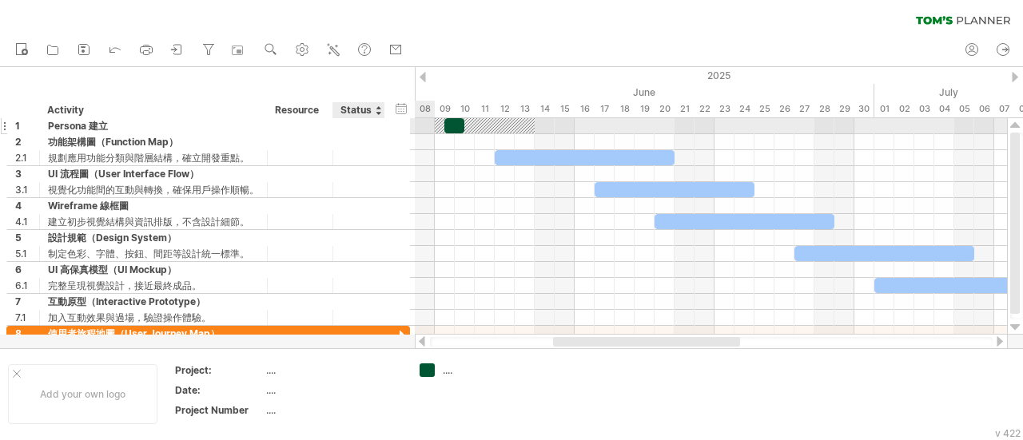
click at [396, 126] on div at bounding box center [401, 127] width 15 height 15
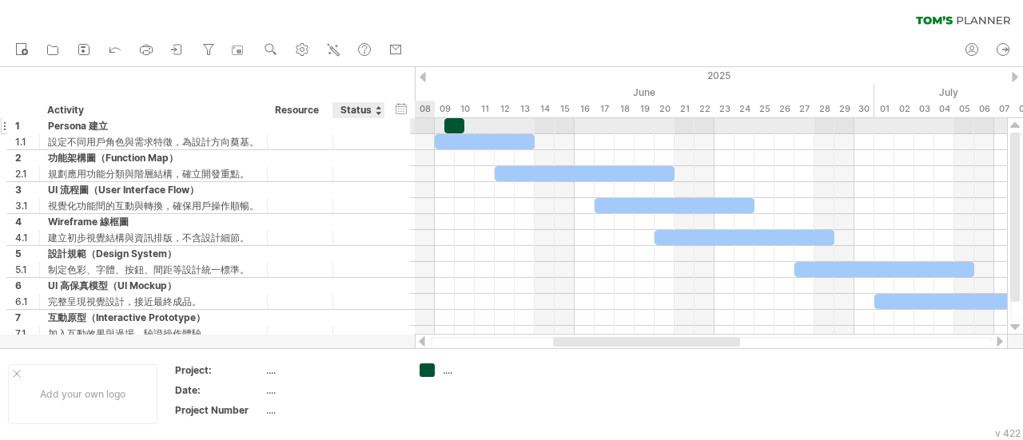
click at [394, 127] on div at bounding box center [401, 127] width 15 height 15
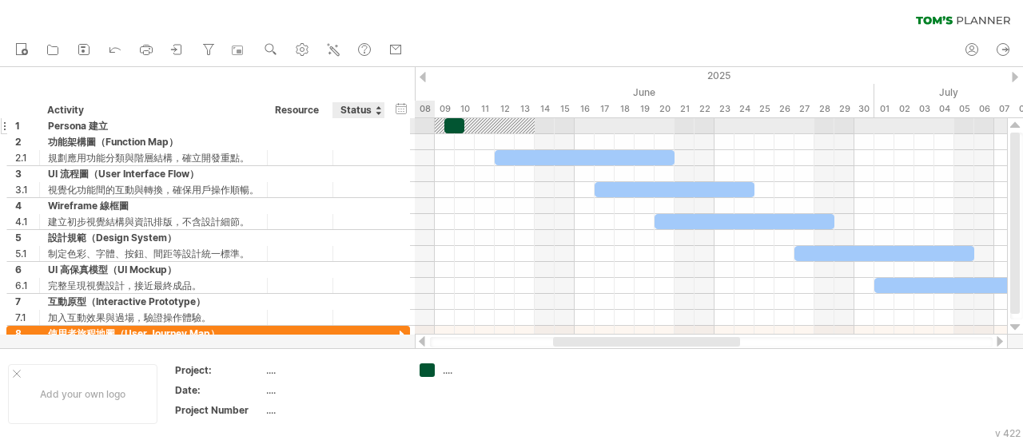
click at [395, 126] on div at bounding box center [401, 127] width 15 height 15
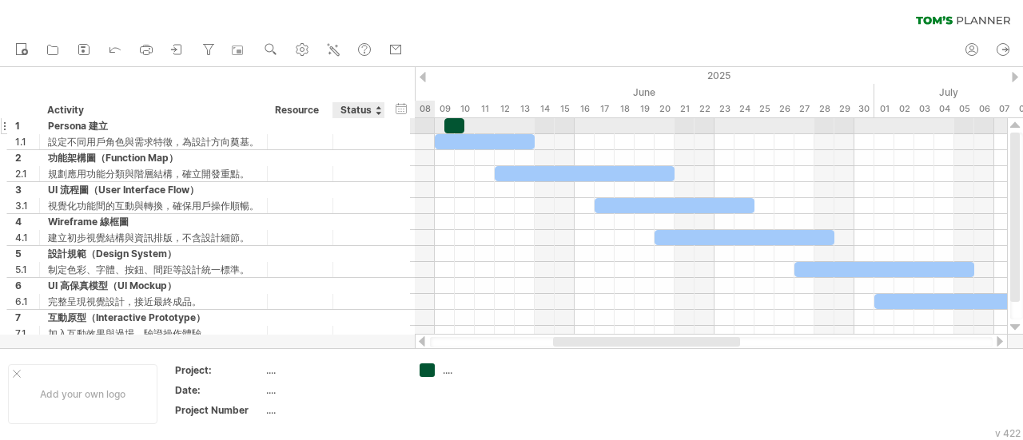
click at [395, 126] on div at bounding box center [401, 127] width 15 height 15
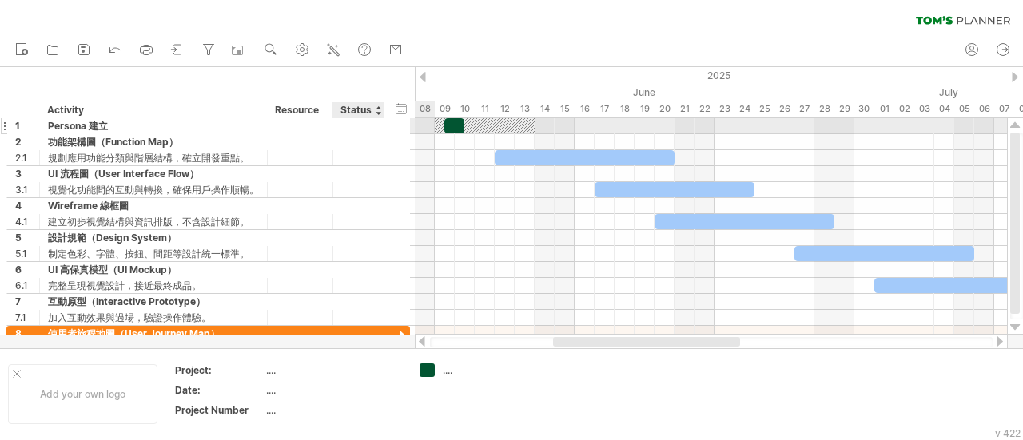
click at [395, 126] on div at bounding box center [401, 127] width 15 height 15
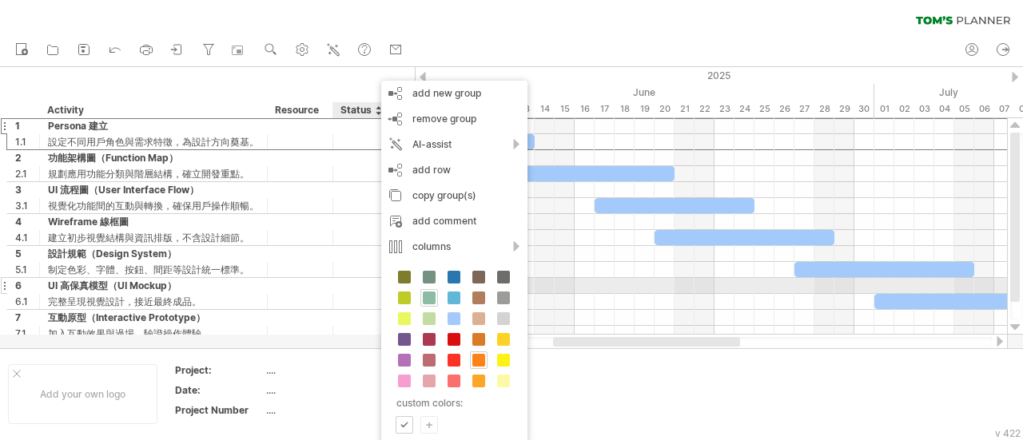
click at [432, 294] on span at bounding box center [429, 298] width 13 height 13
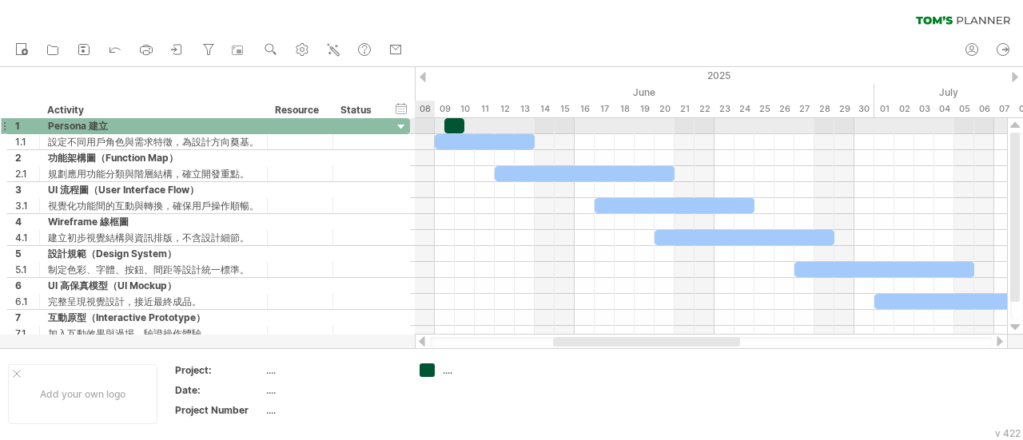
click at [400, 129] on div at bounding box center [401, 127] width 15 height 15
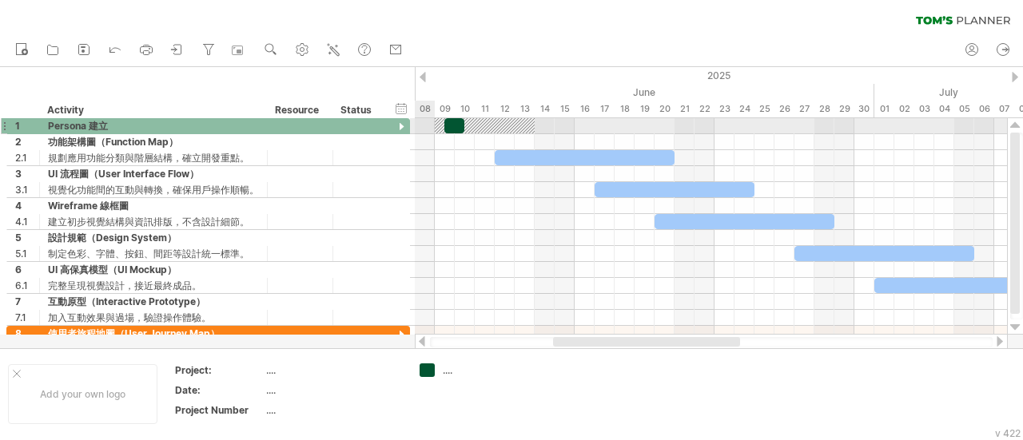
click at [400, 129] on div at bounding box center [401, 127] width 15 height 15
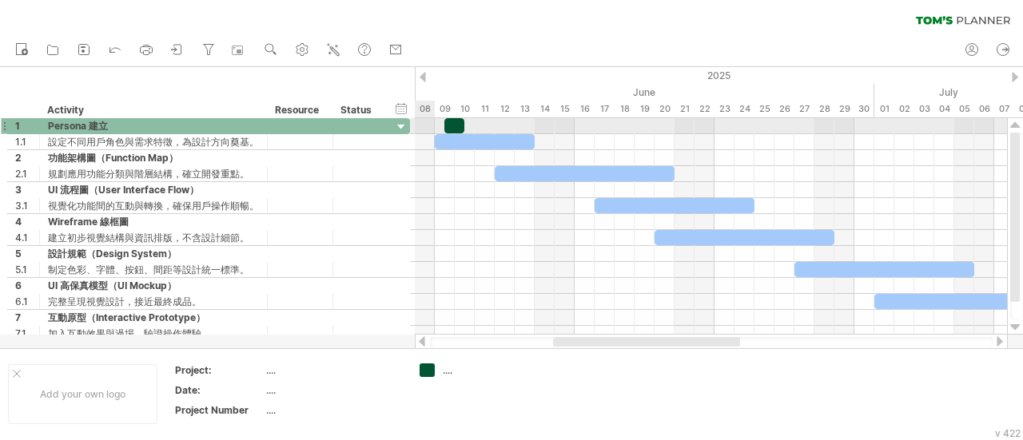
click at [400, 129] on div at bounding box center [401, 127] width 15 height 15
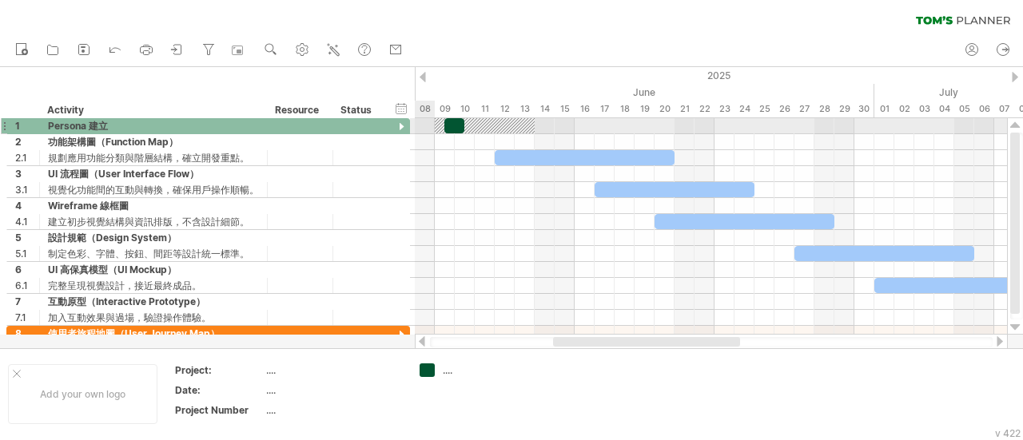
click at [400, 129] on div at bounding box center [401, 127] width 15 height 15
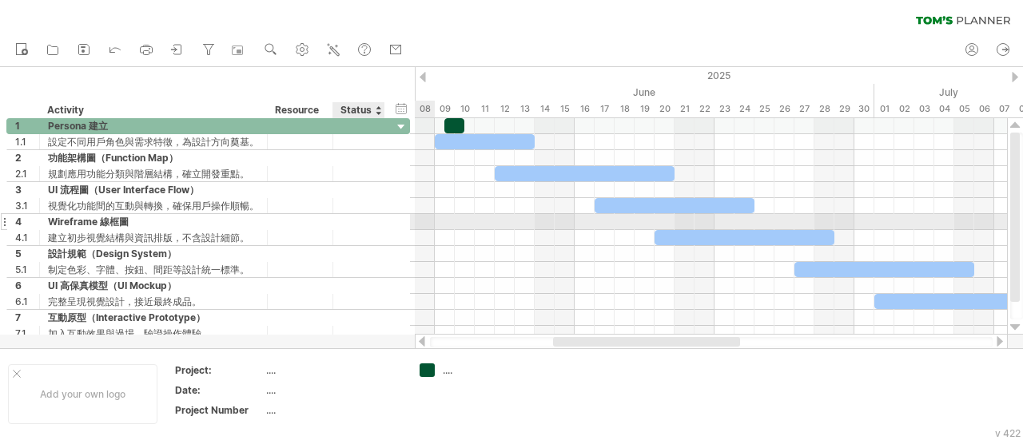
click at [374, 224] on div at bounding box center [358, 221] width 35 height 15
click at [488, 210] on div at bounding box center [711, 206] width 592 height 16
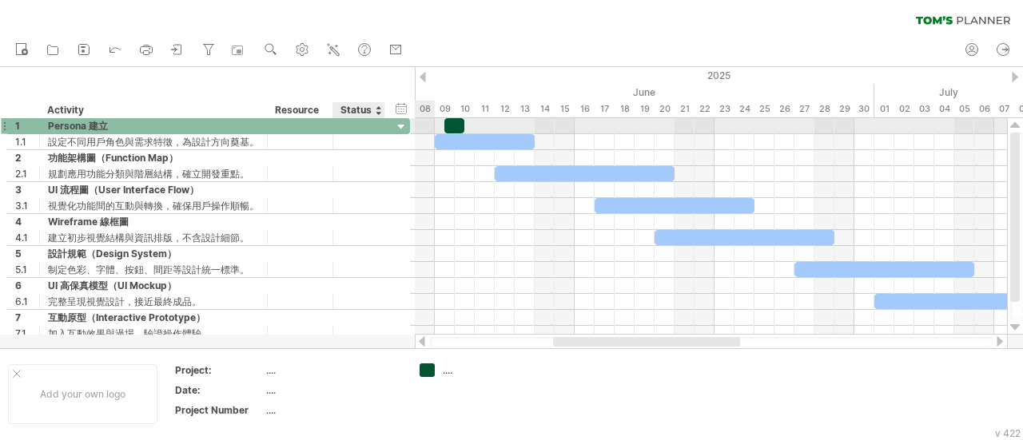
click at [400, 124] on div at bounding box center [401, 127] width 15 height 15
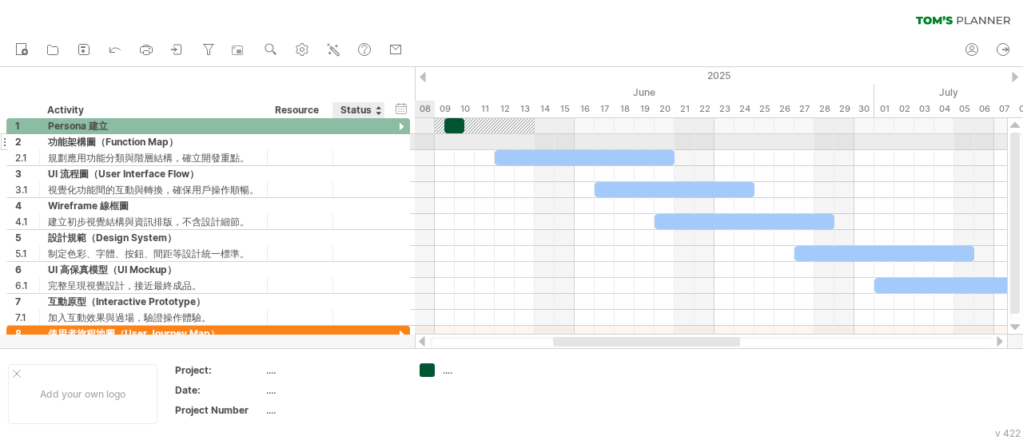
click at [400, 141] on div at bounding box center [401, 143] width 15 height 15
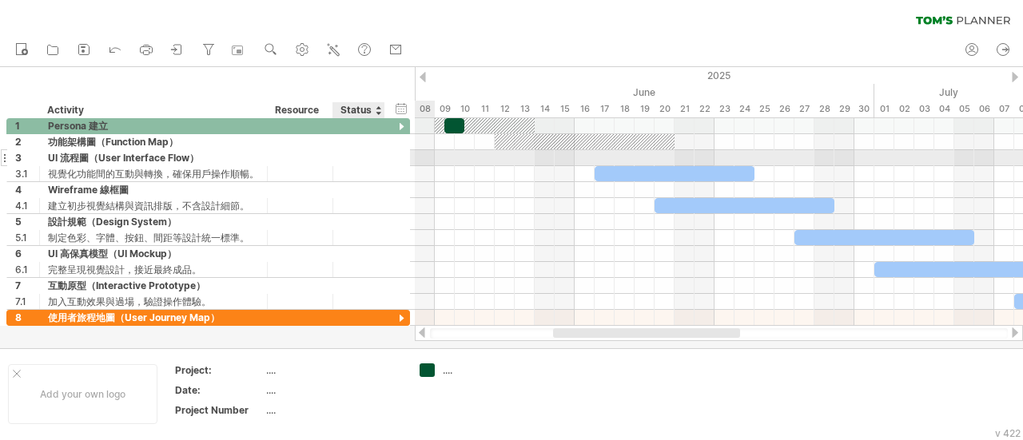
click at [400, 159] on div at bounding box center [401, 159] width 15 height 15
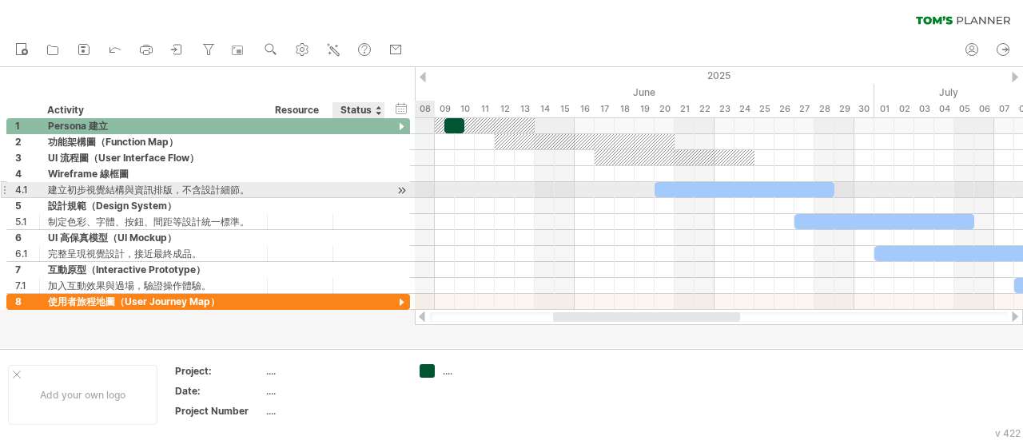
click at [402, 183] on div at bounding box center [401, 190] width 15 height 17
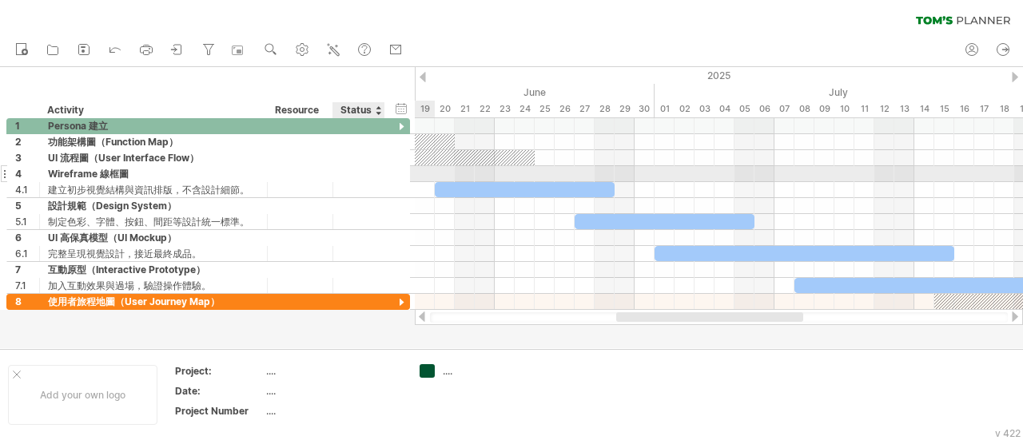
click at [402, 173] on div at bounding box center [401, 175] width 15 height 15
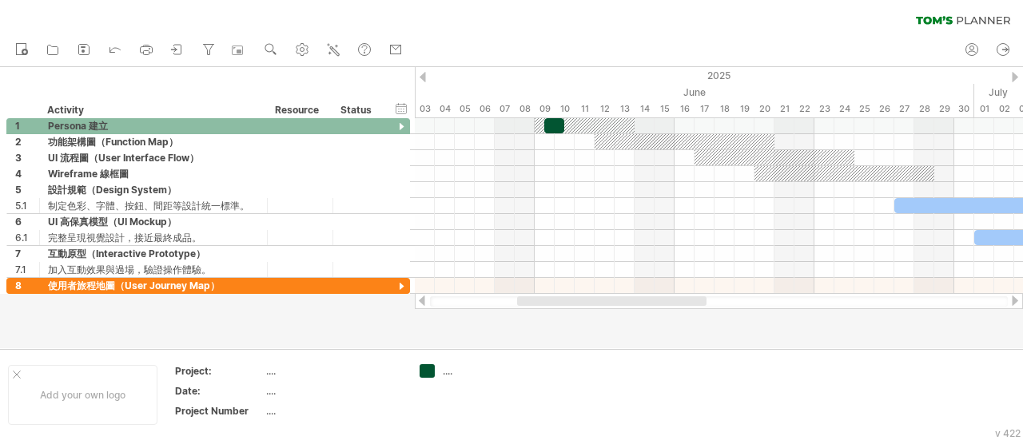
drag, startPoint x: 643, startPoint y: 301, endPoint x: 544, endPoint y: 304, distance: 99.2
click at [544, 304] on div at bounding box center [611, 302] width 189 height 10
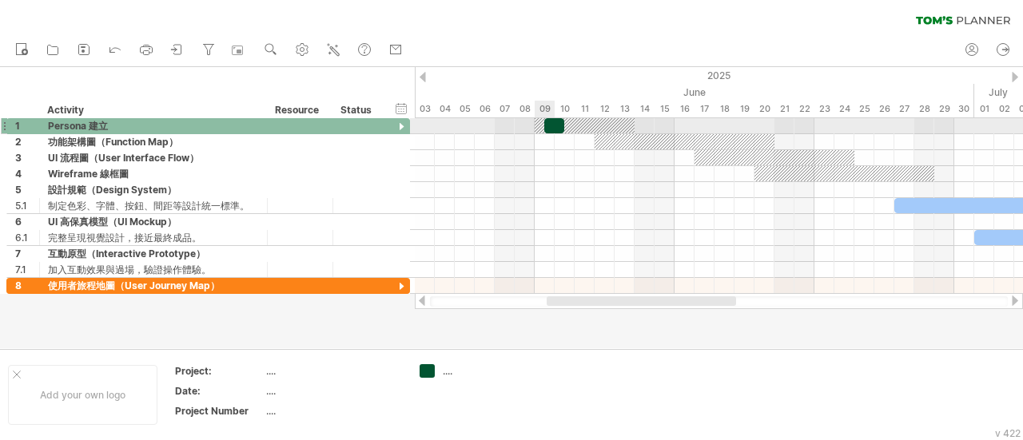
click at [553, 124] on div at bounding box center [554, 125] width 20 height 15
click at [542, 124] on div at bounding box center [545, 125] width 20 height 15
drag, startPoint x: 551, startPoint y: 122, endPoint x: 567, endPoint y: 122, distance: 16.0
click at [567, 122] on div at bounding box center [565, 125] width 20 height 15
drag, startPoint x: 556, startPoint y: 126, endPoint x: 539, endPoint y: 128, distance: 17.7
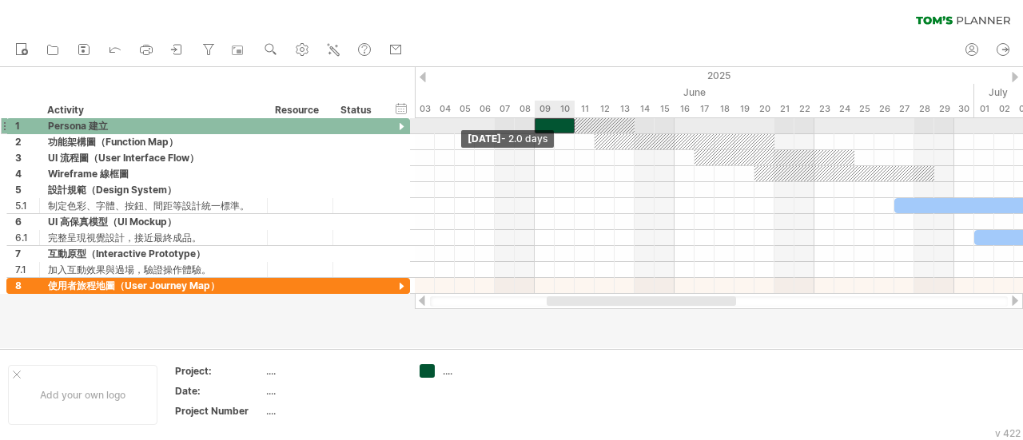
click at [539, 128] on div at bounding box center [555, 125] width 40 height 15
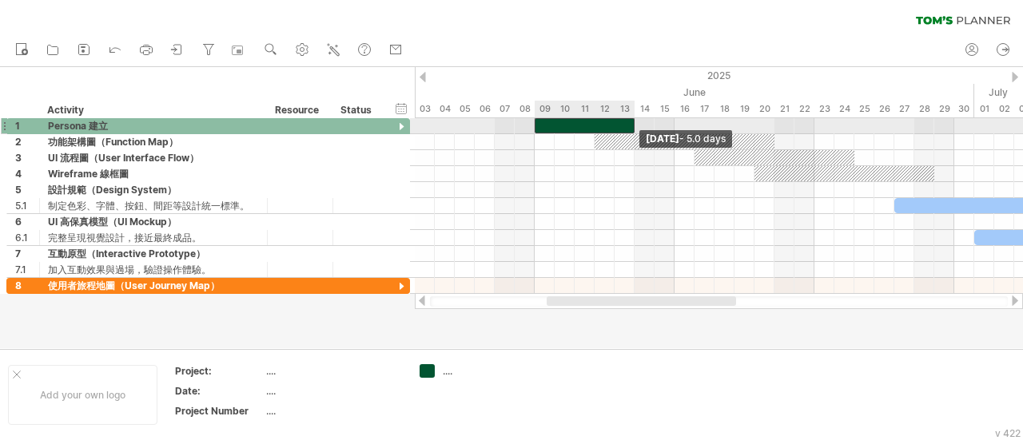
drag, startPoint x: 574, startPoint y: 125, endPoint x: 631, endPoint y: 126, distance: 56.8
click at [631, 126] on div at bounding box center [585, 125] width 100 height 15
click at [404, 126] on div at bounding box center [401, 127] width 15 height 15
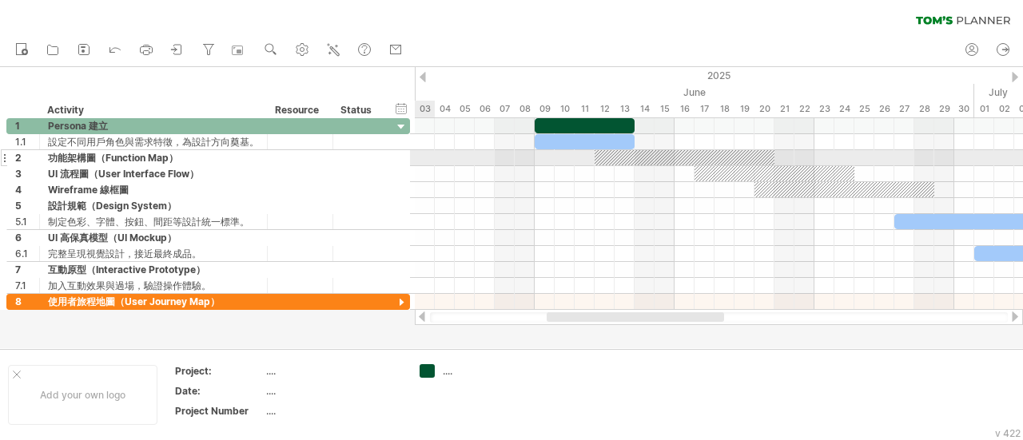
click at [401, 157] on div at bounding box center [401, 159] width 15 height 15
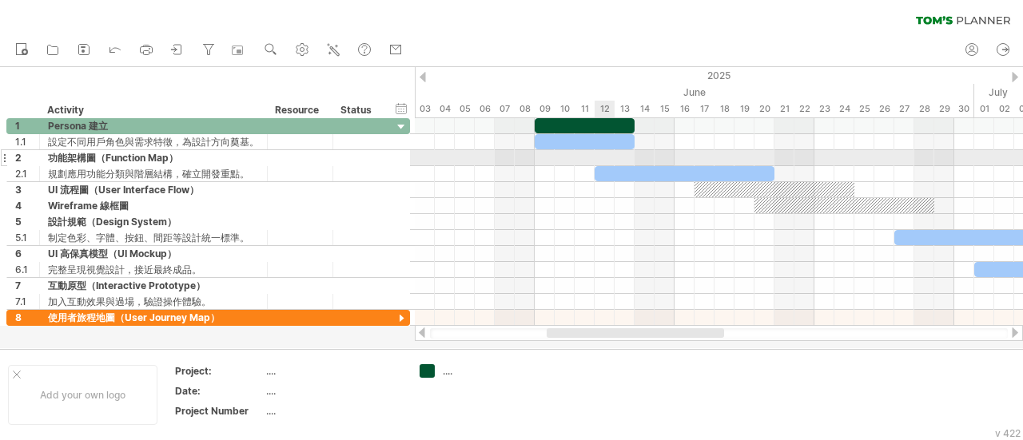
click at [604, 156] on div at bounding box center [719, 158] width 608 height 16
click at [602, 158] on div at bounding box center [719, 158] width 608 height 16
click at [605, 156] on div at bounding box center [719, 158] width 608 height 16
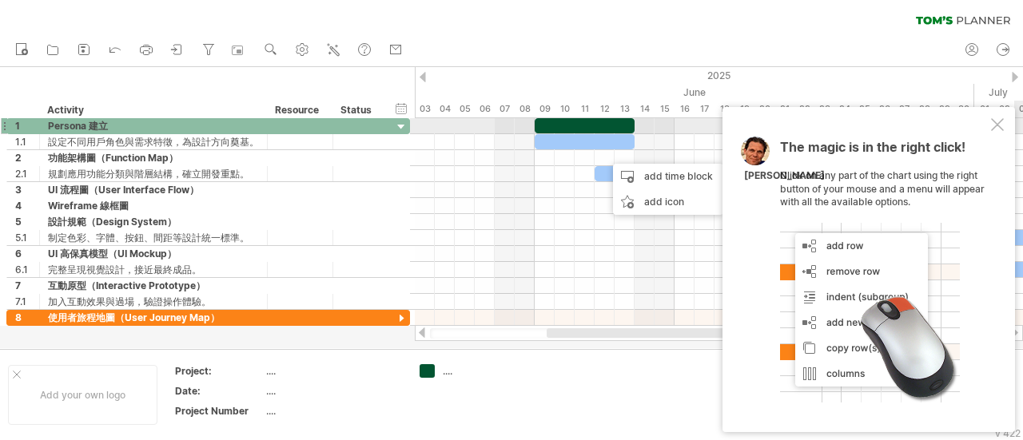
click at [998, 127] on div at bounding box center [997, 124] width 13 height 13
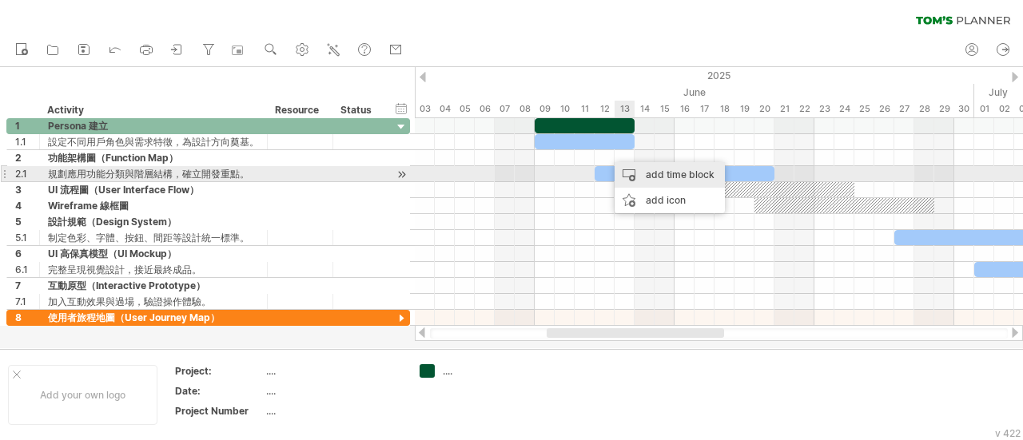
click at [670, 177] on div "add time block" at bounding box center [670, 175] width 110 height 26
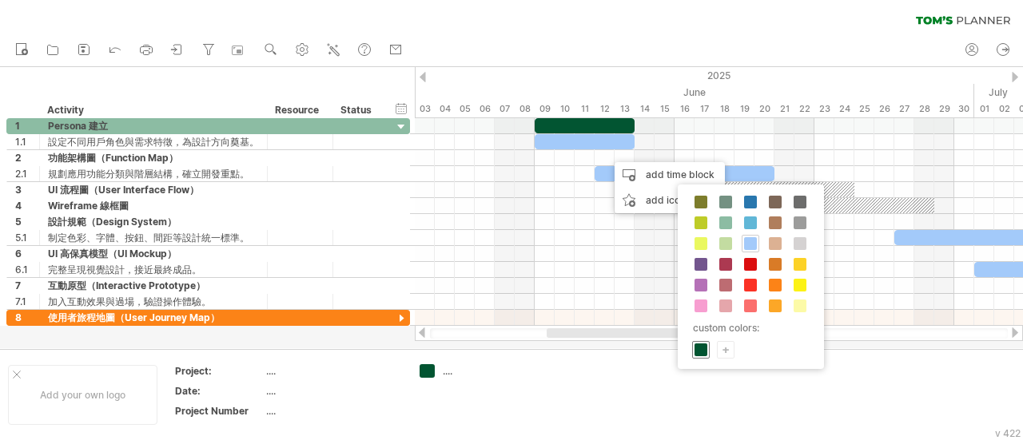
click at [702, 349] on span at bounding box center [701, 350] width 13 height 13
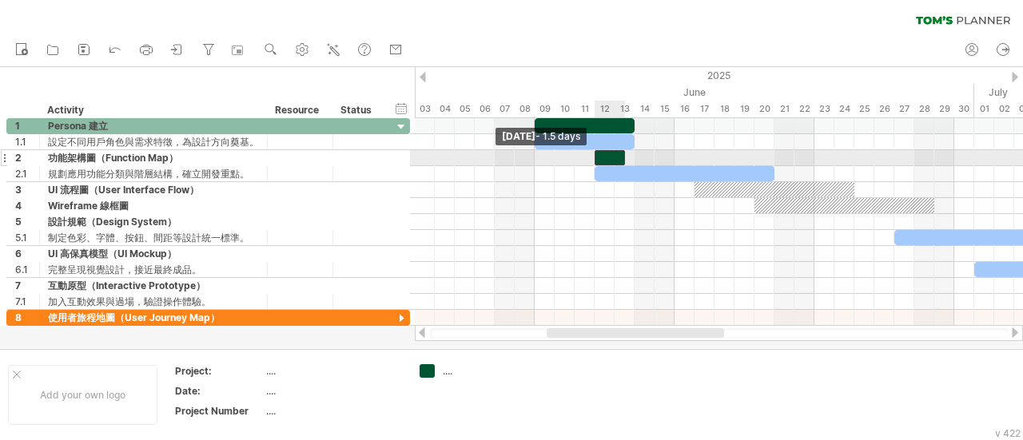
click at [600, 155] on div at bounding box center [610, 157] width 30 height 15
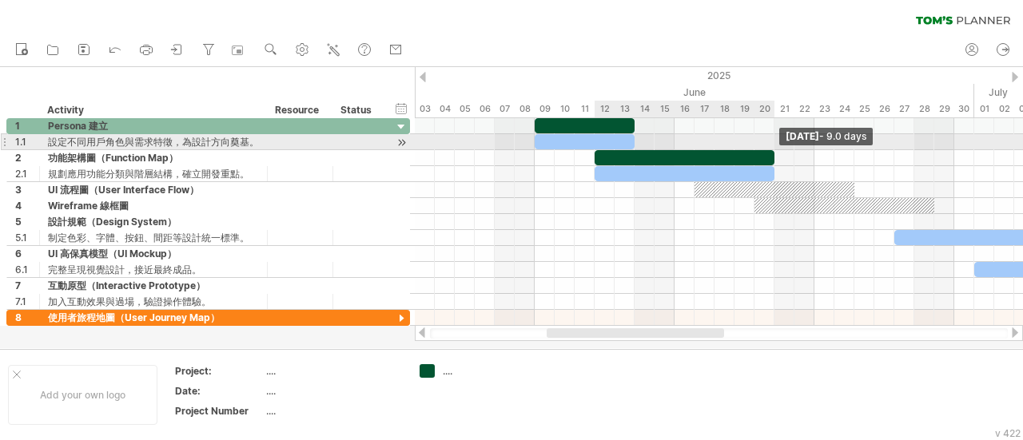
drag, startPoint x: 624, startPoint y: 154, endPoint x: 770, endPoint y: 149, distance: 145.6
click at [770, 150] on div at bounding box center [685, 157] width 180 height 15
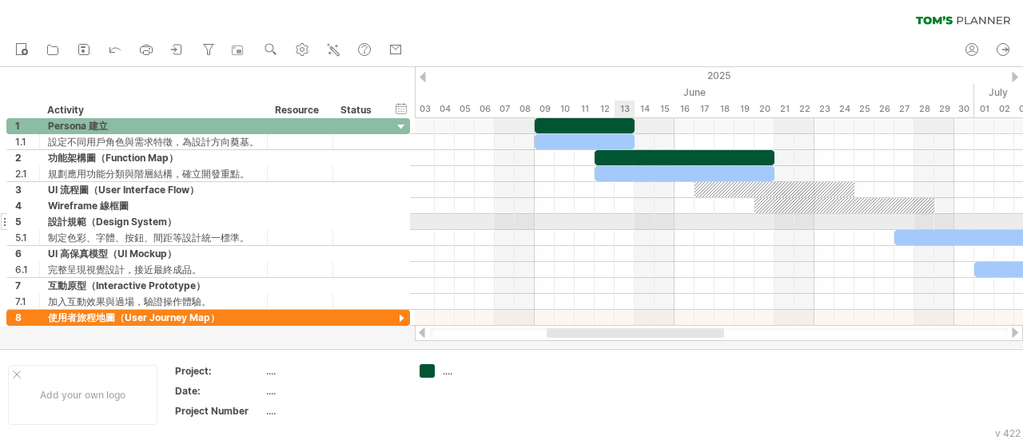
click at [618, 223] on div at bounding box center [719, 222] width 608 height 16
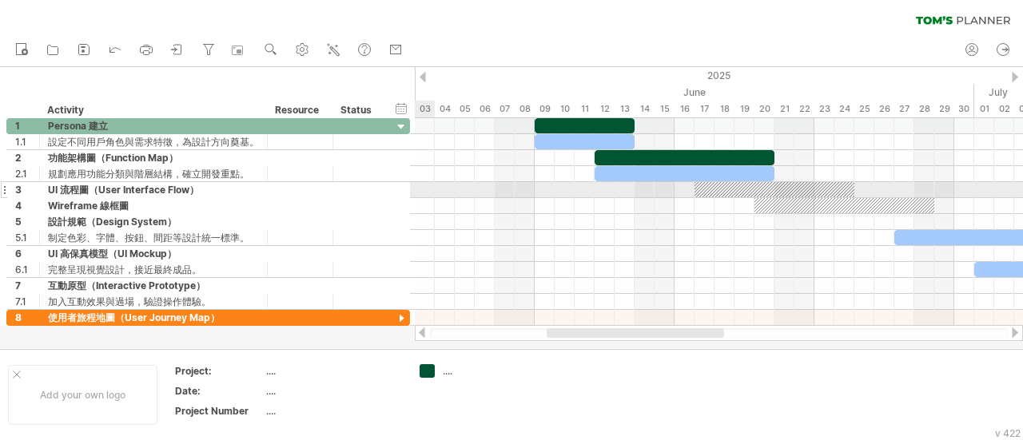
click at [404, 191] on div at bounding box center [401, 191] width 15 height 15
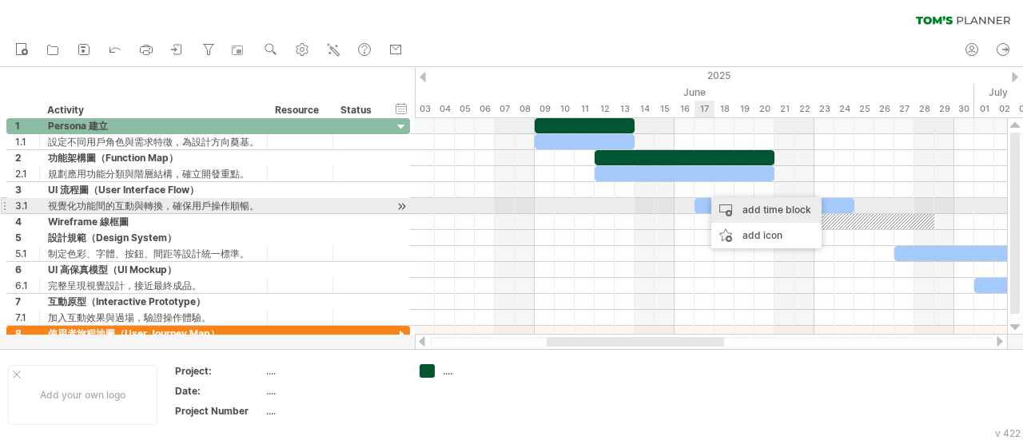
click at [753, 210] on div "add time block" at bounding box center [766, 210] width 110 height 26
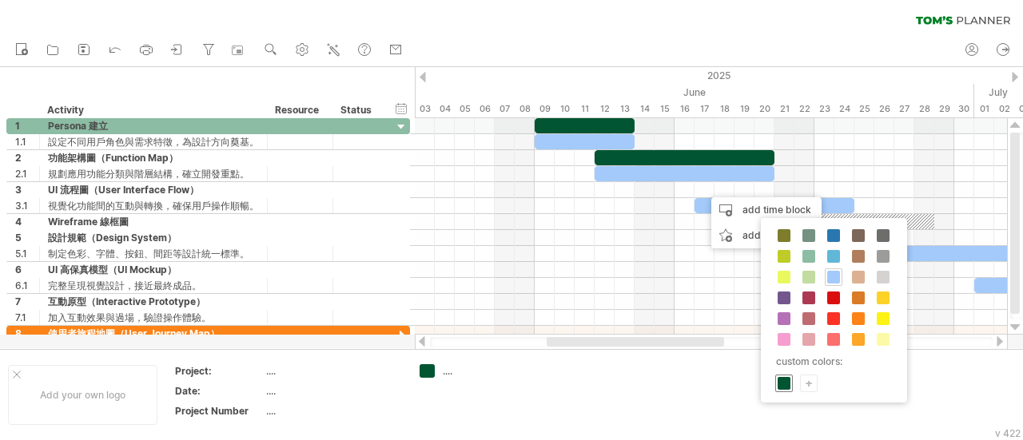
click at [785, 381] on span at bounding box center [784, 383] width 13 height 13
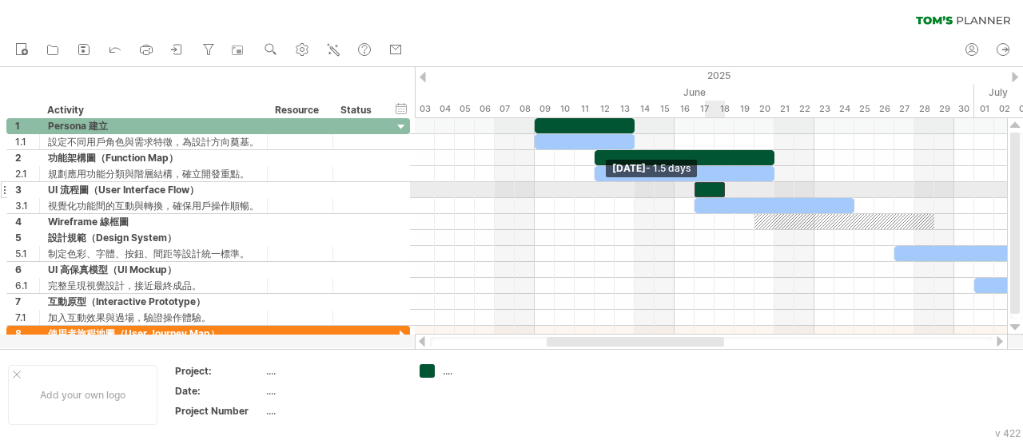
click at [699, 188] on div at bounding box center [710, 189] width 30 height 15
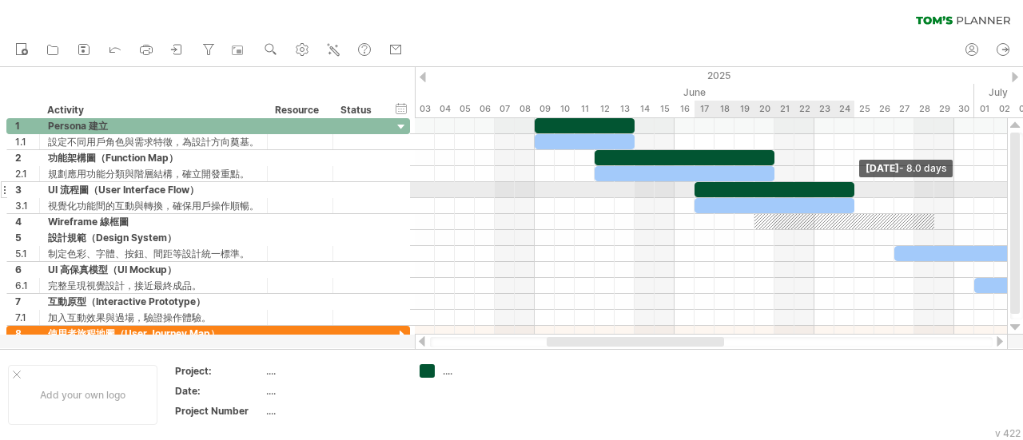
drag, startPoint x: 724, startPoint y: 188, endPoint x: 857, endPoint y: 192, distance: 132.8
click at [857, 192] on span at bounding box center [854, 189] width 6 height 15
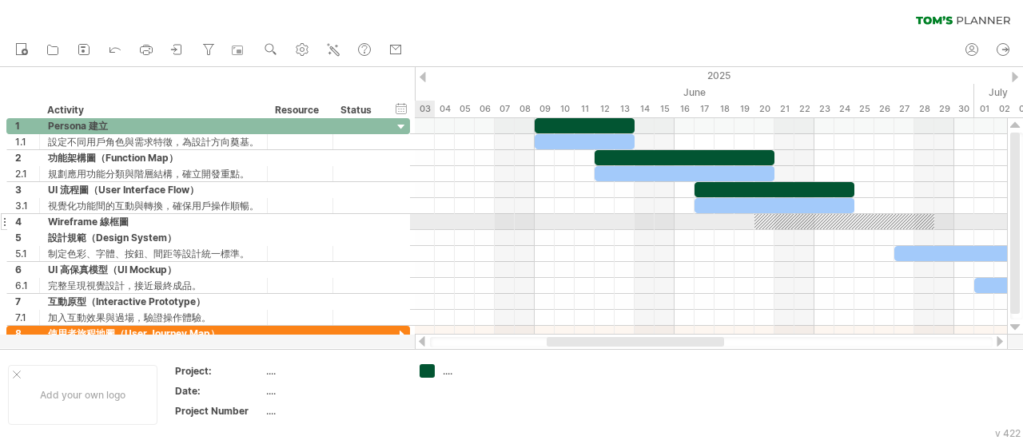
click at [401, 218] on div at bounding box center [401, 223] width 15 height 15
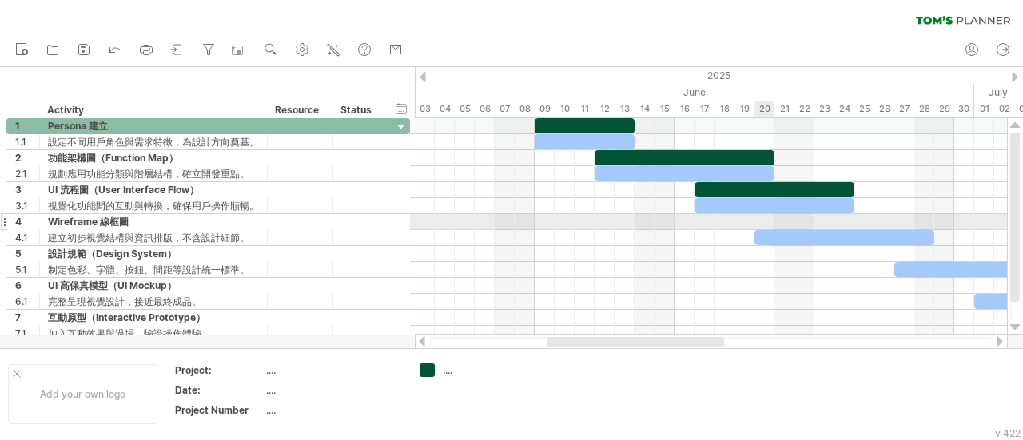
click at [761, 217] on div at bounding box center [711, 222] width 592 height 16
click at [798, 233] on div "add time block" at bounding box center [826, 239] width 110 height 26
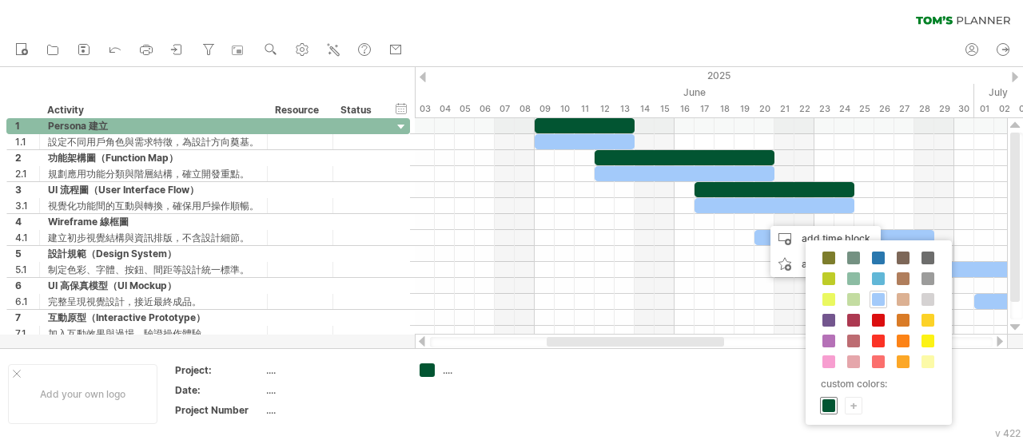
click at [829, 402] on span at bounding box center [829, 406] width 13 height 13
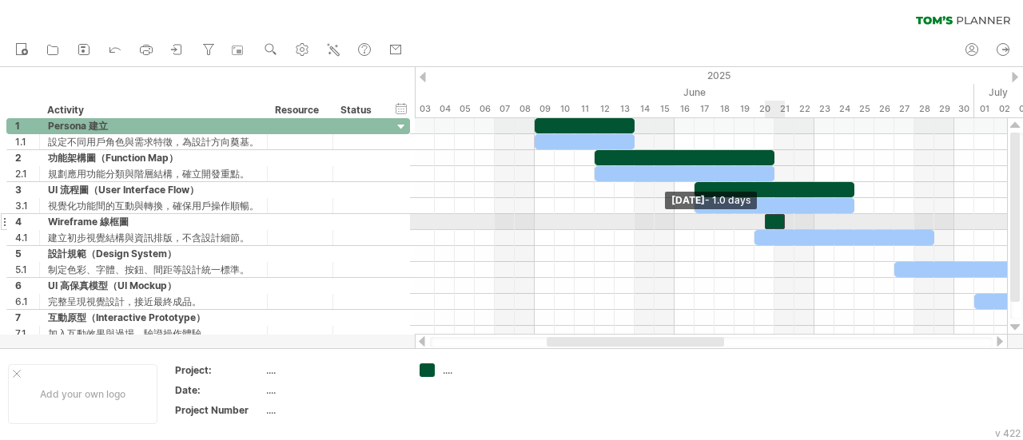
click at [762, 215] on span at bounding box center [765, 221] width 6 height 15
click at [759, 219] on div at bounding box center [770, 221] width 30 height 15
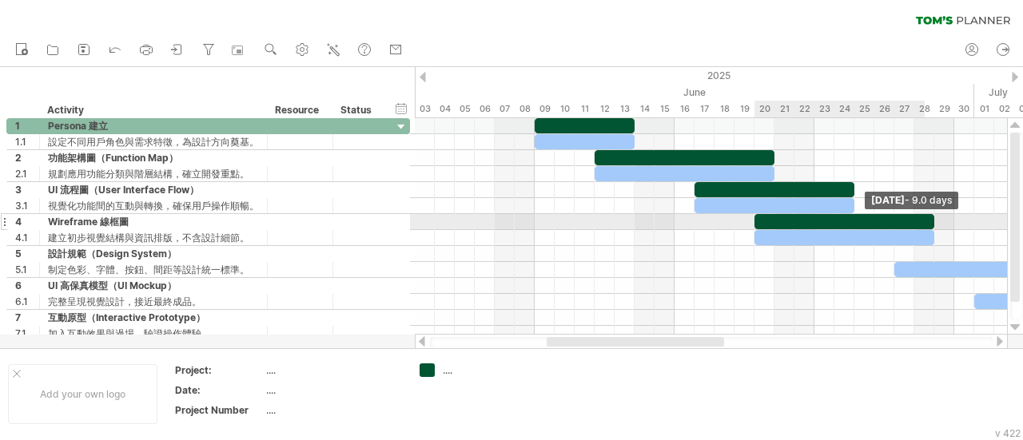
drag, startPoint x: 787, startPoint y: 217, endPoint x: 932, endPoint y: 217, distance: 145.5
click at [932, 217] on span at bounding box center [934, 221] width 6 height 15
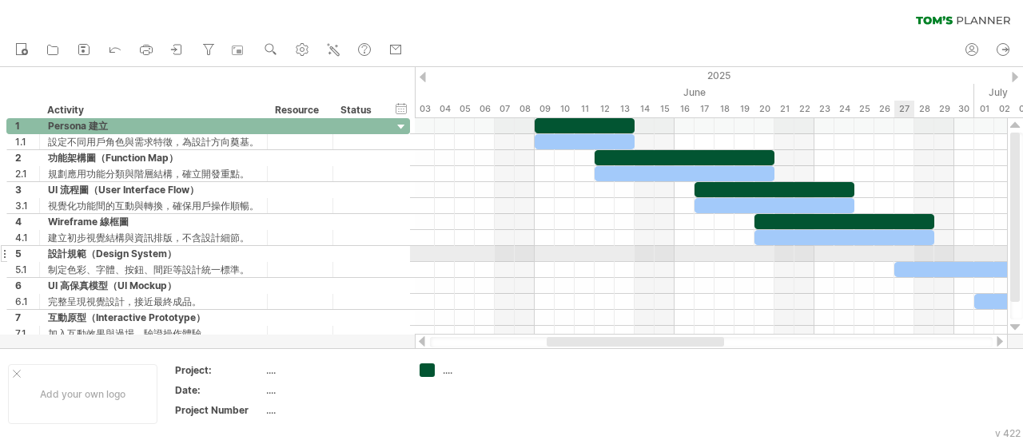
click at [903, 253] on div at bounding box center [711, 254] width 592 height 16
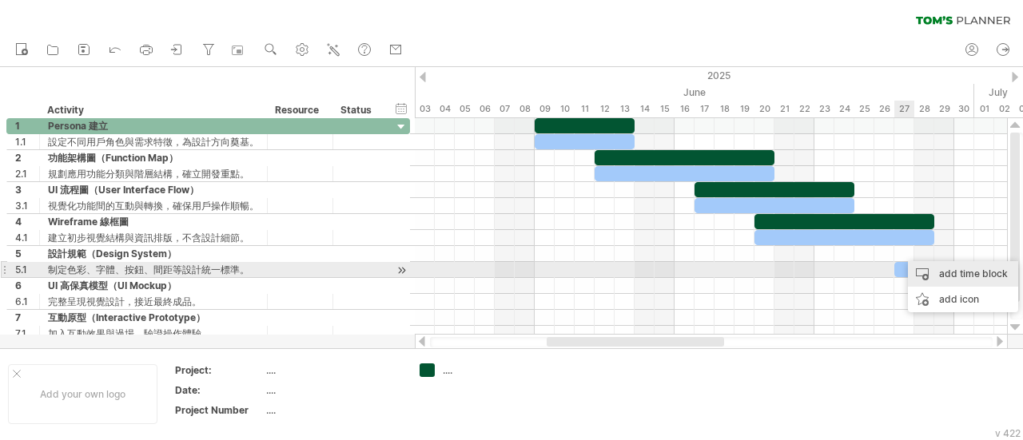
click at [951, 273] on div "add time block" at bounding box center [963, 274] width 110 height 26
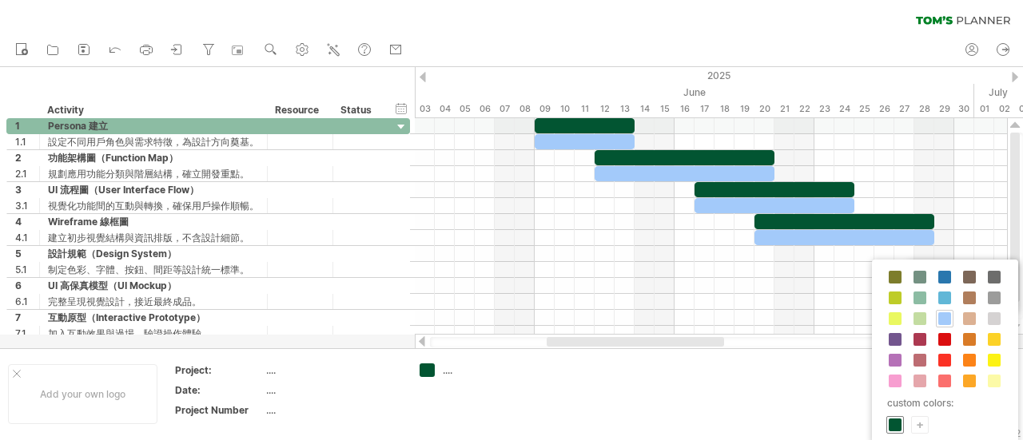
click at [896, 427] on span at bounding box center [895, 425] width 13 height 13
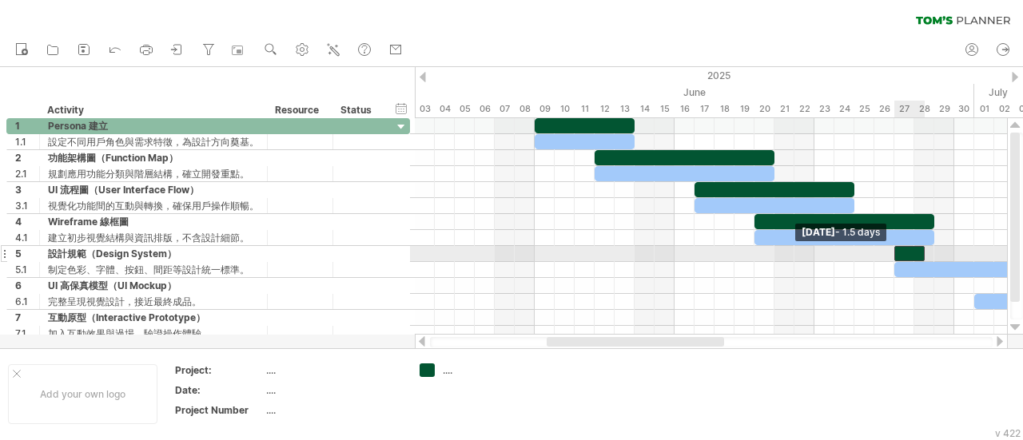
click at [899, 249] on div at bounding box center [910, 253] width 30 height 15
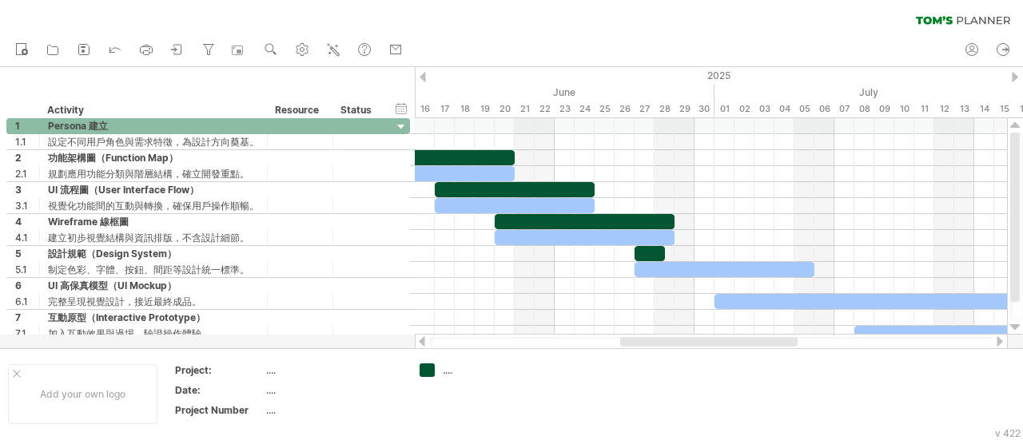
drag, startPoint x: 667, startPoint y: 341, endPoint x: 764, endPoint y: 338, distance: 97.6
click at [764, 338] on div at bounding box center [708, 342] width 177 height 10
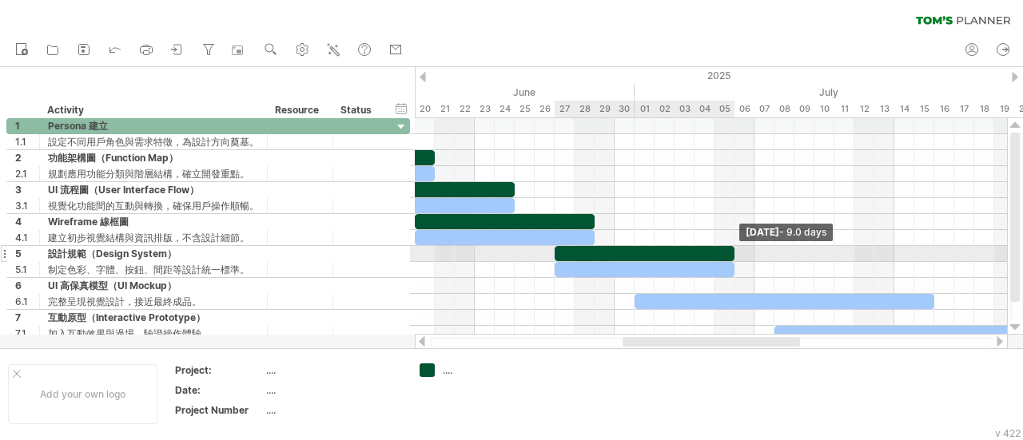
drag, startPoint x: 584, startPoint y: 249, endPoint x: 730, endPoint y: 251, distance: 145.5
click at [730, 251] on div at bounding box center [645, 253] width 180 height 15
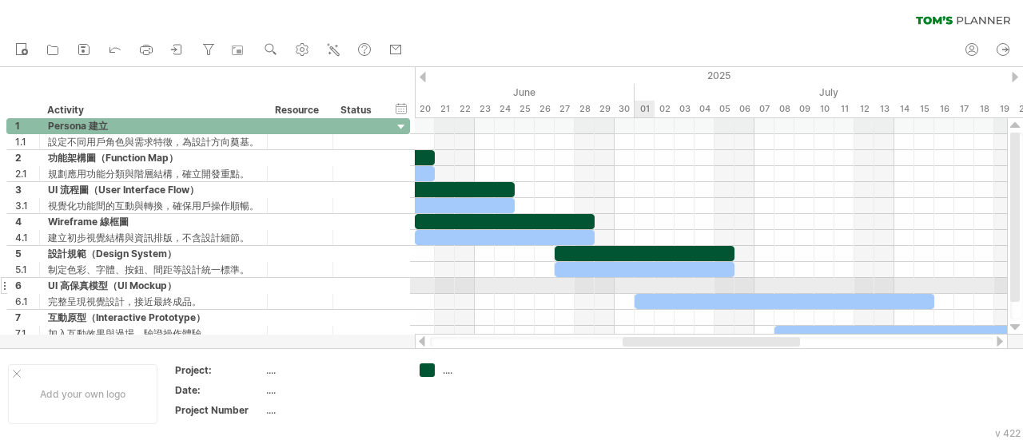
click at [644, 284] on div at bounding box center [711, 286] width 592 height 16
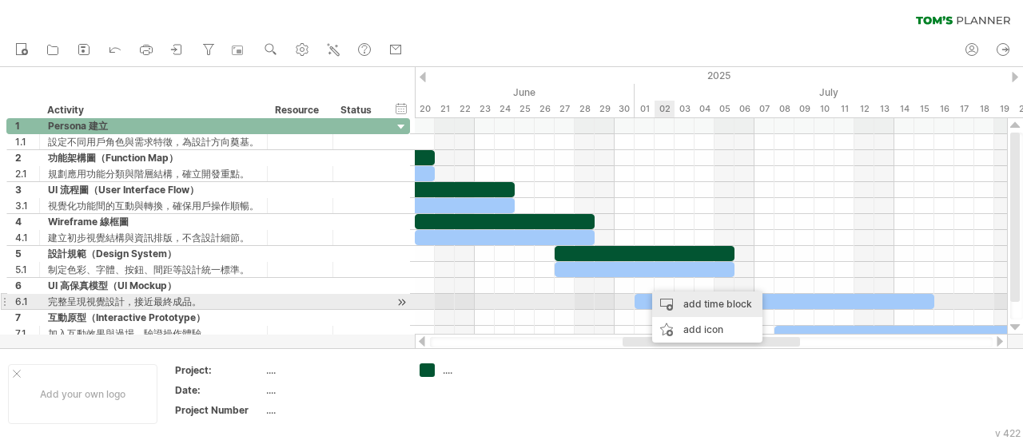
click at [678, 307] on div "add time block" at bounding box center [707, 305] width 110 height 26
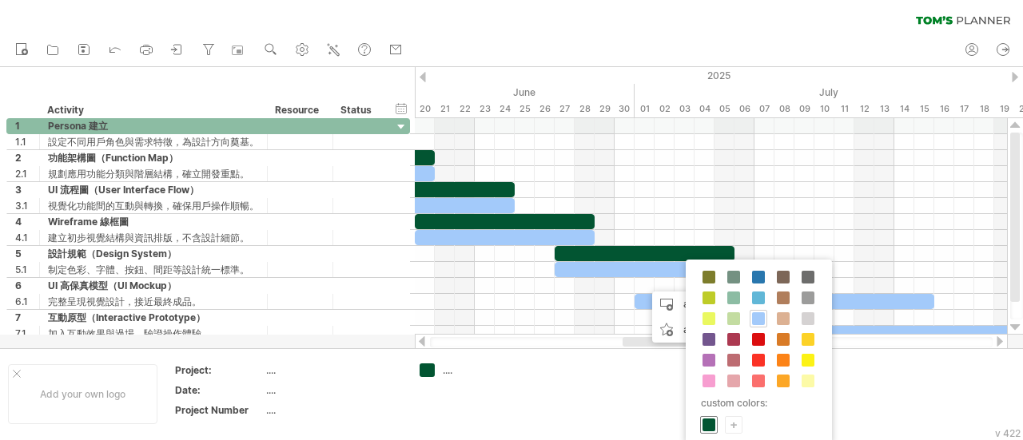
click at [716, 416] on div at bounding box center [709, 425] width 18 height 18
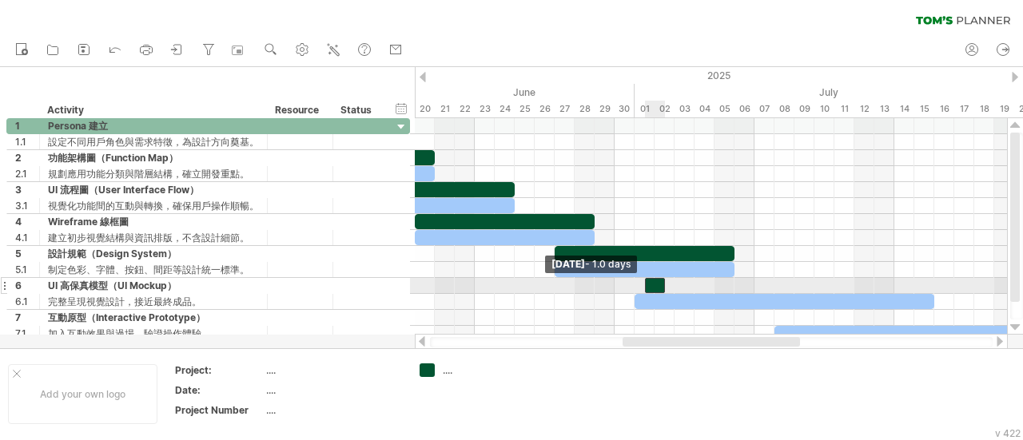
click at [640, 284] on div "[DATE] - 9.0 days [DATE] - 1.0 days" at bounding box center [711, 226] width 592 height 217
click at [637, 282] on span at bounding box center [635, 285] width 6 height 15
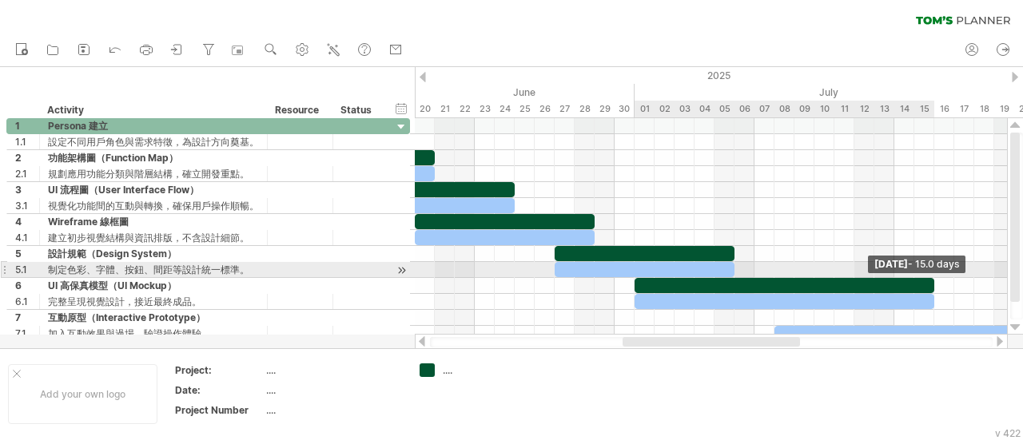
drag, startPoint x: 663, startPoint y: 281, endPoint x: 929, endPoint y: 276, distance: 265.5
click at [929, 278] on div at bounding box center [785, 285] width 300 height 15
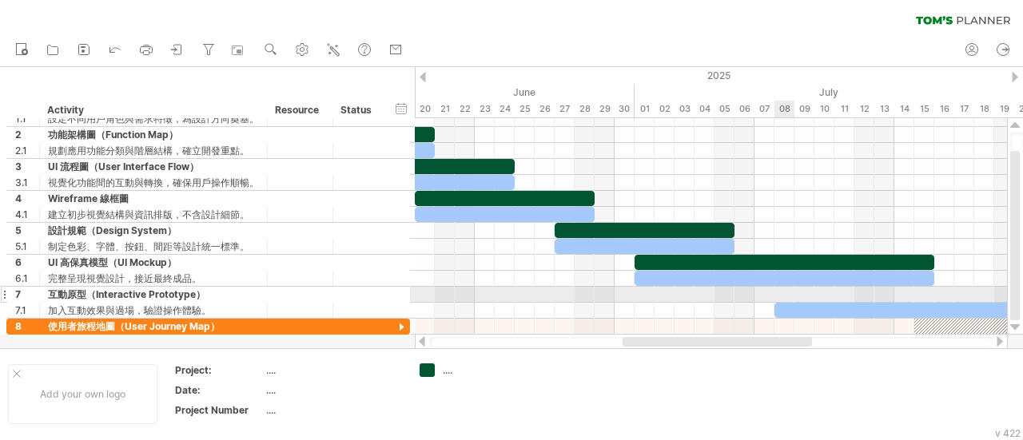
click at [785, 290] on div at bounding box center [711, 295] width 592 height 16
click at [831, 300] on div "add time block" at bounding box center [848, 311] width 110 height 26
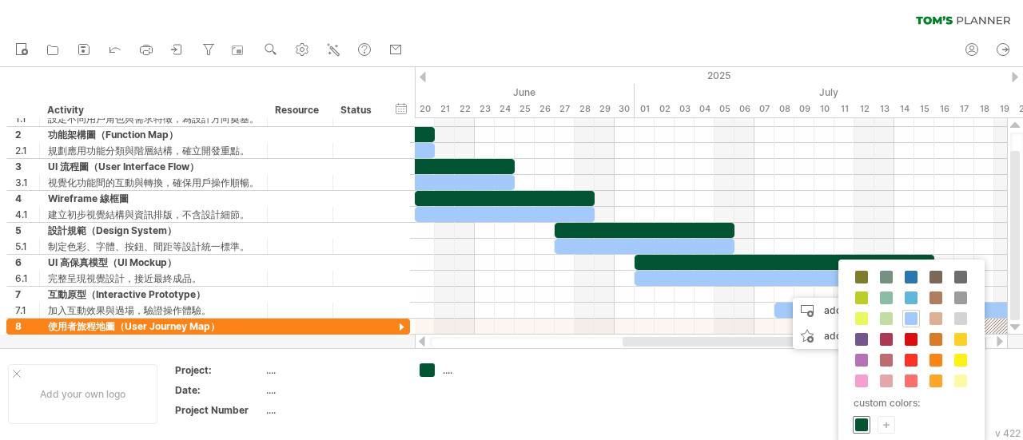
click at [857, 420] on span at bounding box center [861, 425] width 13 height 13
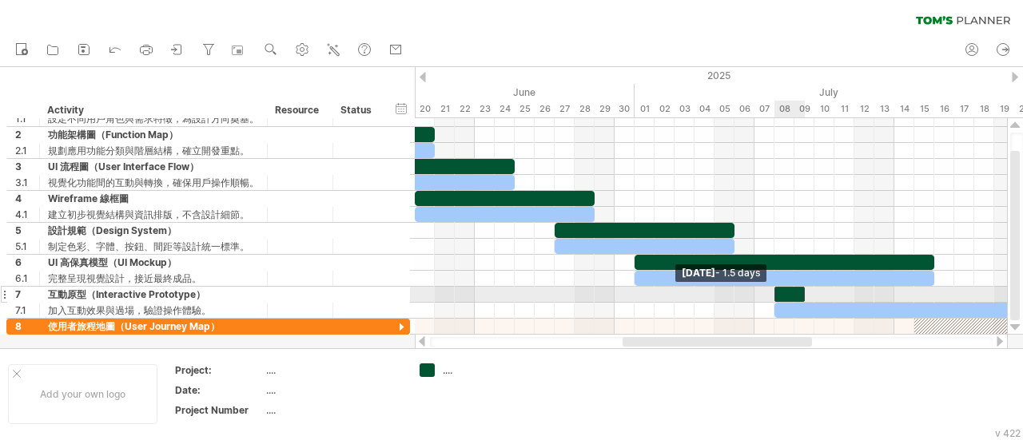
click at [778, 289] on div at bounding box center [790, 294] width 30 height 15
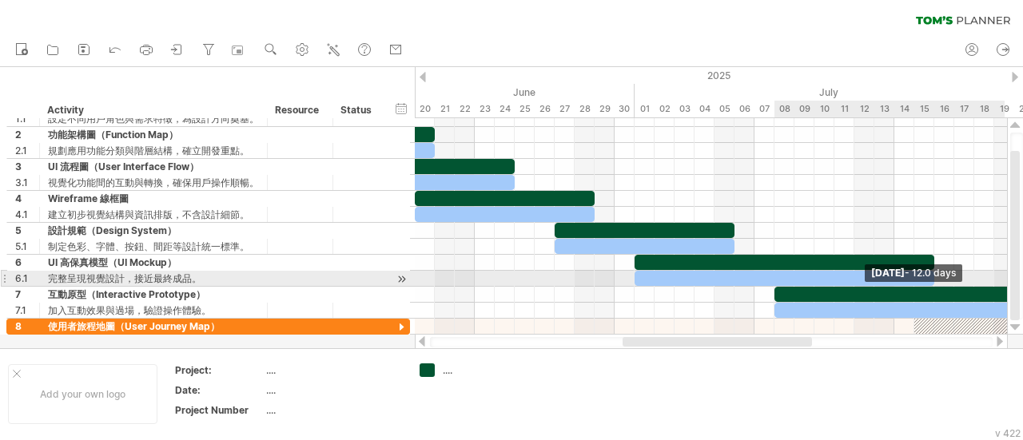
drag, startPoint x: 806, startPoint y: 292, endPoint x: 1022, endPoint y: 286, distance: 216.7
click at [1022, 286] on div "Trying to reach [DOMAIN_NAME] Connected again... 0% clear filter new 1" at bounding box center [511, 220] width 1023 height 440
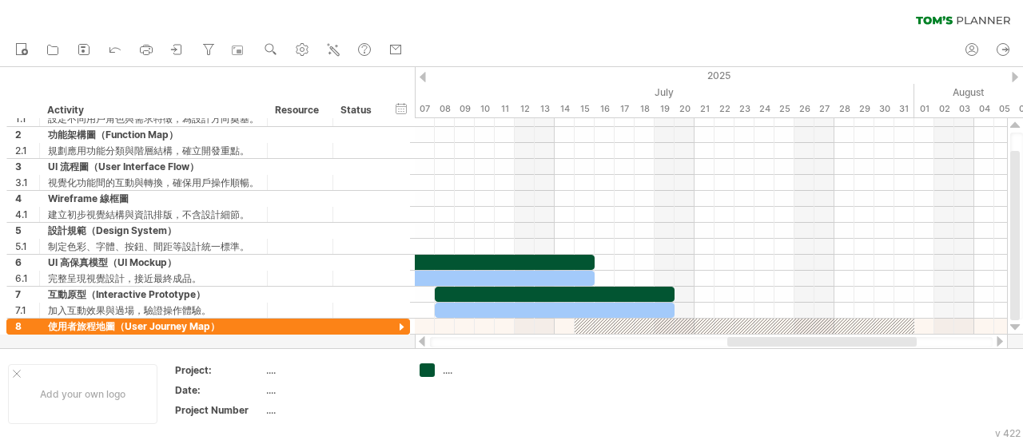
drag, startPoint x: 779, startPoint y: 338, endPoint x: 883, endPoint y: 337, distance: 104.7
click at [883, 337] on div at bounding box center [821, 342] width 189 height 10
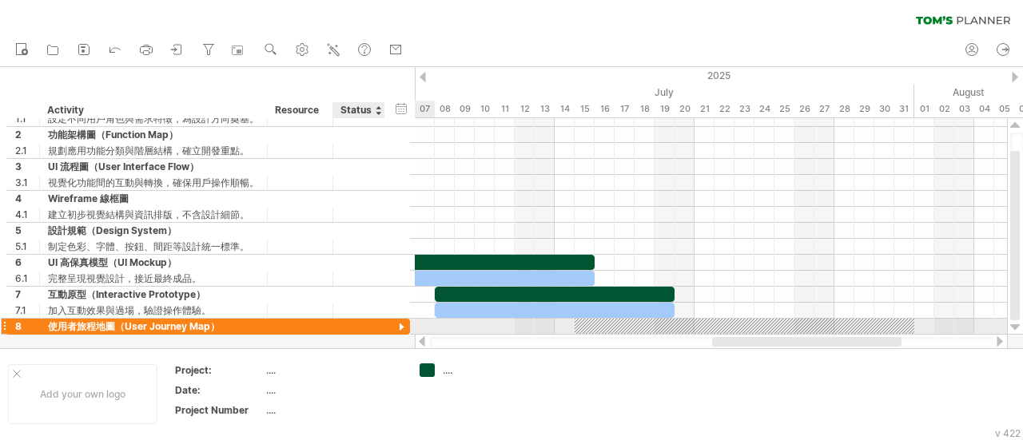
click at [404, 325] on div at bounding box center [401, 328] width 15 height 15
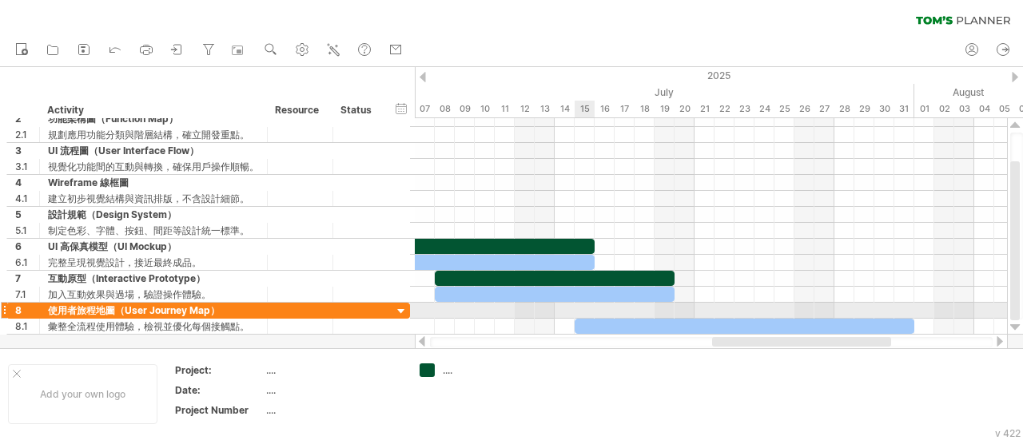
click at [584, 306] on div at bounding box center [711, 311] width 592 height 16
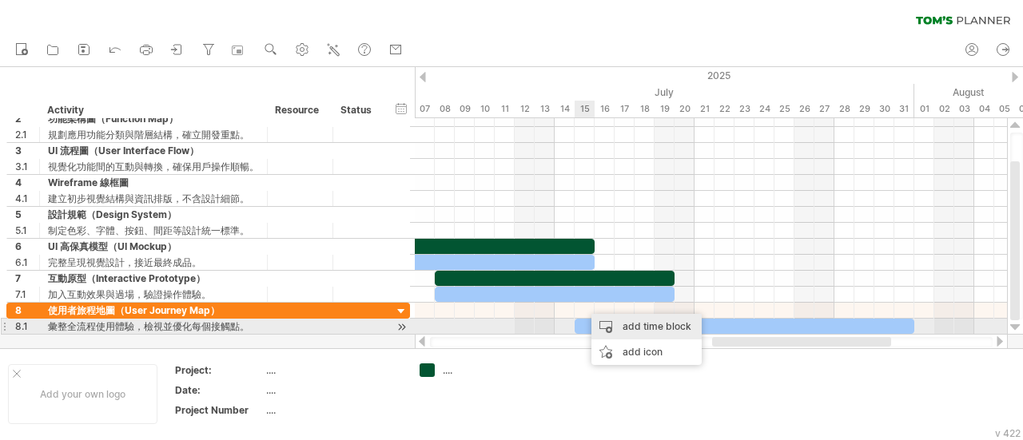
click at [640, 323] on div "add time block" at bounding box center [647, 327] width 110 height 26
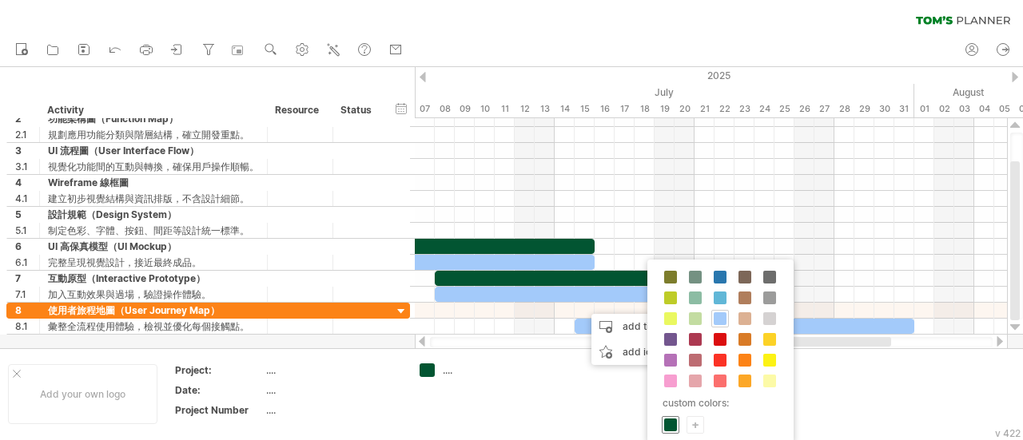
click at [667, 419] on span at bounding box center [670, 425] width 13 height 13
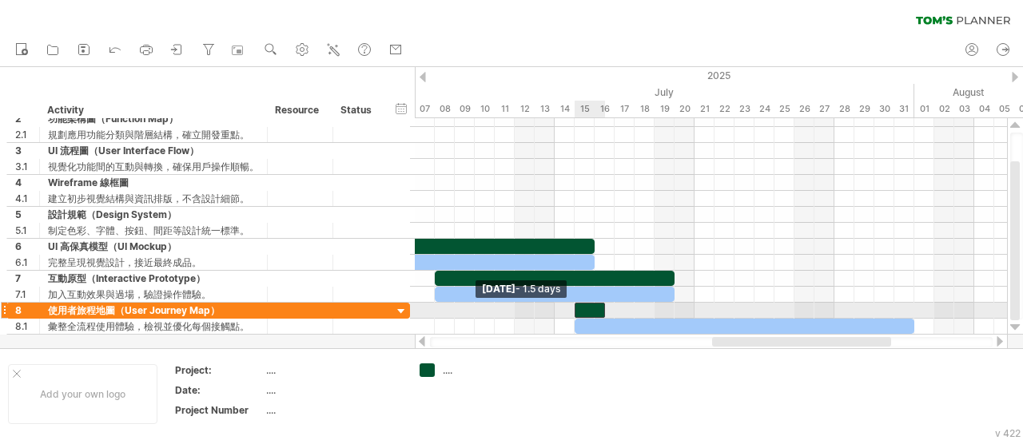
click at [578, 305] on div at bounding box center [590, 310] width 30 height 15
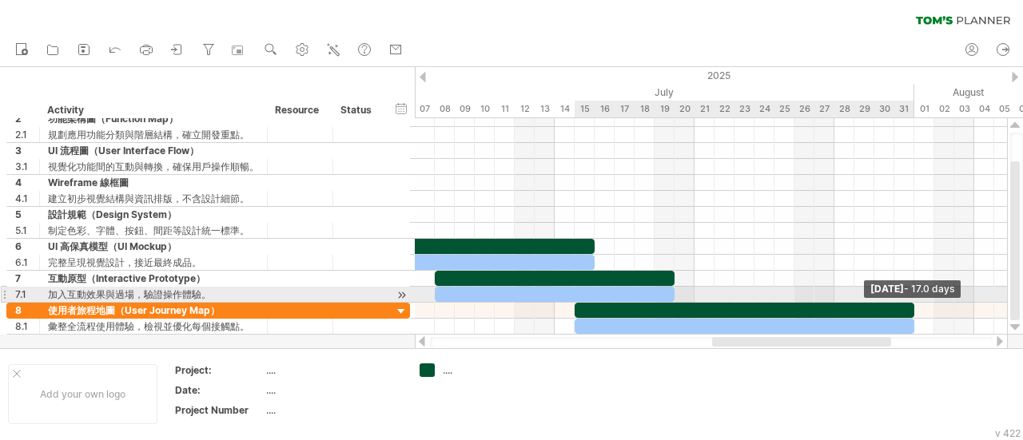
drag, startPoint x: 604, startPoint y: 305, endPoint x: 910, endPoint y: 301, distance: 306.2
click at [910, 303] on div at bounding box center [745, 310] width 340 height 15
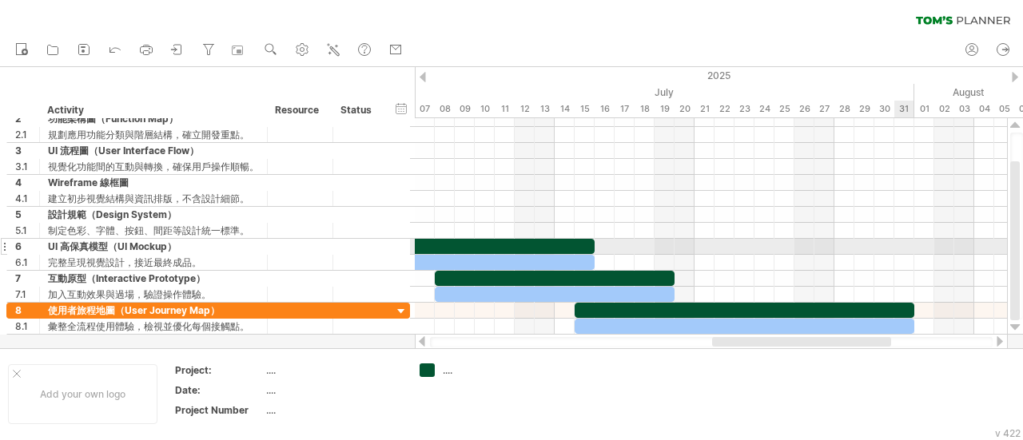
click at [897, 239] on div at bounding box center [711, 247] width 592 height 16
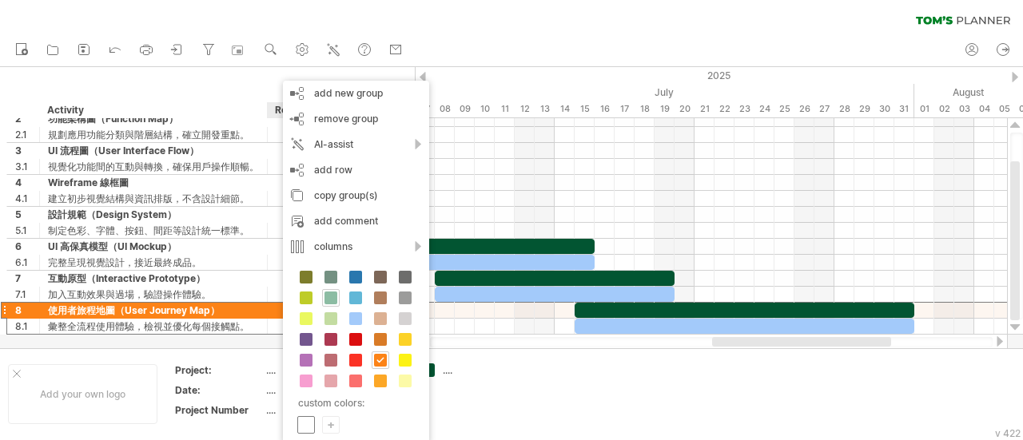
click at [313, 423] on div at bounding box center [306, 425] width 18 height 18
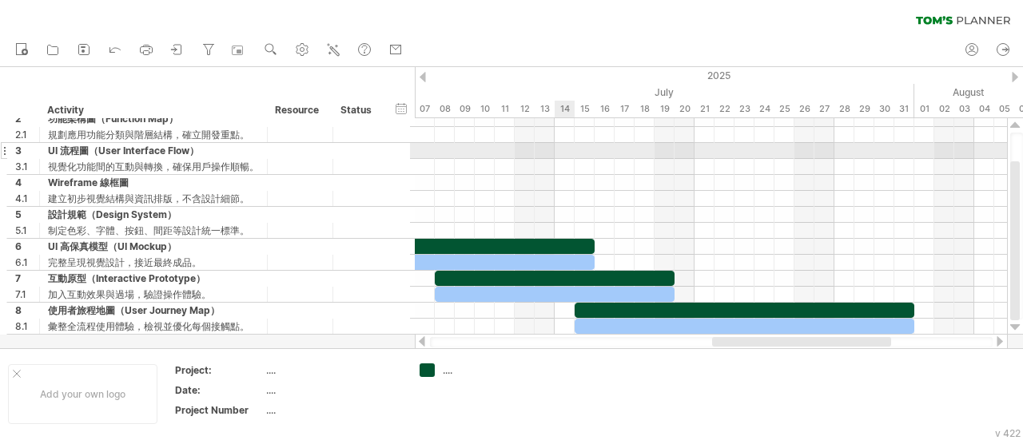
click at [574, 153] on div at bounding box center [711, 151] width 592 height 16
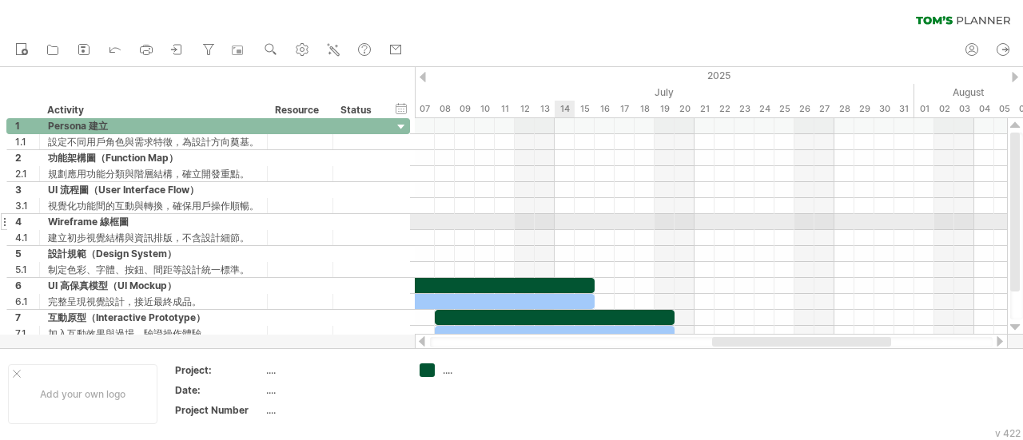
click at [563, 225] on div at bounding box center [711, 222] width 592 height 16
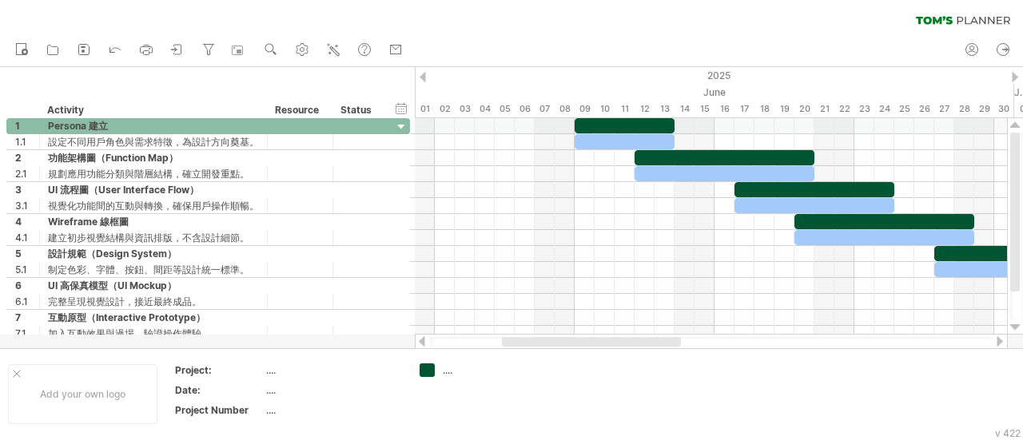
drag, startPoint x: 760, startPoint y: 345, endPoint x: 550, endPoint y: 348, distance: 210.3
click at [550, 348] on div at bounding box center [711, 342] width 563 height 10
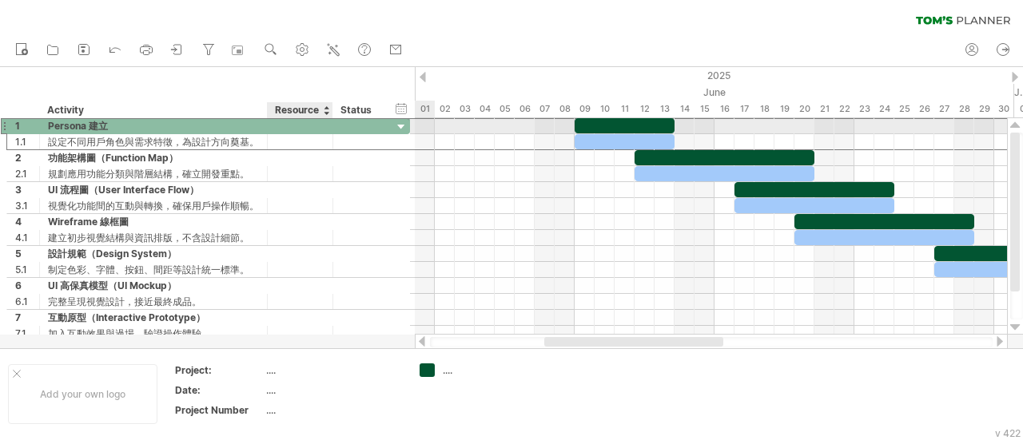
click at [323, 127] on div at bounding box center [300, 125] width 49 height 15
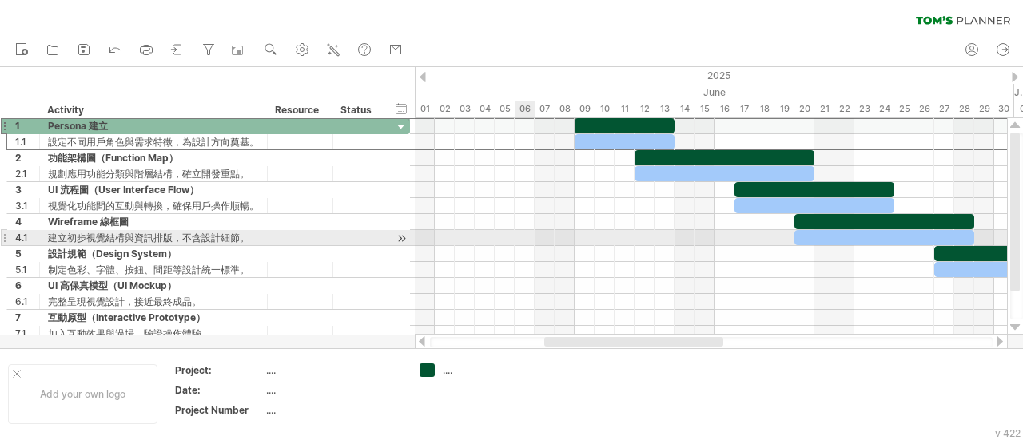
click at [533, 232] on div at bounding box center [711, 238] width 592 height 16
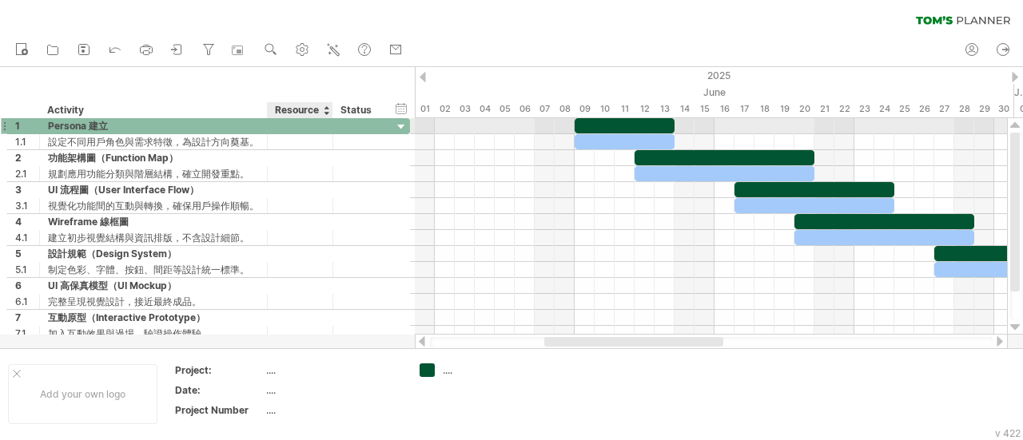
click at [283, 127] on div at bounding box center [300, 125] width 49 height 15
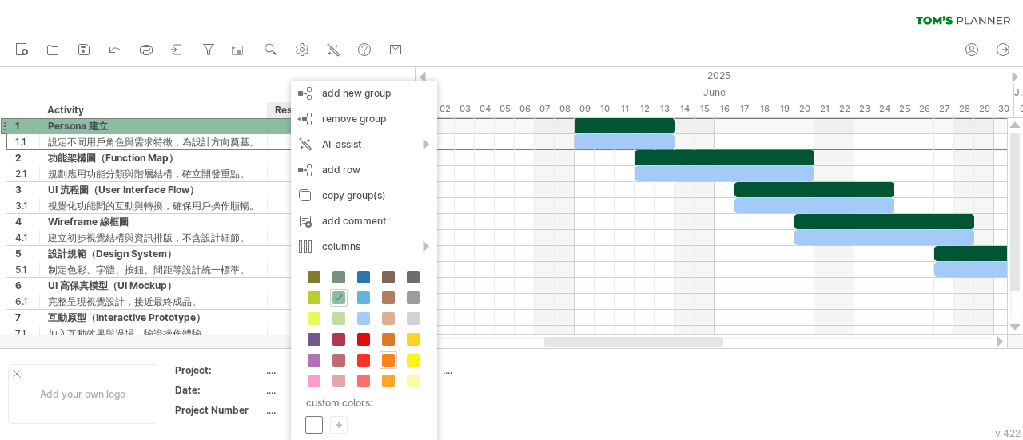
click at [316, 420] on span at bounding box center [314, 425] width 13 height 13
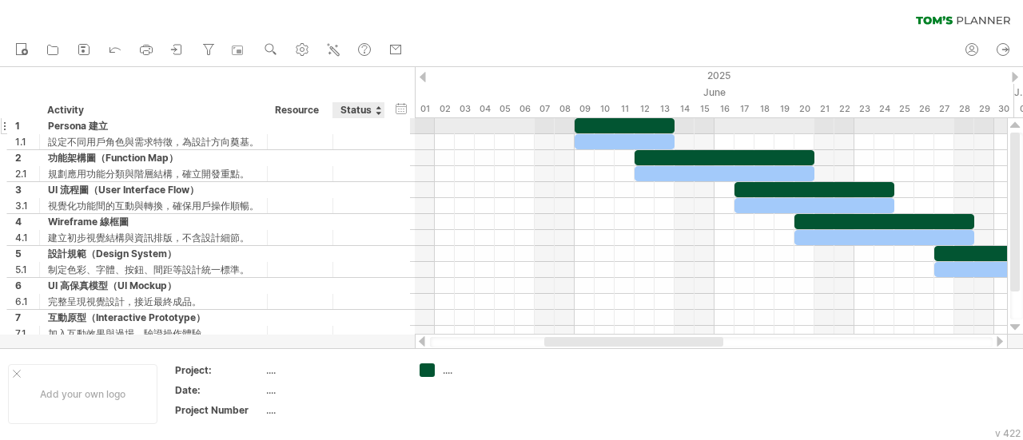
click at [400, 126] on div at bounding box center [401, 127] width 15 height 15
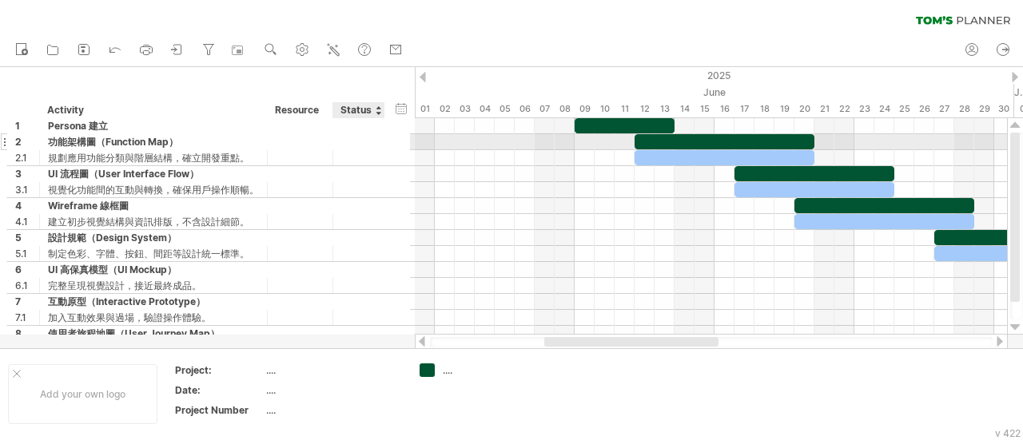
click at [401, 144] on div at bounding box center [401, 143] width 15 height 15
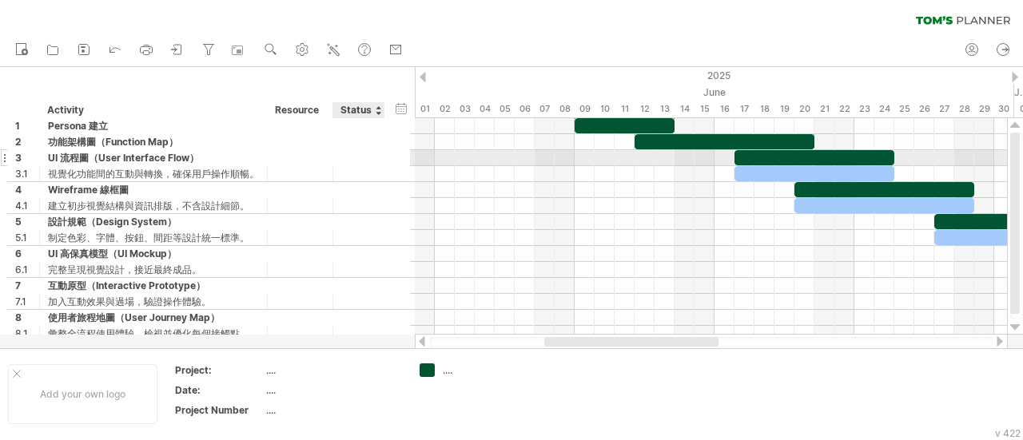
click at [401, 161] on div at bounding box center [401, 159] width 15 height 15
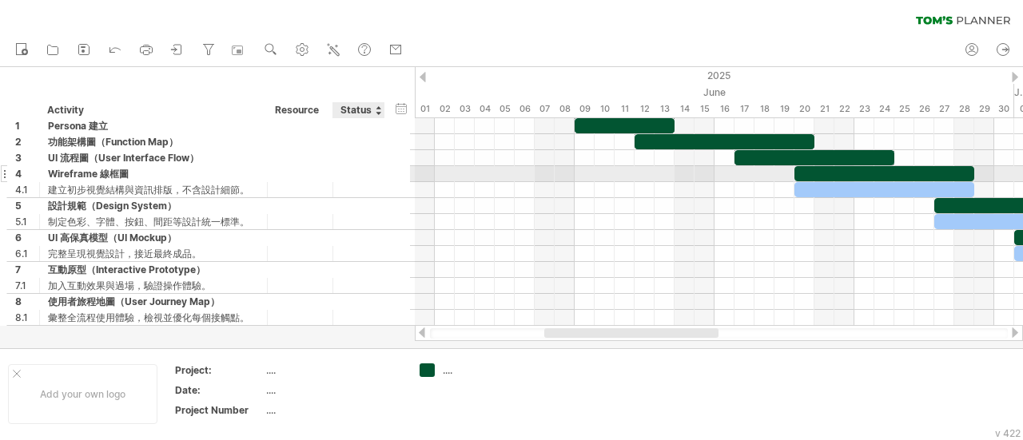
click at [400, 177] on div at bounding box center [401, 175] width 15 height 15
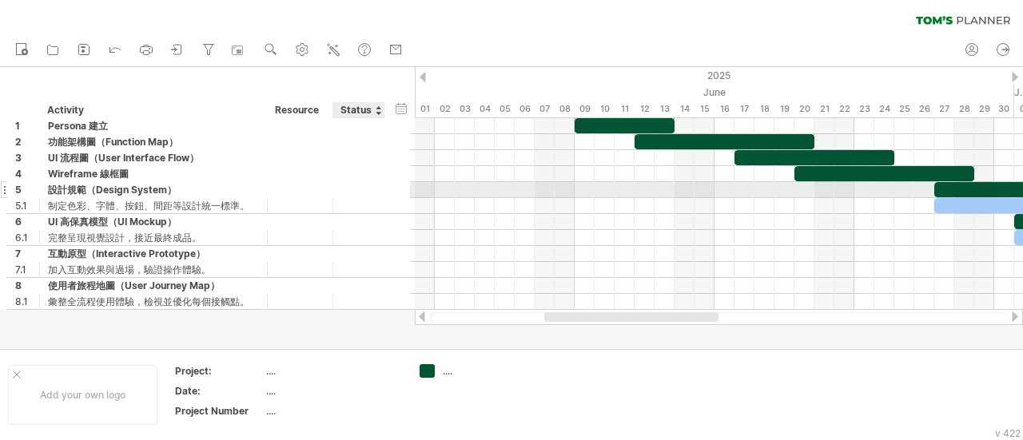
click at [396, 188] on div at bounding box center [401, 191] width 15 height 15
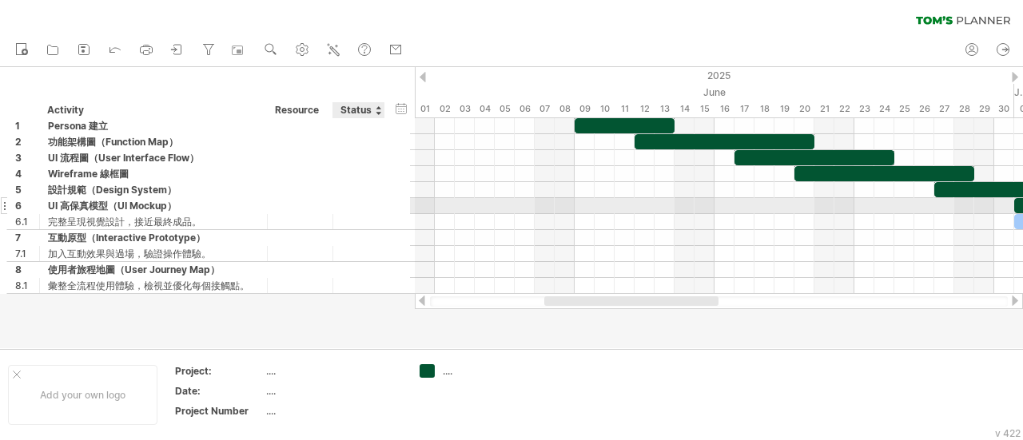
click at [396, 209] on div at bounding box center [401, 207] width 15 height 15
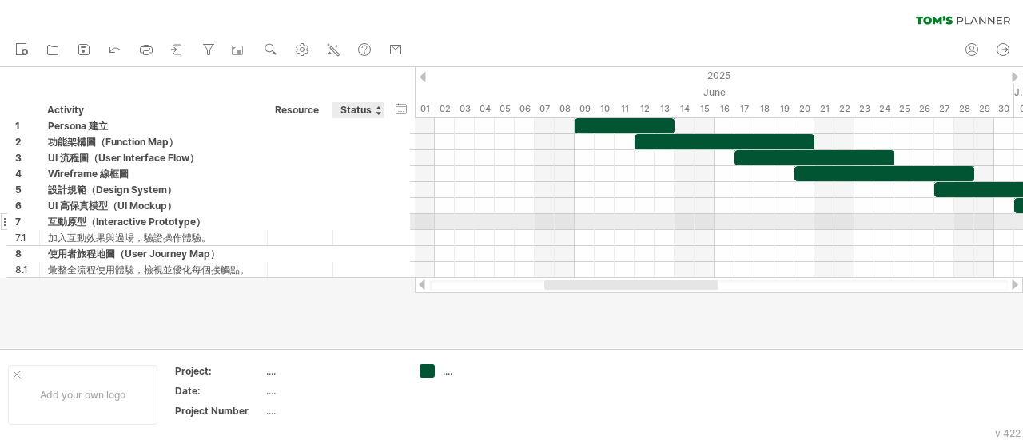
click at [398, 223] on div at bounding box center [401, 223] width 15 height 15
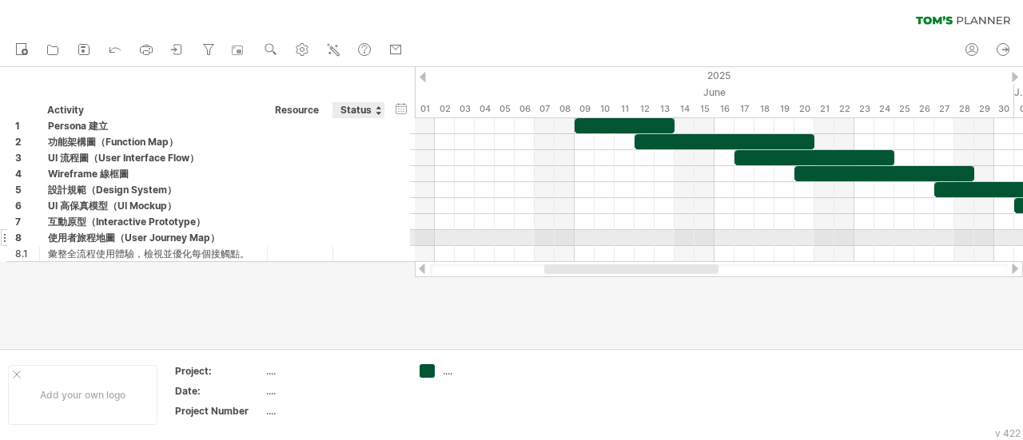
click at [398, 238] on div at bounding box center [401, 239] width 15 height 15
click at [403, 236] on div at bounding box center [401, 239] width 15 height 15
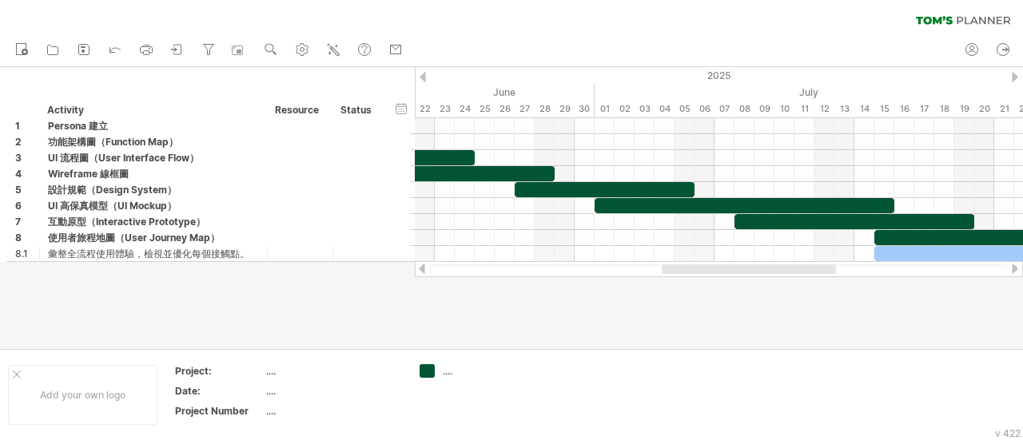
drag, startPoint x: 557, startPoint y: 268, endPoint x: 675, endPoint y: 268, distance: 117.5
click at [675, 268] on div at bounding box center [749, 270] width 174 height 10
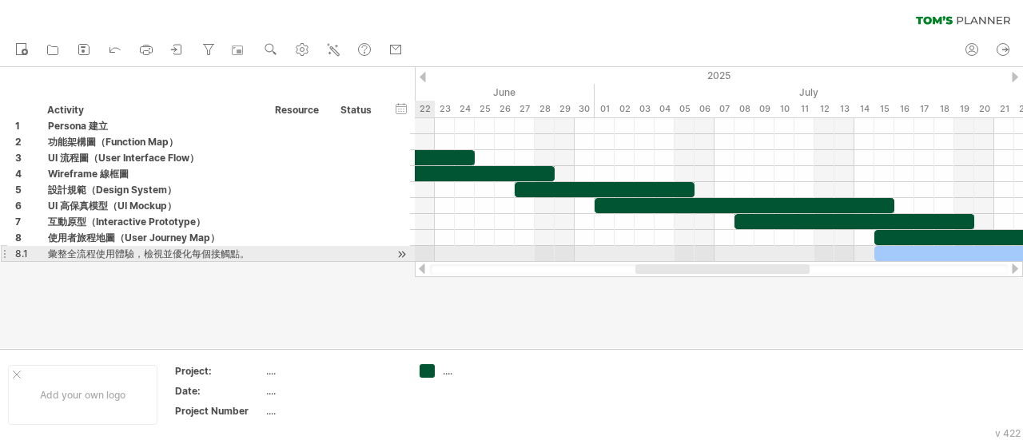
click at [401, 251] on div at bounding box center [401, 254] width 15 height 17
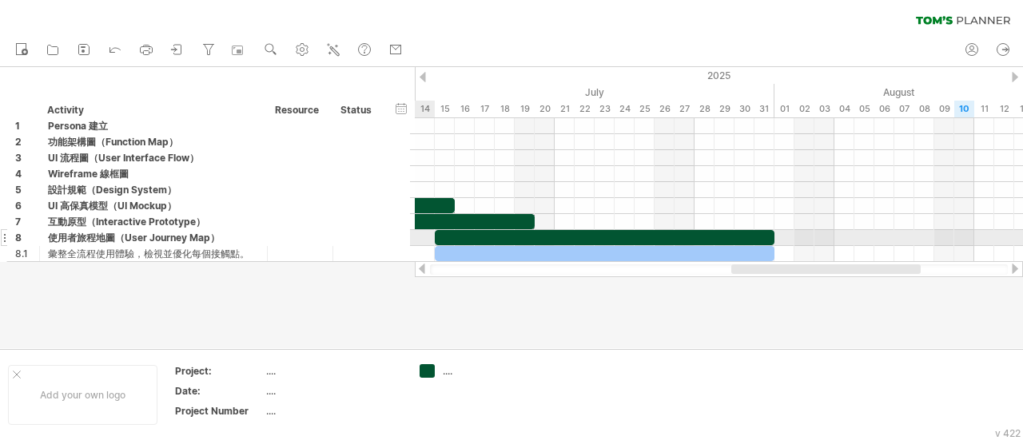
click at [400, 234] on div at bounding box center [401, 239] width 15 height 15
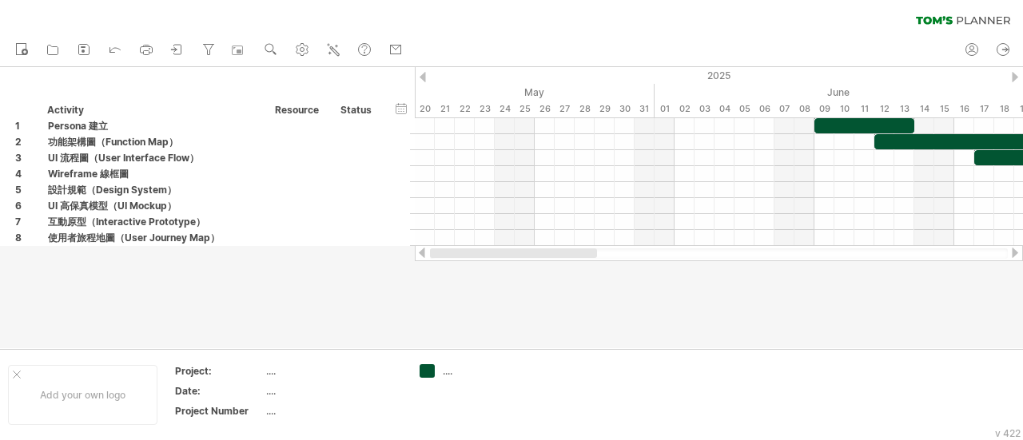
drag, startPoint x: 786, startPoint y: 255, endPoint x: 439, endPoint y: 263, distance: 347.0
click at [439, 263] on div "Trying to reach [DOMAIN_NAME] Connected again... 0% clear filter new 1" at bounding box center [511, 220] width 1023 height 440
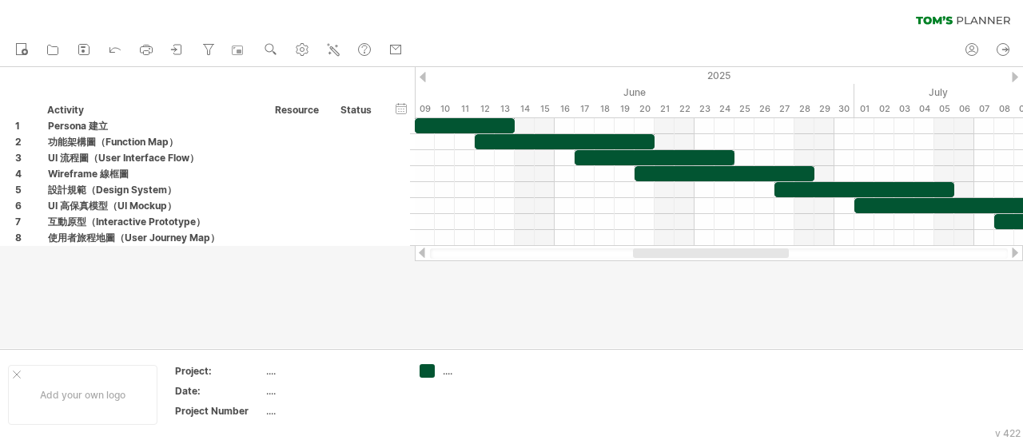
drag, startPoint x: 571, startPoint y: 253, endPoint x: 671, endPoint y: 252, distance: 100.7
click at [671, 252] on div at bounding box center [711, 254] width 156 height 10
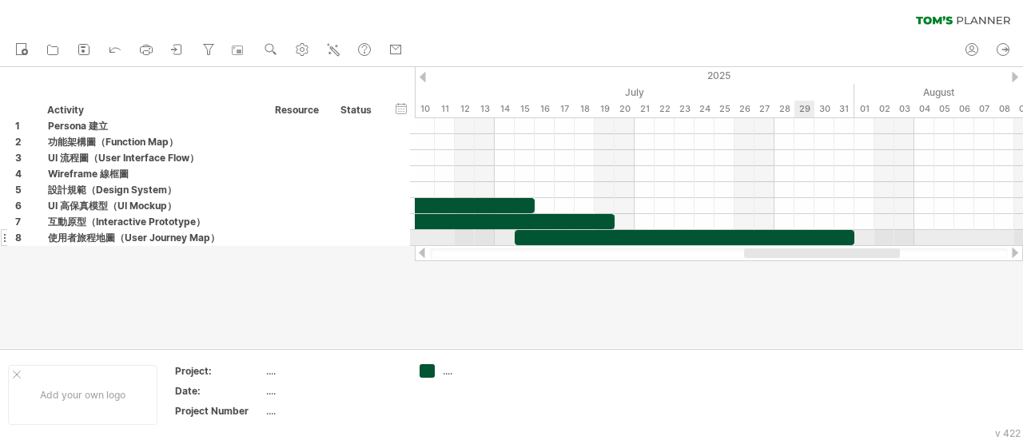
drag, startPoint x: 620, startPoint y: 254, endPoint x: 810, endPoint y: 245, distance: 190.5
click at [810, 245] on div "Trying to reach [DOMAIN_NAME] Connected again... 0% clear filter new 1" at bounding box center [511, 220] width 1023 height 440
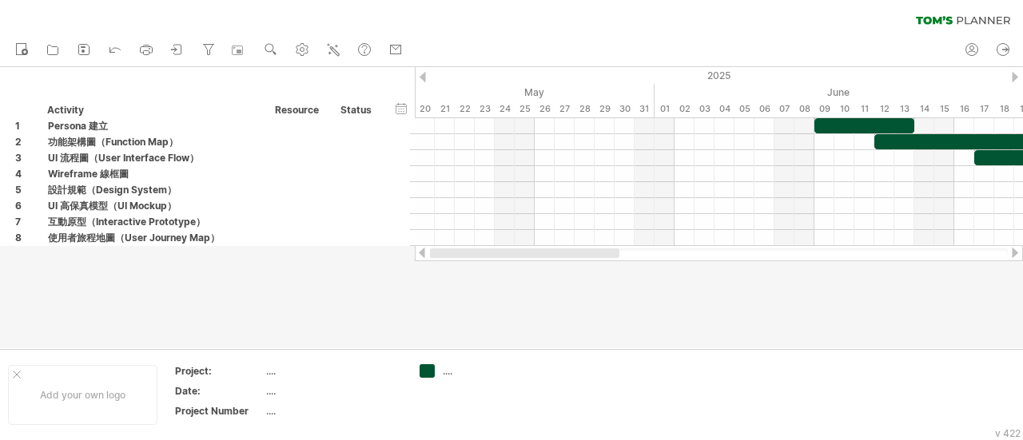
drag, startPoint x: 804, startPoint y: 254, endPoint x: 513, endPoint y: 264, distance: 291.1
click at [513, 264] on div "Trying to reach [DOMAIN_NAME] Connected again... 0% clear filter new 1" at bounding box center [511, 220] width 1023 height 440
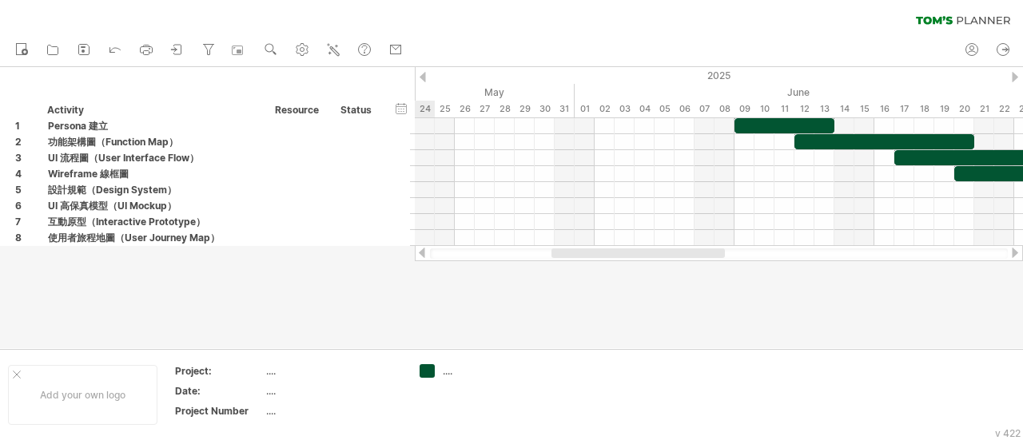
drag, startPoint x: 604, startPoint y: 251, endPoint x: 624, endPoint y: 283, distance: 37.3
click at [624, 283] on div "Trying to reach [DOMAIN_NAME] Connected again... 0% clear filter new 1" at bounding box center [511, 220] width 1023 height 440
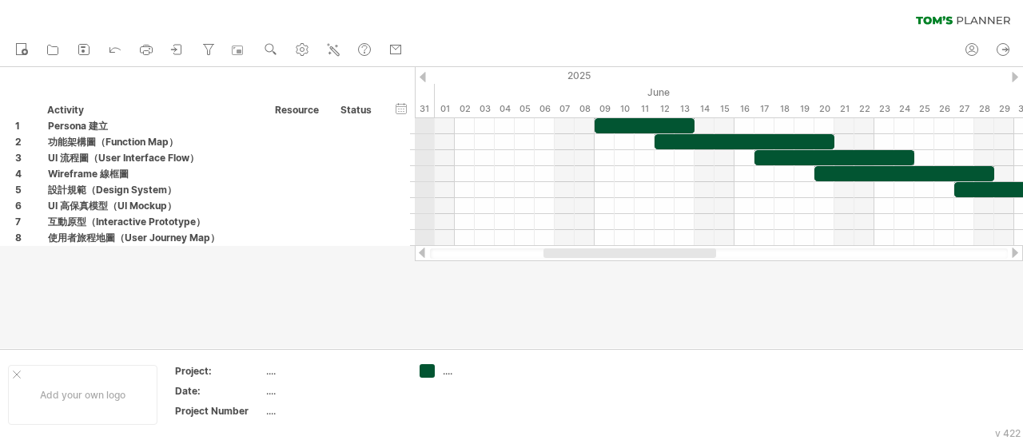
drag, startPoint x: 574, startPoint y: 91, endPoint x: 427, endPoint y: 93, distance: 147.1
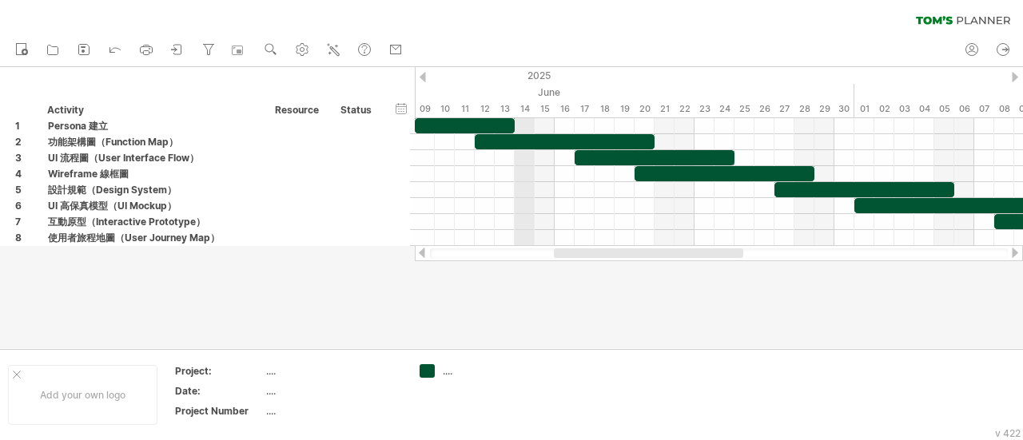
drag, startPoint x: 704, startPoint y: 113, endPoint x: 527, endPoint y: 118, distance: 177.5
click at [527, 118] on div "[DATE] April May June July [DATE] 28 29 30 31 01 02 03 04 05 06 07 08 09 10 11 …" at bounding box center [719, 92] width 608 height 51
click at [266, 47] on circle at bounding box center [269, 47] width 11 height 11
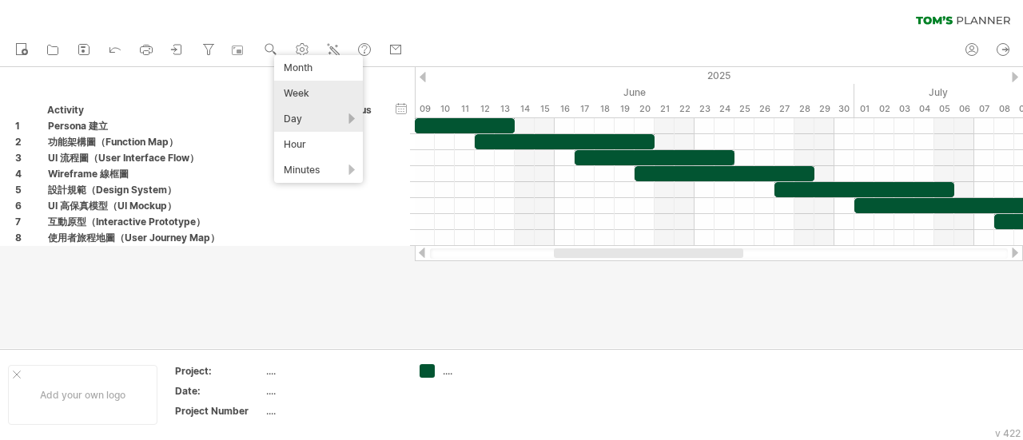
click at [294, 95] on div "Week" at bounding box center [318, 94] width 89 height 26
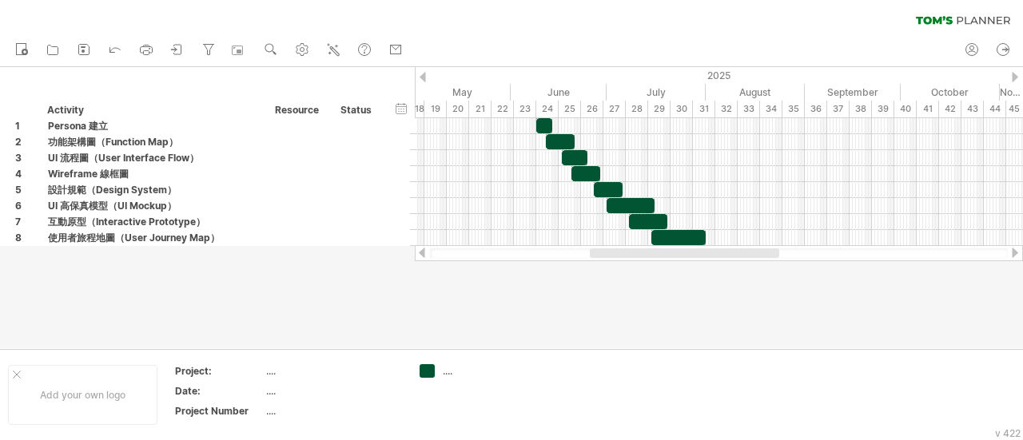
drag, startPoint x: 659, startPoint y: 255, endPoint x: 622, endPoint y: 255, distance: 37.6
click at [622, 255] on div at bounding box center [684, 254] width 189 height 10
click at [732, 323] on div at bounding box center [511, 207] width 1023 height 281
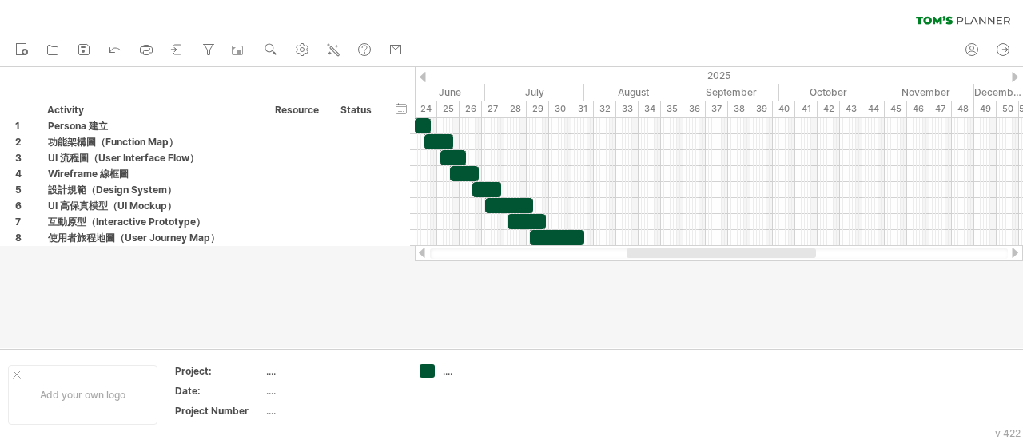
drag, startPoint x: 701, startPoint y: 257, endPoint x: 747, endPoint y: 253, distance: 45.8
click at [747, 253] on div at bounding box center [721, 254] width 189 height 10
drag, startPoint x: 632, startPoint y: 253, endPoint x: 632, endPoint y: 277, distance: 24.0
click at [632, 277] on div "Trying to reach [DOMAIN_NAME] Connected again... 0% clear filter new 1" at bounding box center [511, 220] width 1023 height 440
click at [272, 371] on div "...." at bounding box center [333, 372] width 134 height 14
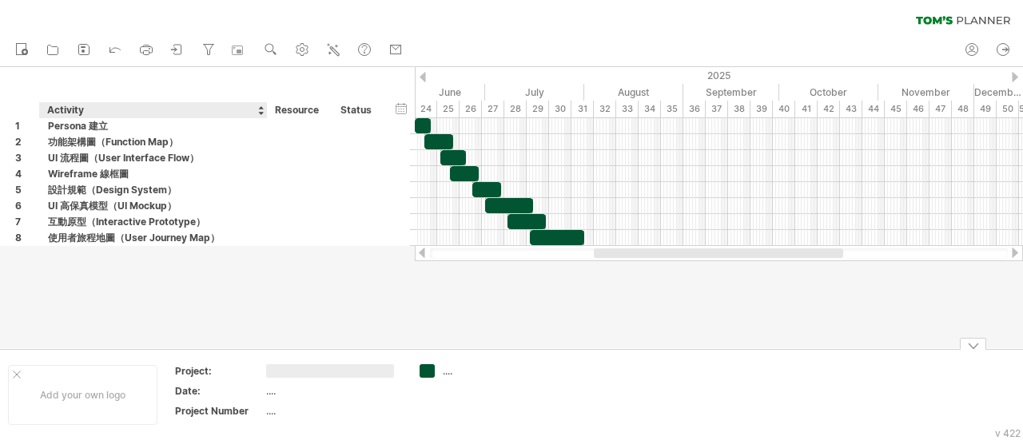
click at [276, 372] on input "text" at bounding box center [330, 372] width 128 height 14
type input "*"
type input "*********"
click at [272, 391] on div "...." at bounding box center [333, 392] width 134 height 14
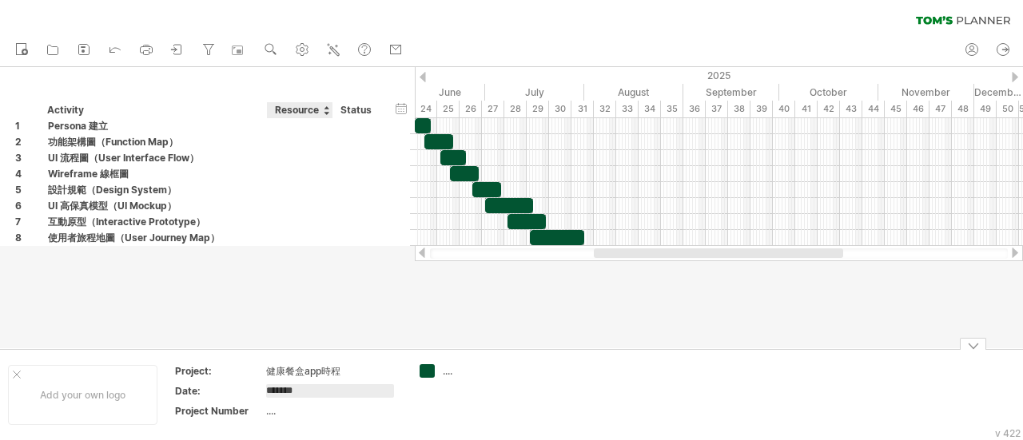
type input "********"
click at [471, 302] on div at bounding box center [511, 207] width 1023 height 281
